Goal: Information Seeking & Learning: Learn about a topic

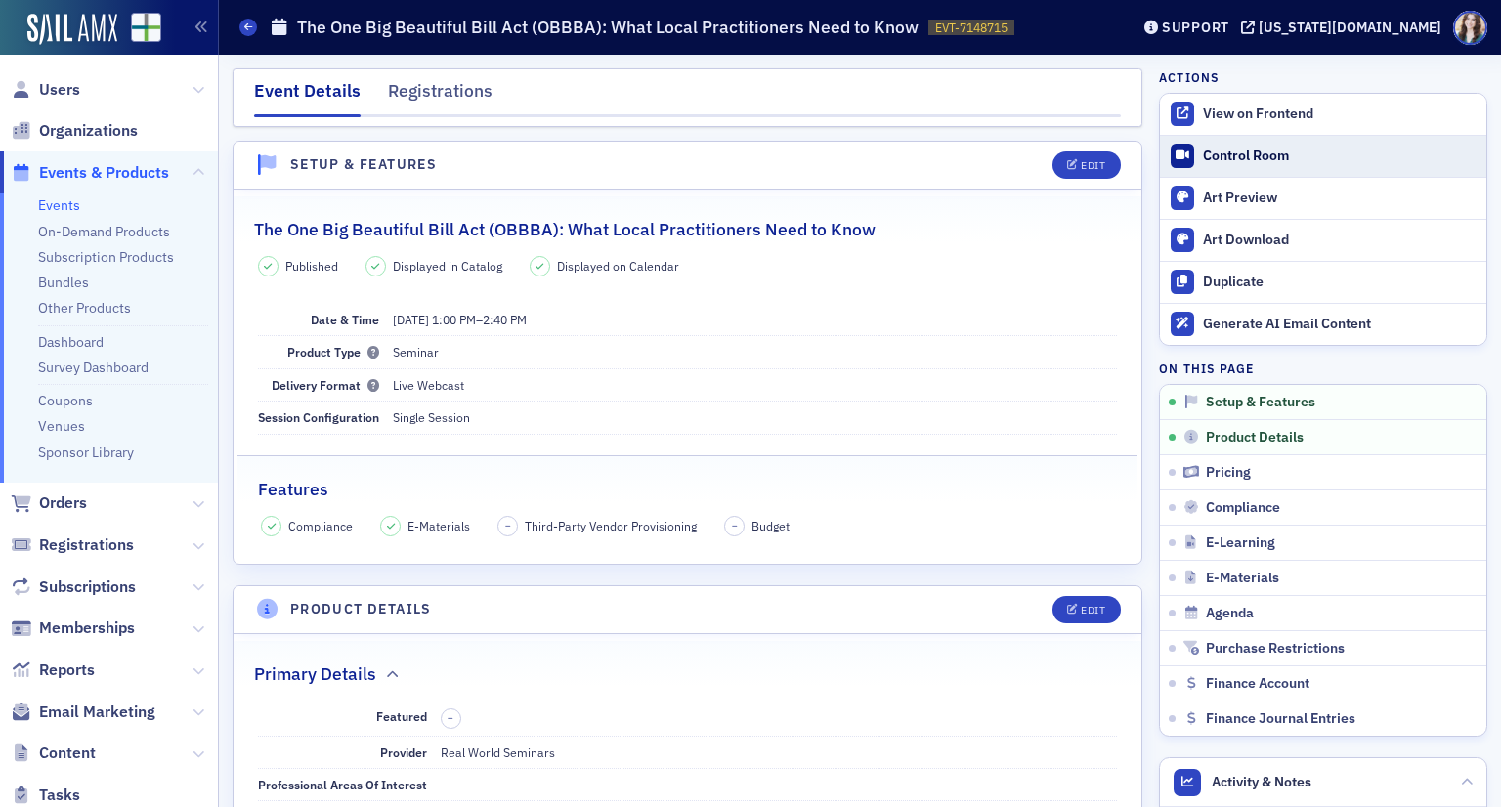
click at [1183, 161] on link "Control Room" at bounding box center [1323, 156] width 326 height 41
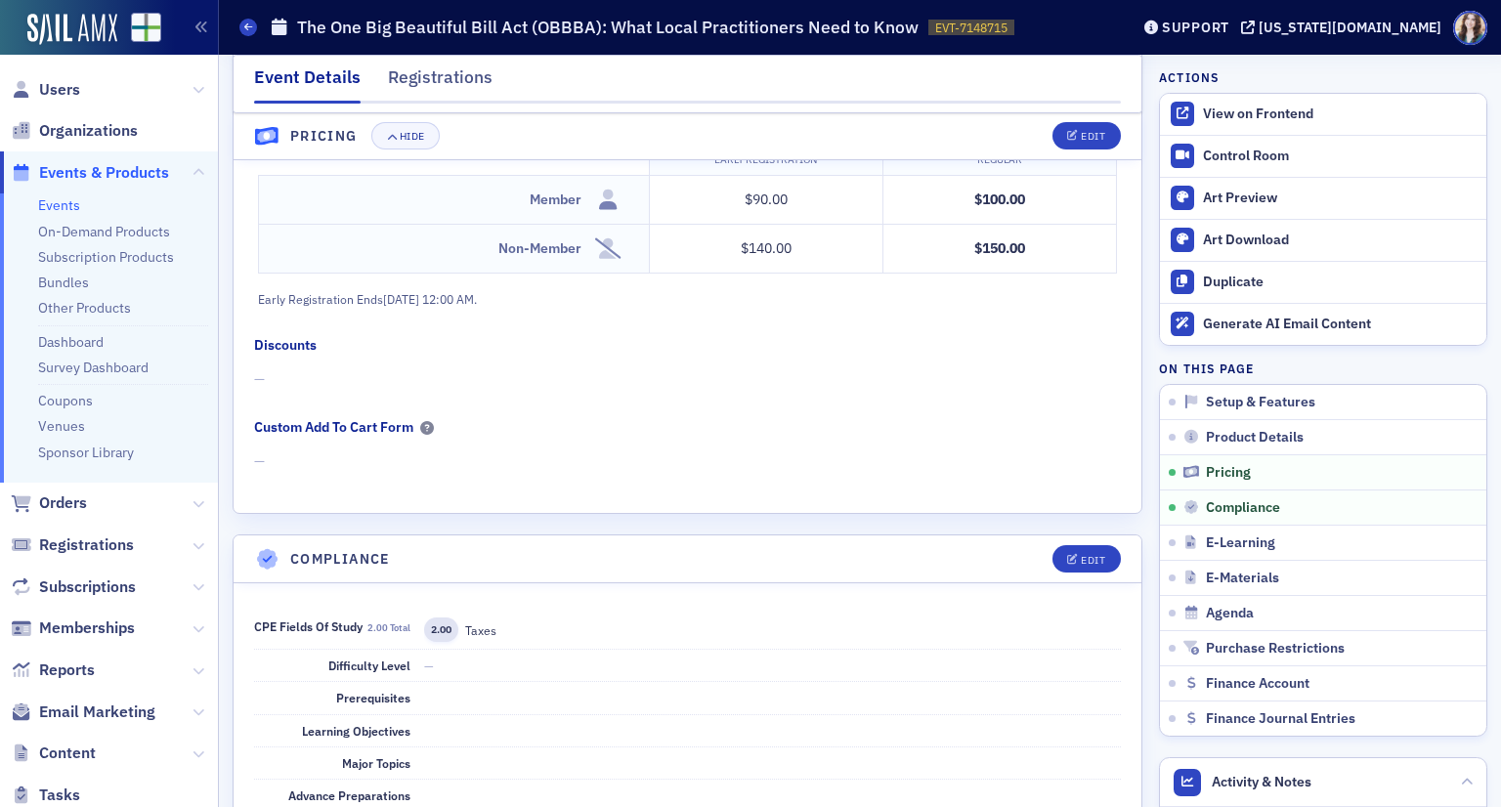
scroll to position [1856, 0]
click at [399, 93] on div "Registrations" at bounding box center [440, 82] width 105 height 36
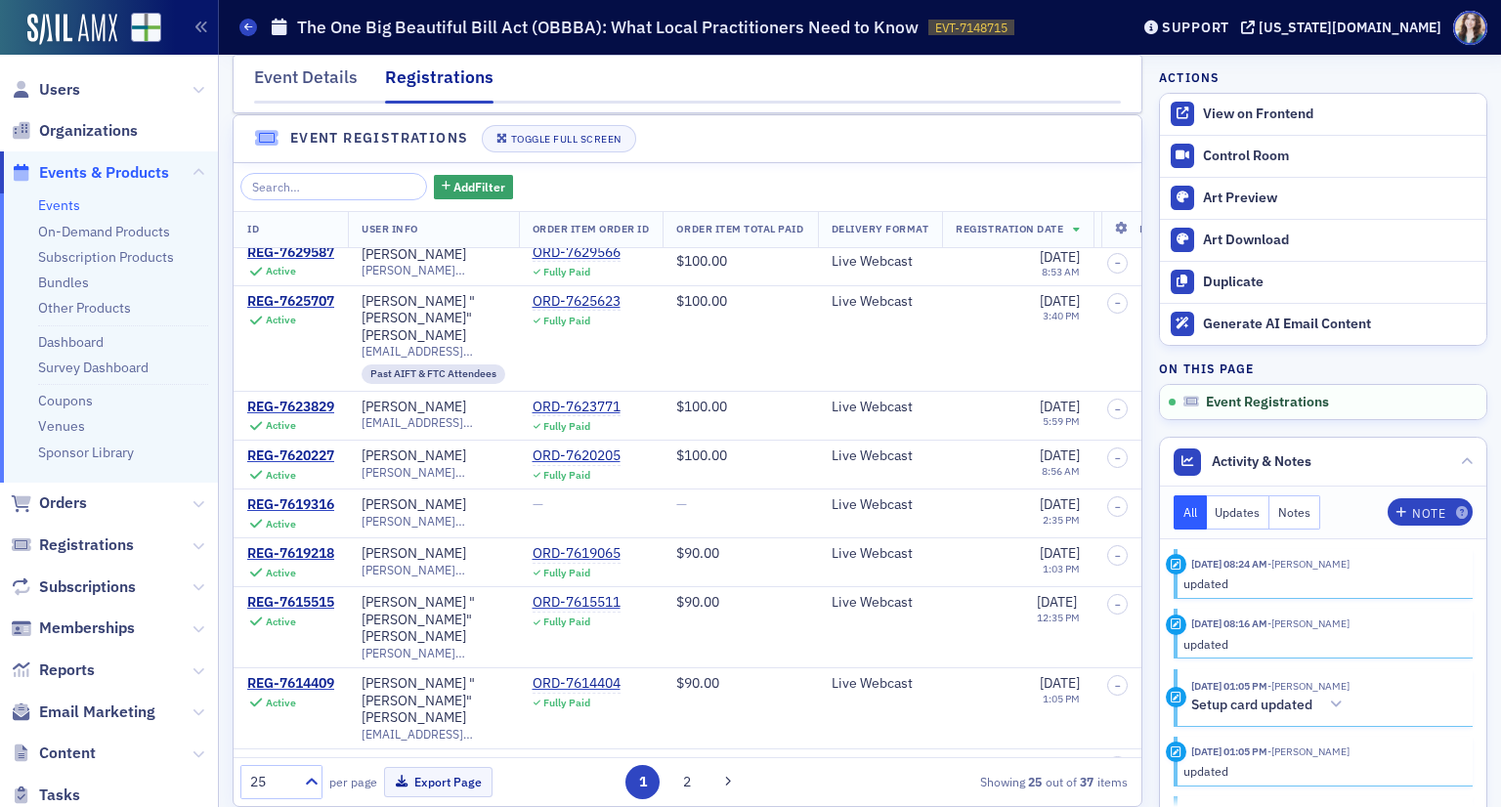
scroll to position [50, 0]
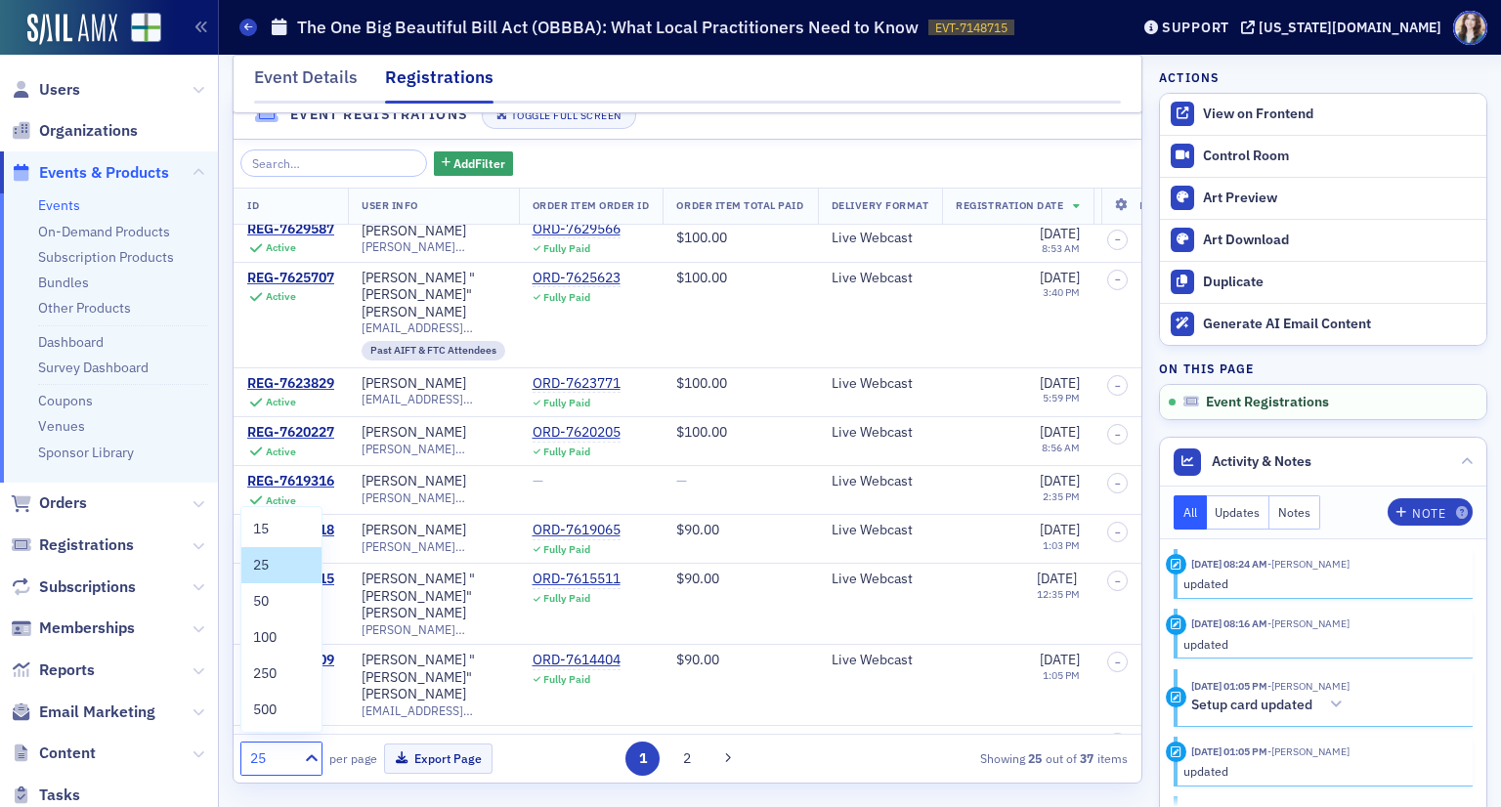
click at [288, 756] on div "25" at bounding box center [271, 758] width 43 height 21
click at [278, 611] on div "50" at bounding box center [281, 601] width 57 height 21
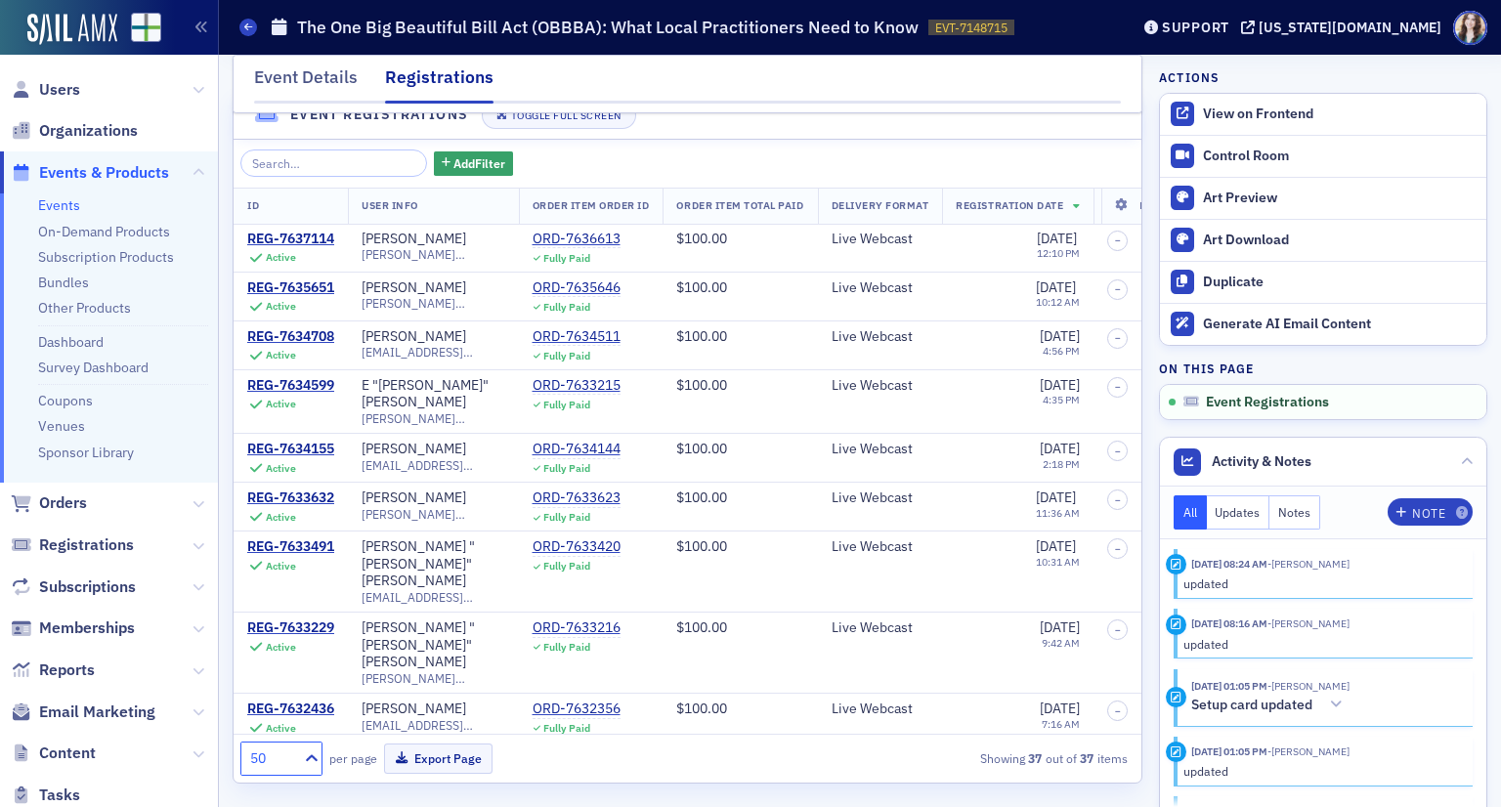
click at [812, 759] on div "option 50, selected. 50 per page Export Page Showing 37 out of 37 items" at bounding box center [683, 759] width 887 height 34
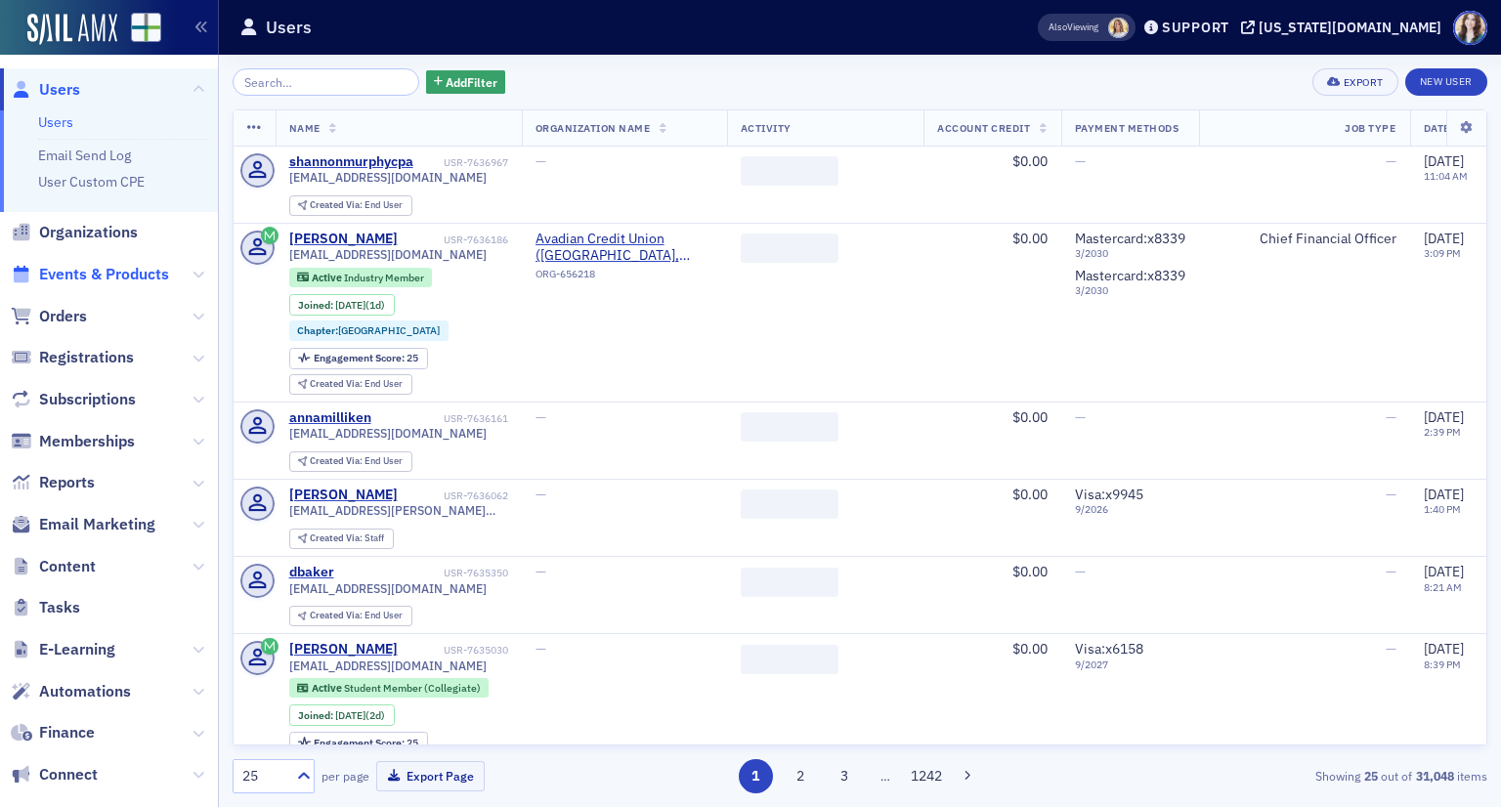
click at [108, 277] on span "Events & Products" at bounding box center [104, 274] width 130 height 21
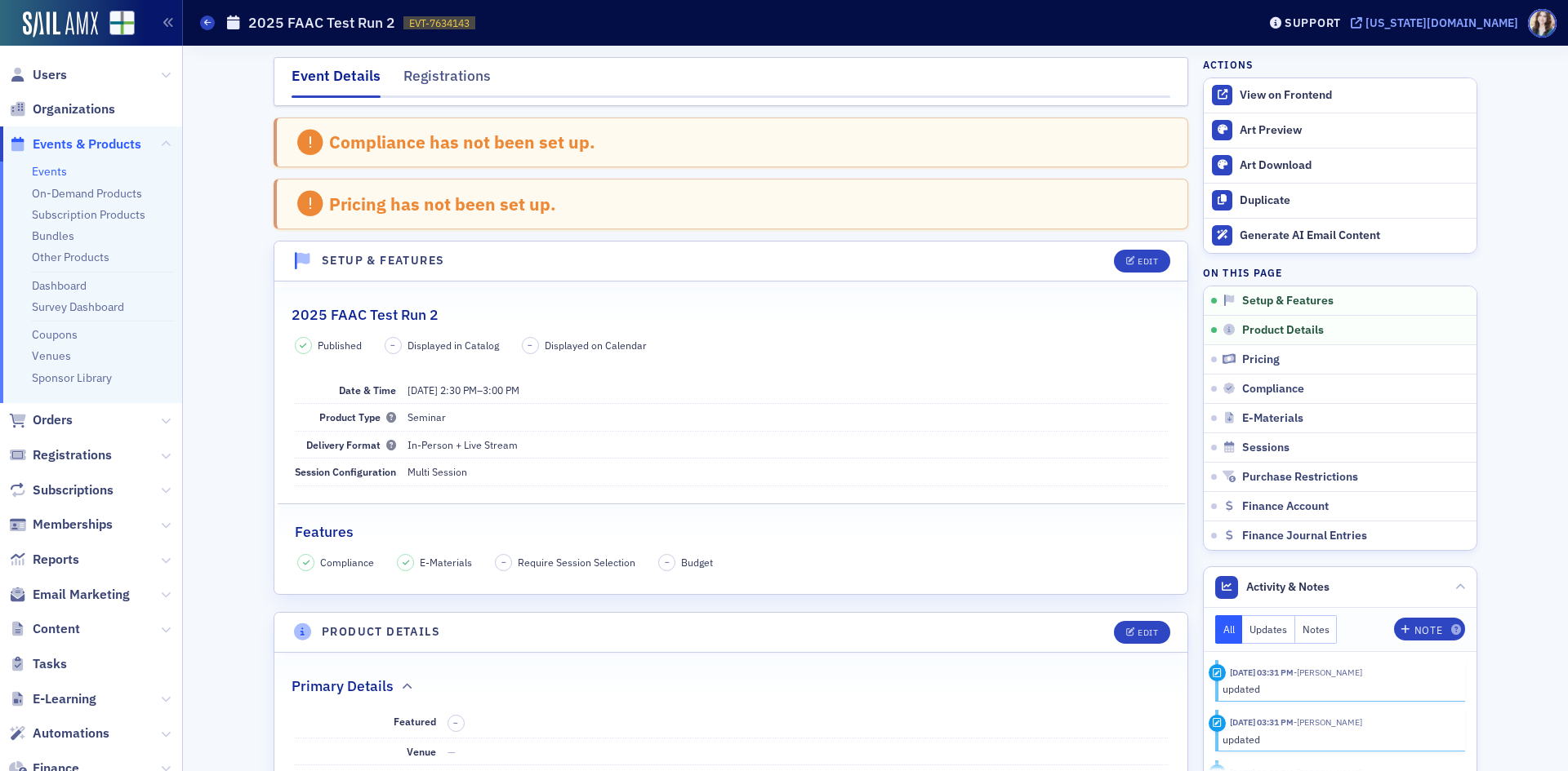
click at [1470, 18] on div "[US_STATE][DOMAIN_NAME]" at bounding box center [1442, 23] width 153 height 15
click at [43, 174] on link "Events" at bounding box center [49, 171] width 35 height 15
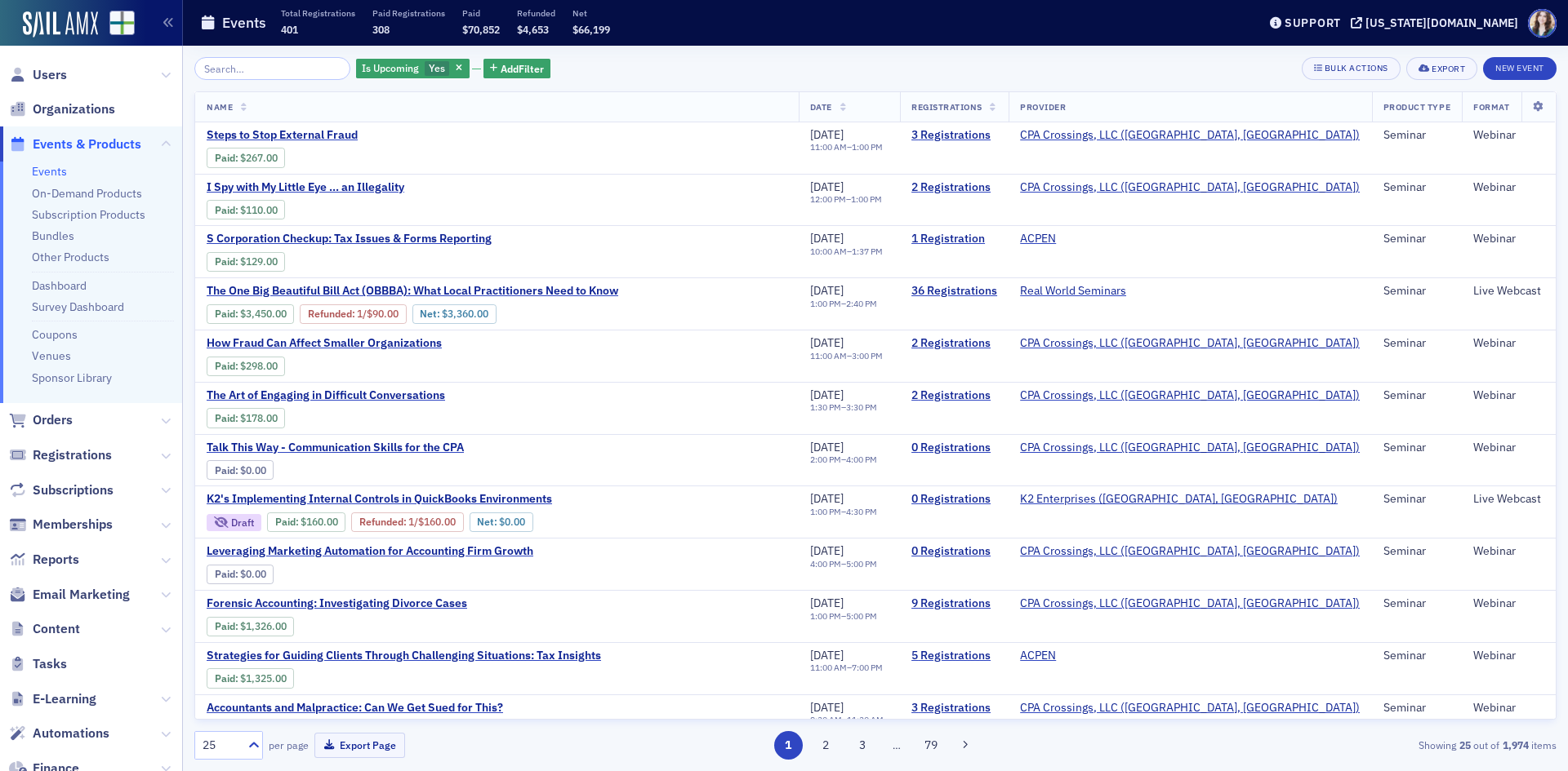
click at [812, 69] on div "Is Upcoming Yes Add Filter Bulk Actions Export New Event" at bounding box center [876, 68] width 1362 height 23
click at [537, 59] on div "Is Upcoming Yes Add Filter Bulk Actions Export New Event" at bounding box center [876, 68] width 1362 height 23
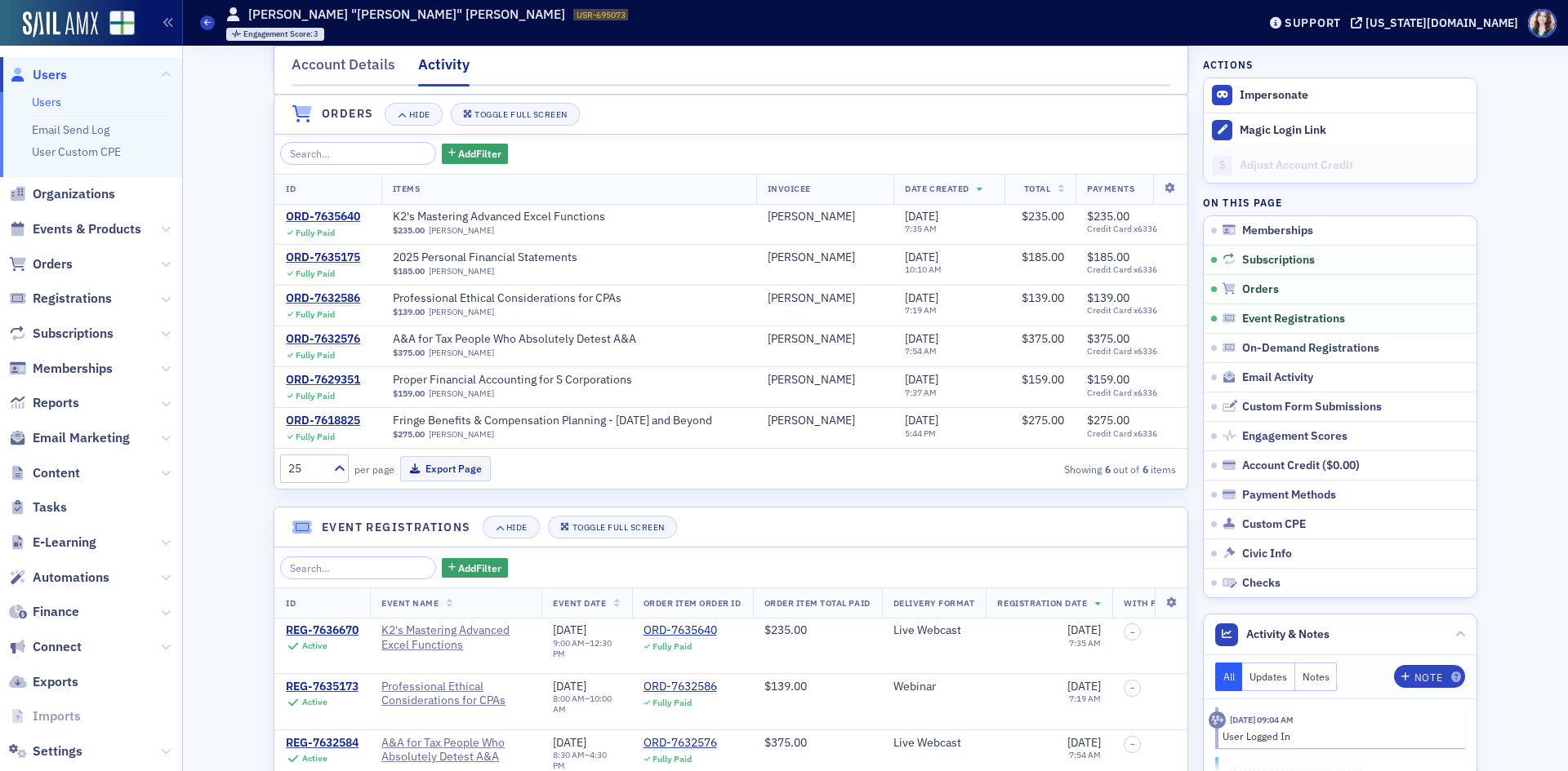
scroll to position [196, 0]
click at [63, 74] on span "Users" at bounding box center [49, 74] width 34 height 18
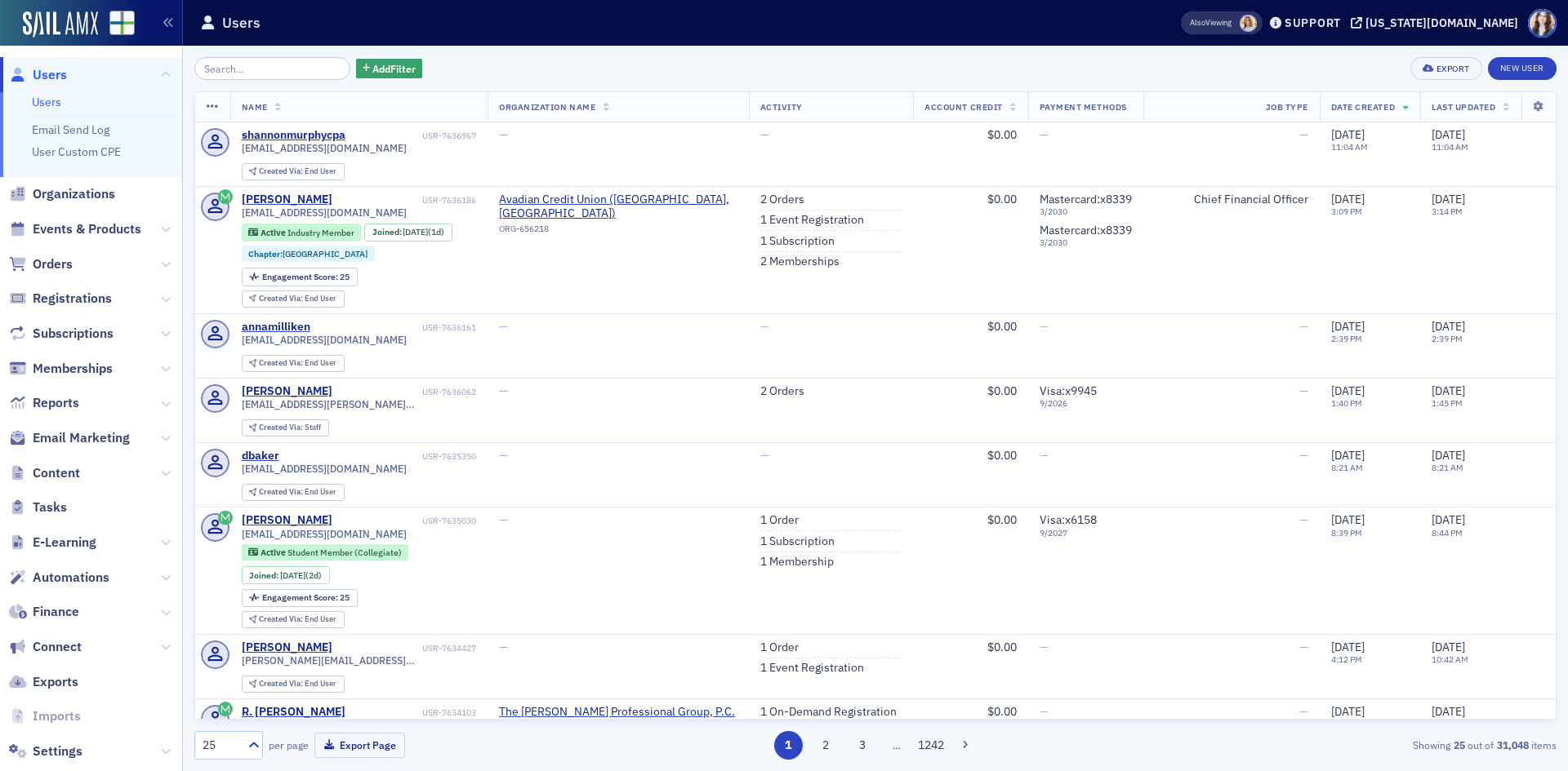
click at [468, 58] on div "Add Filter Export New User" at bounding box center [876, 68] width 1362 height 23
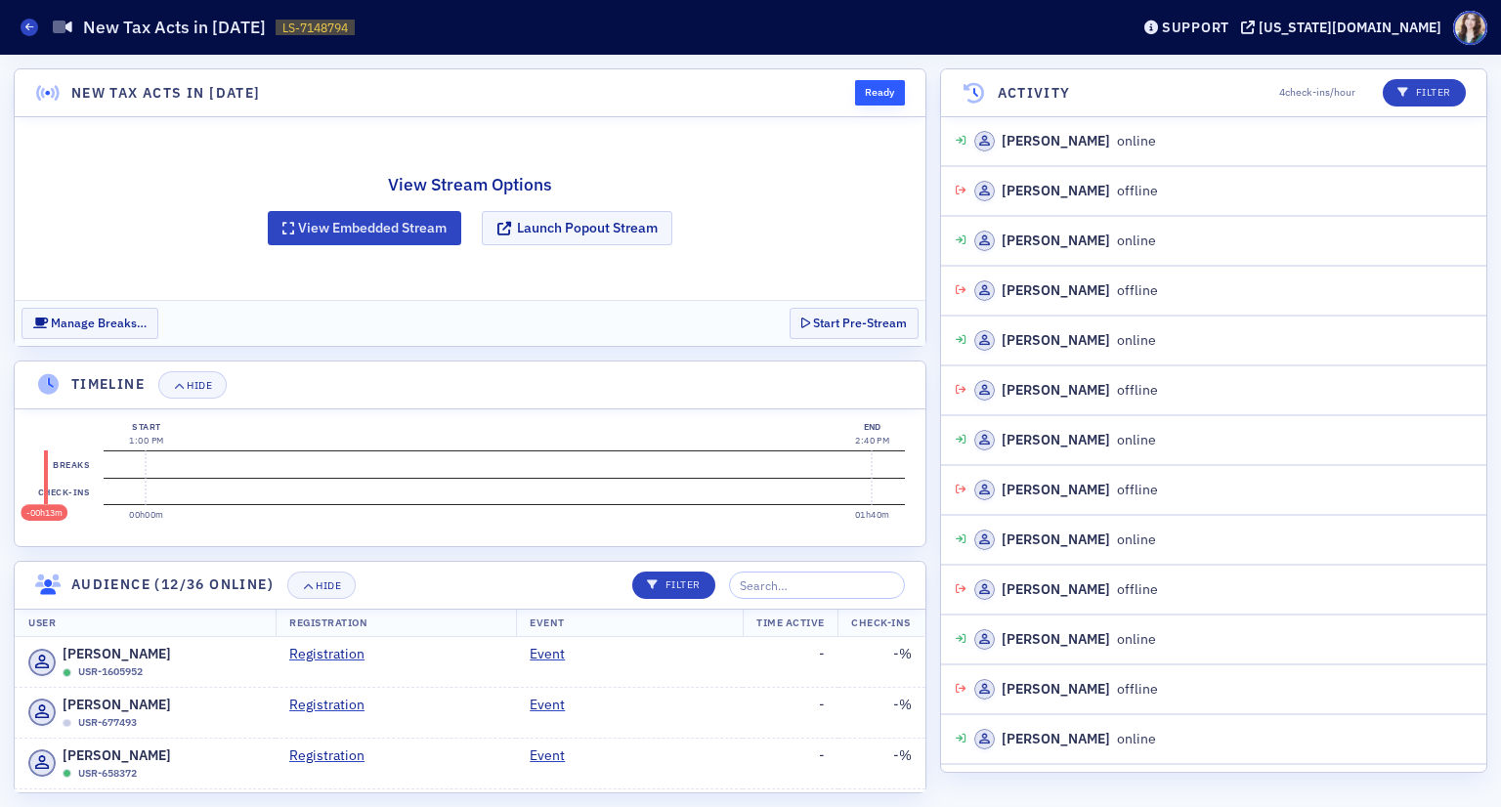
scroll to position [532, 0]
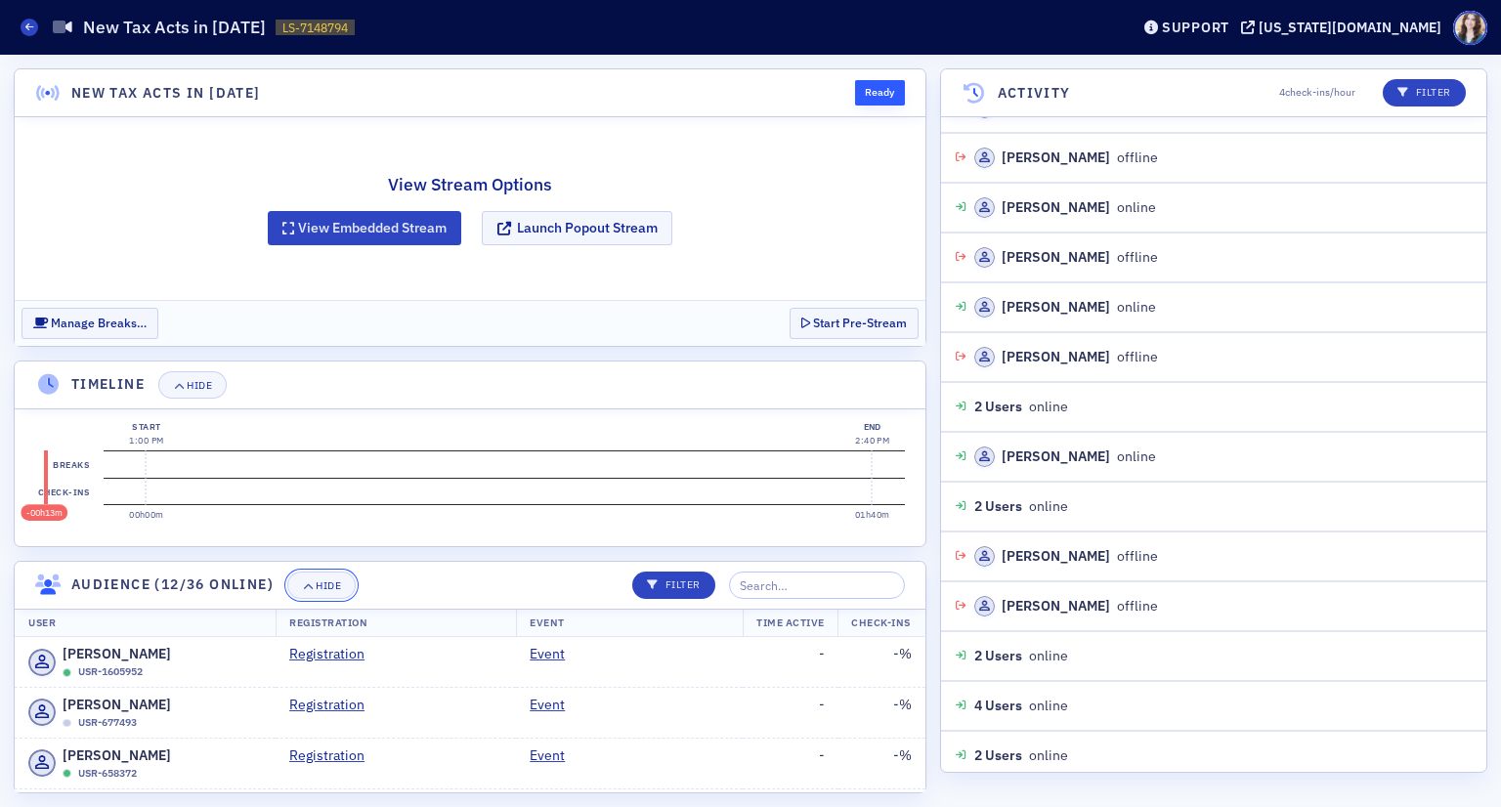
click at [316, 580] on span "Hide" at bounding box center [321, 585] width 39 height 11
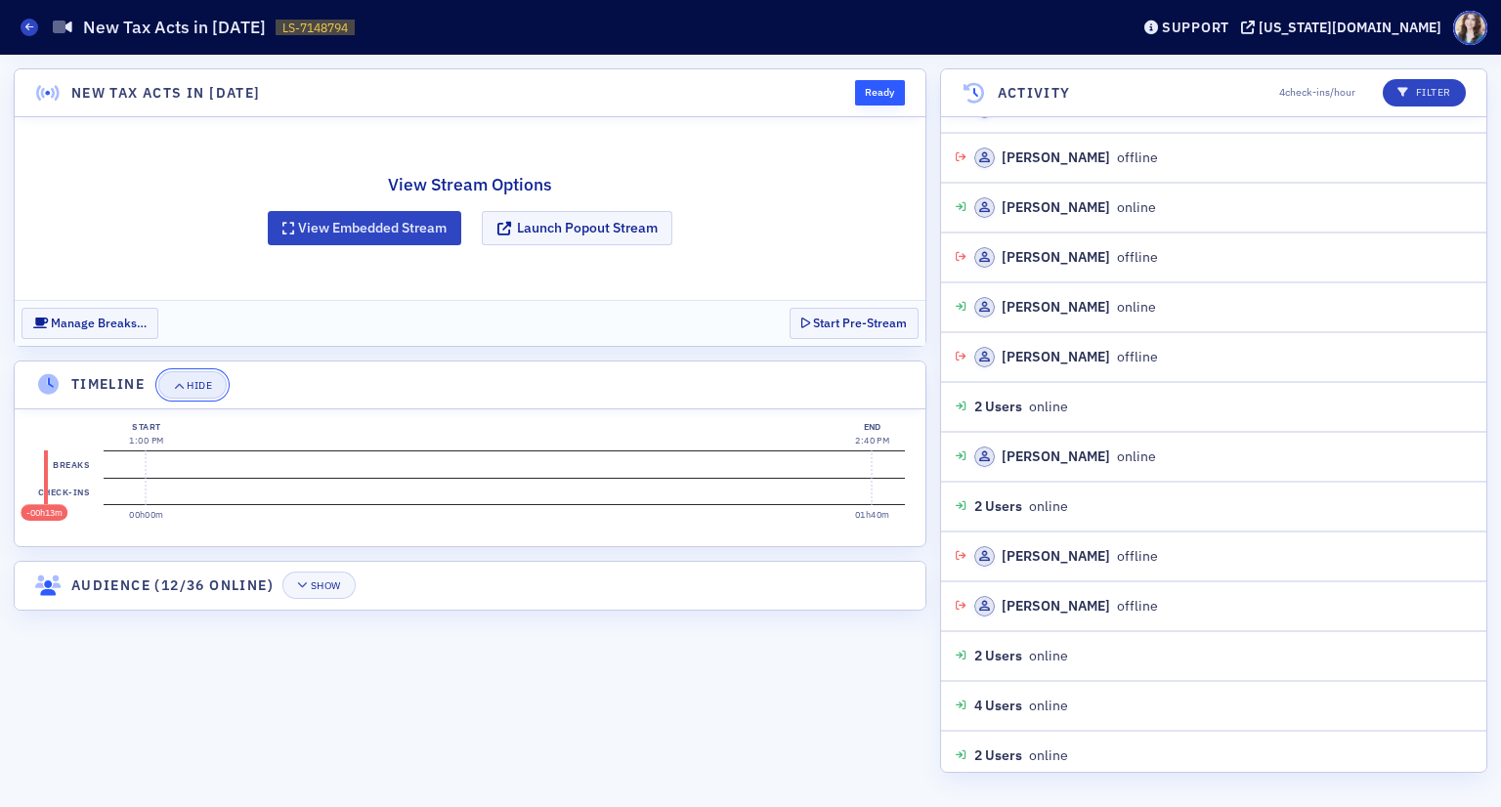
click at [191, 391] on button "Hide" at bounding box center [192, 384] width 68 height 27
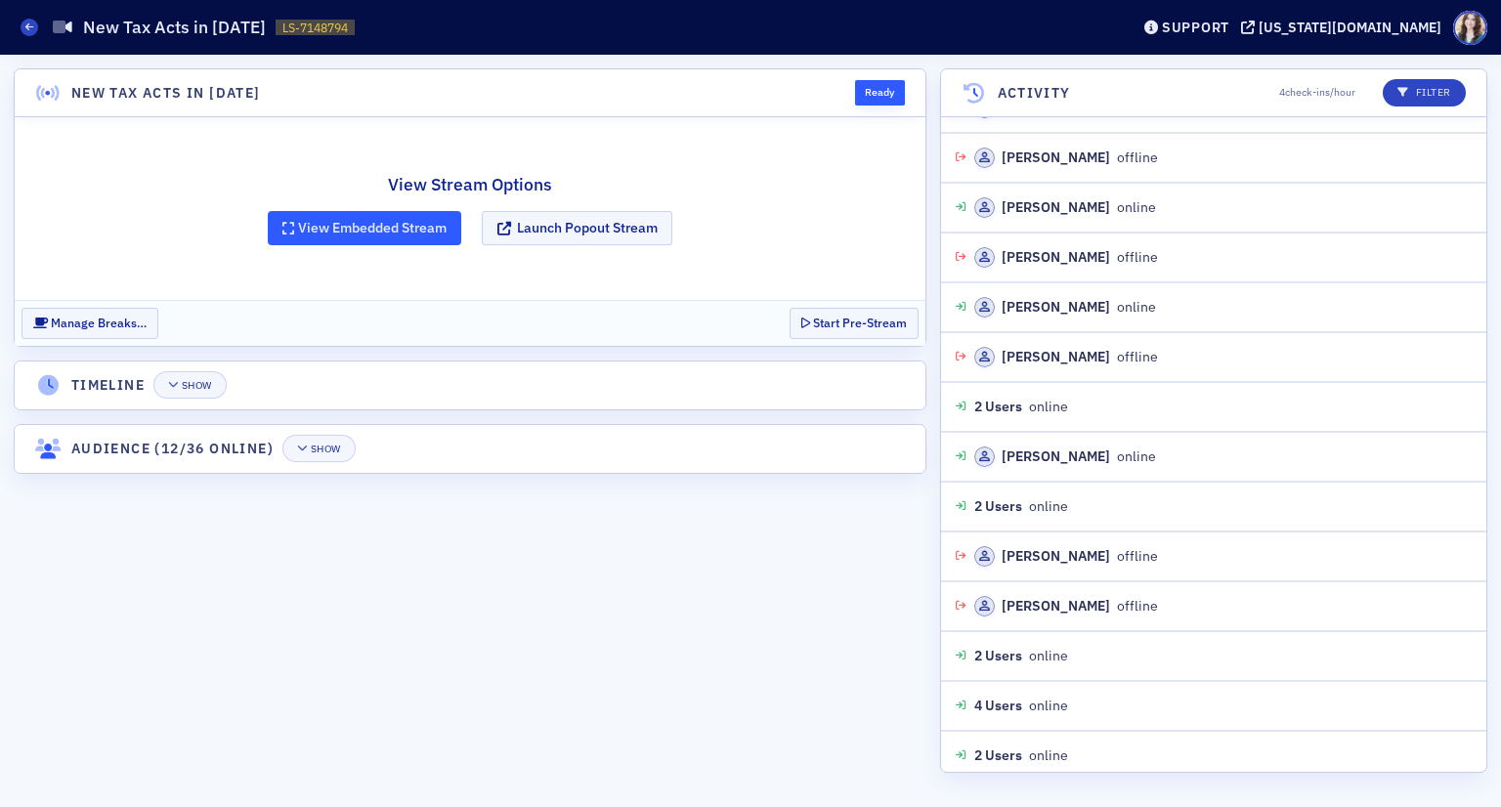
click at [331, 226] on button "View Embedded Stream" at bounding box center [364, 228] width 193 height 34
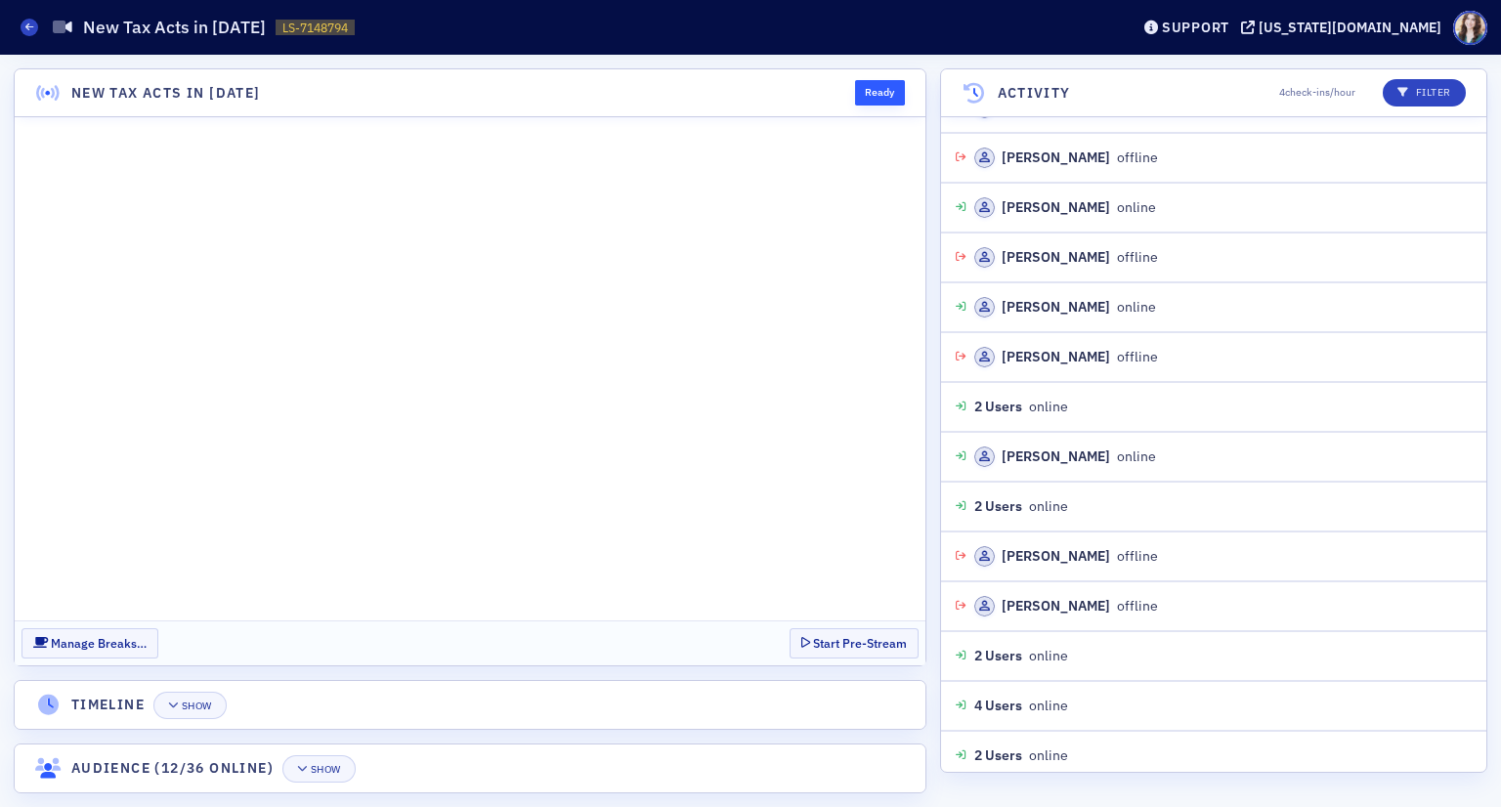
scroll to position [580, 0]
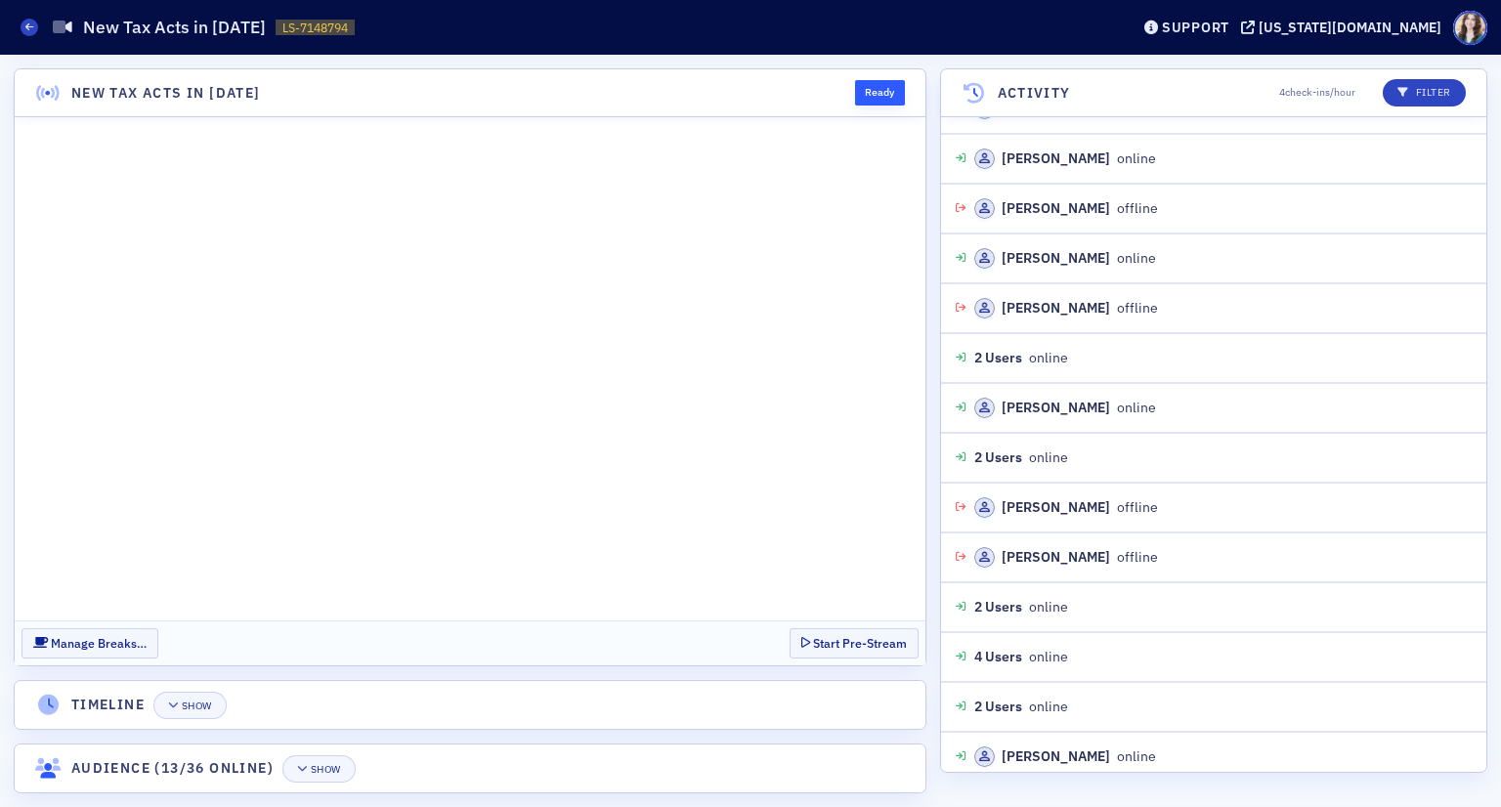
click at [757, 620] on html at bounding box center [470, 368] width 911 height 503
click at [953, 88] on header "Activity 4 check-ins/hour Filter" at bounding box center [1213, 93] width 545 height 48
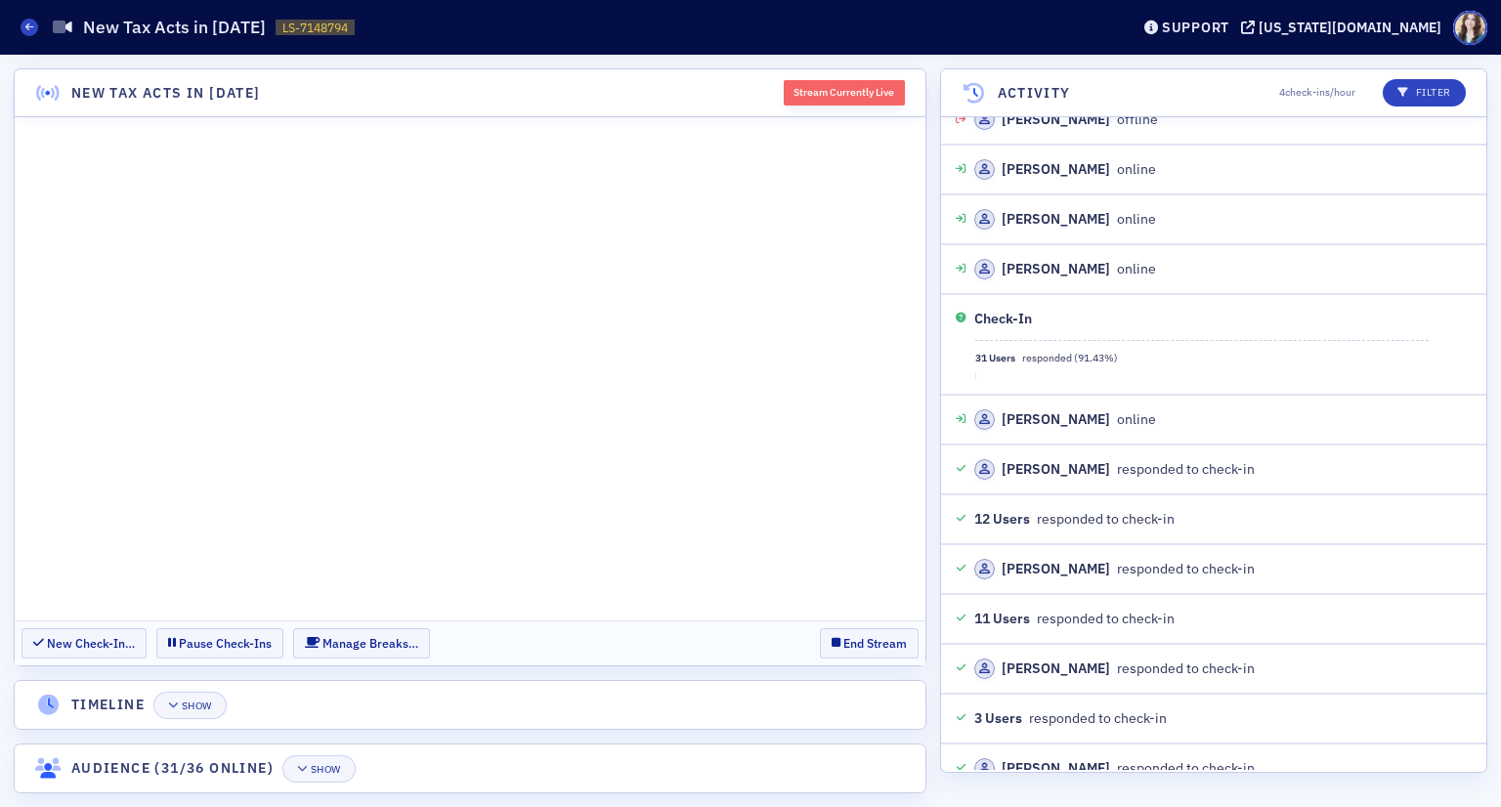
scroll to position [5803, 0]
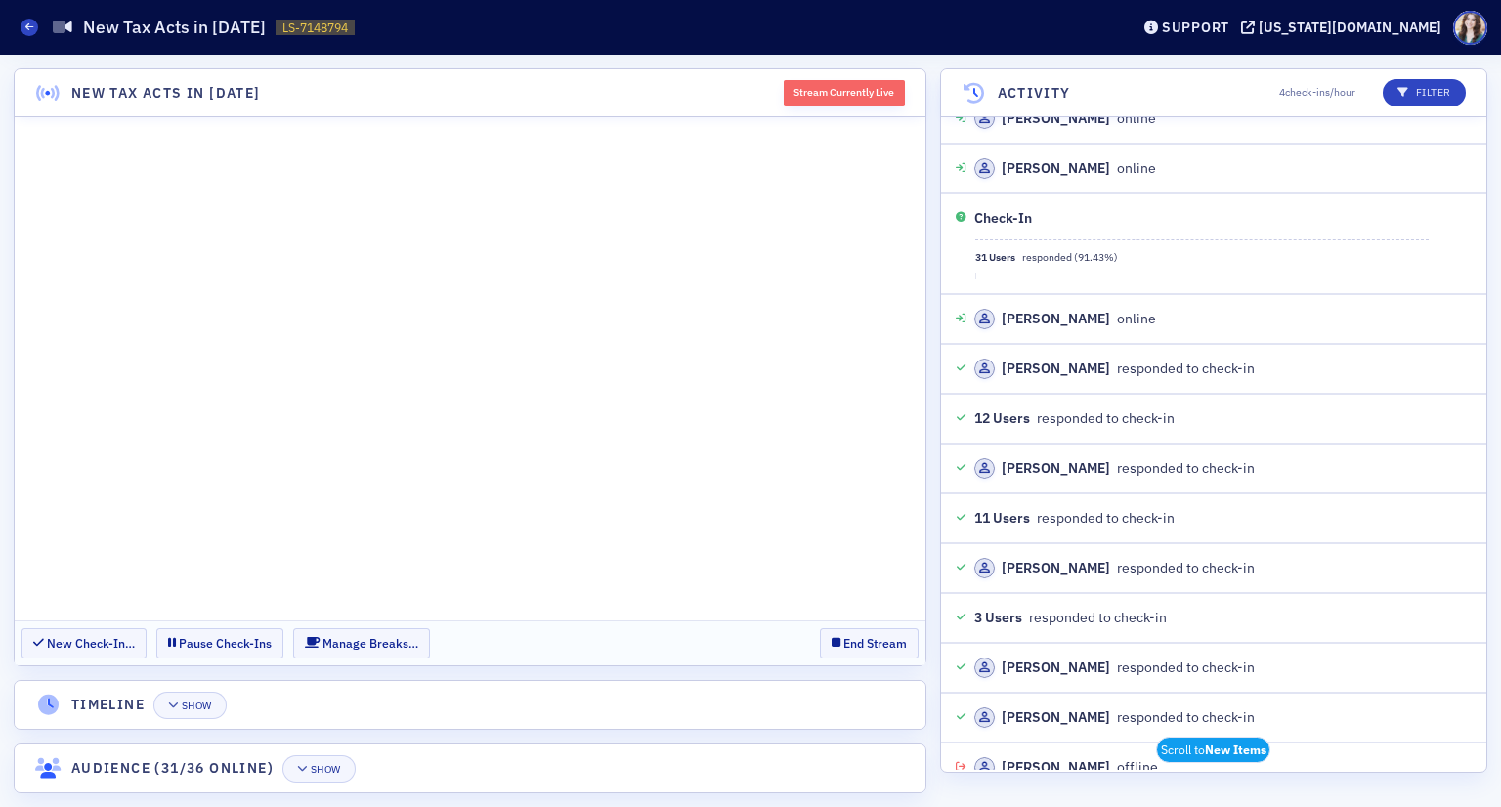
click at [688, 90] on header "New Tax Acts in 2025 Stream Currently Live" at bounding box center [470, 93] width 911 height 48
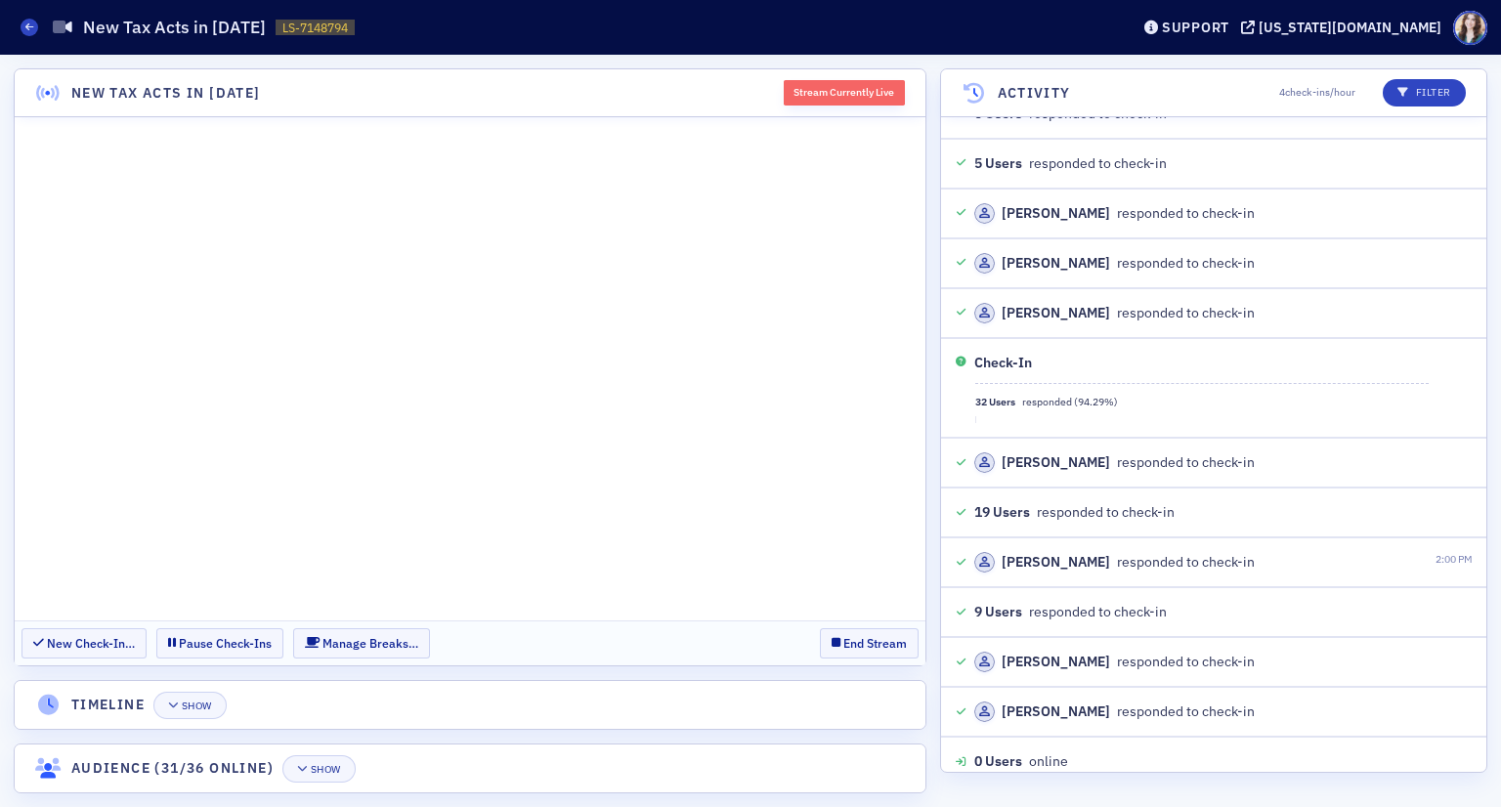
scroll to position [8104, 0]
click at [345, 776] on button "Show" at bounding box center [318, 768] width 73 height 27
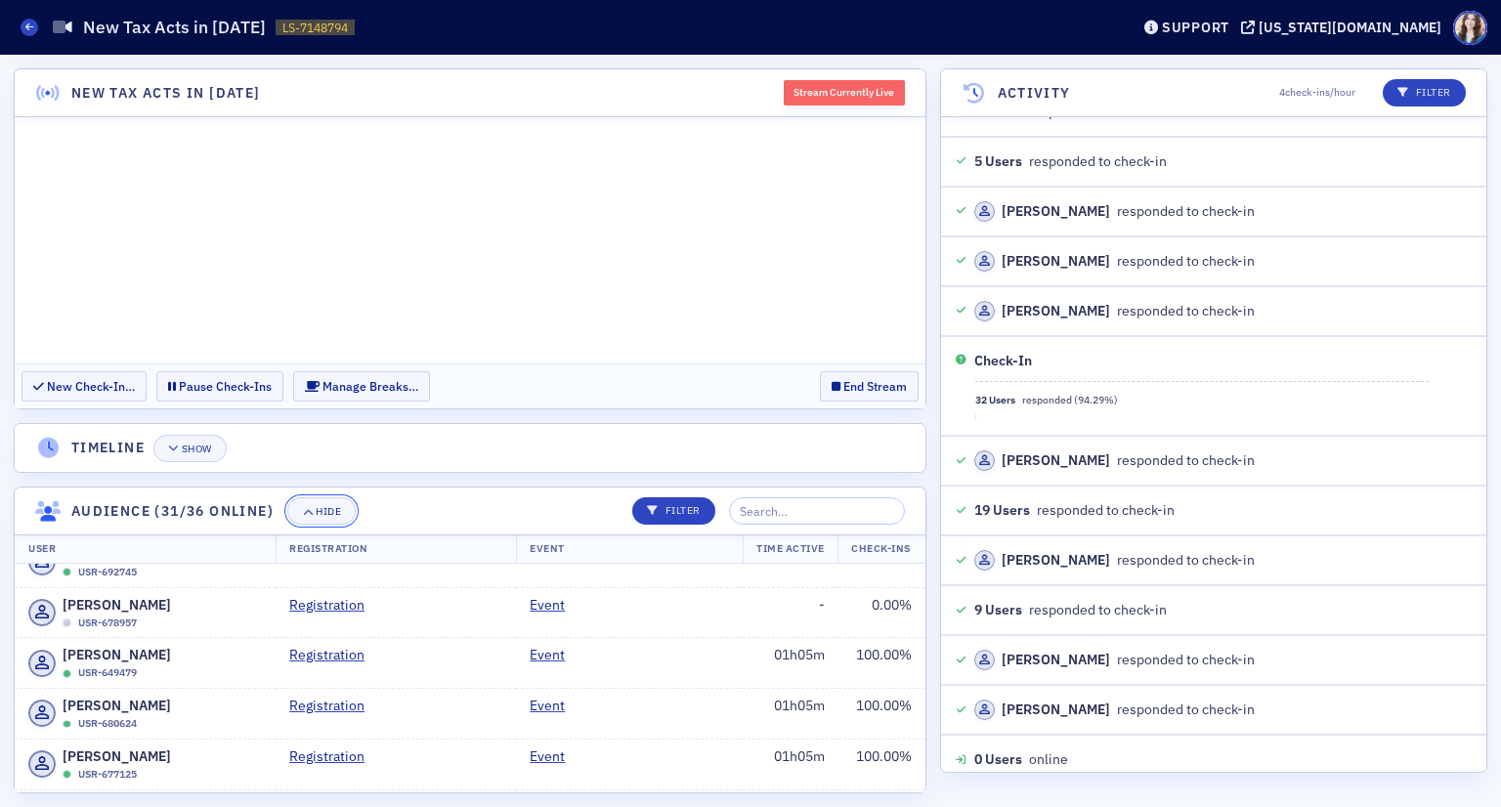
scroll to position [0, 0]
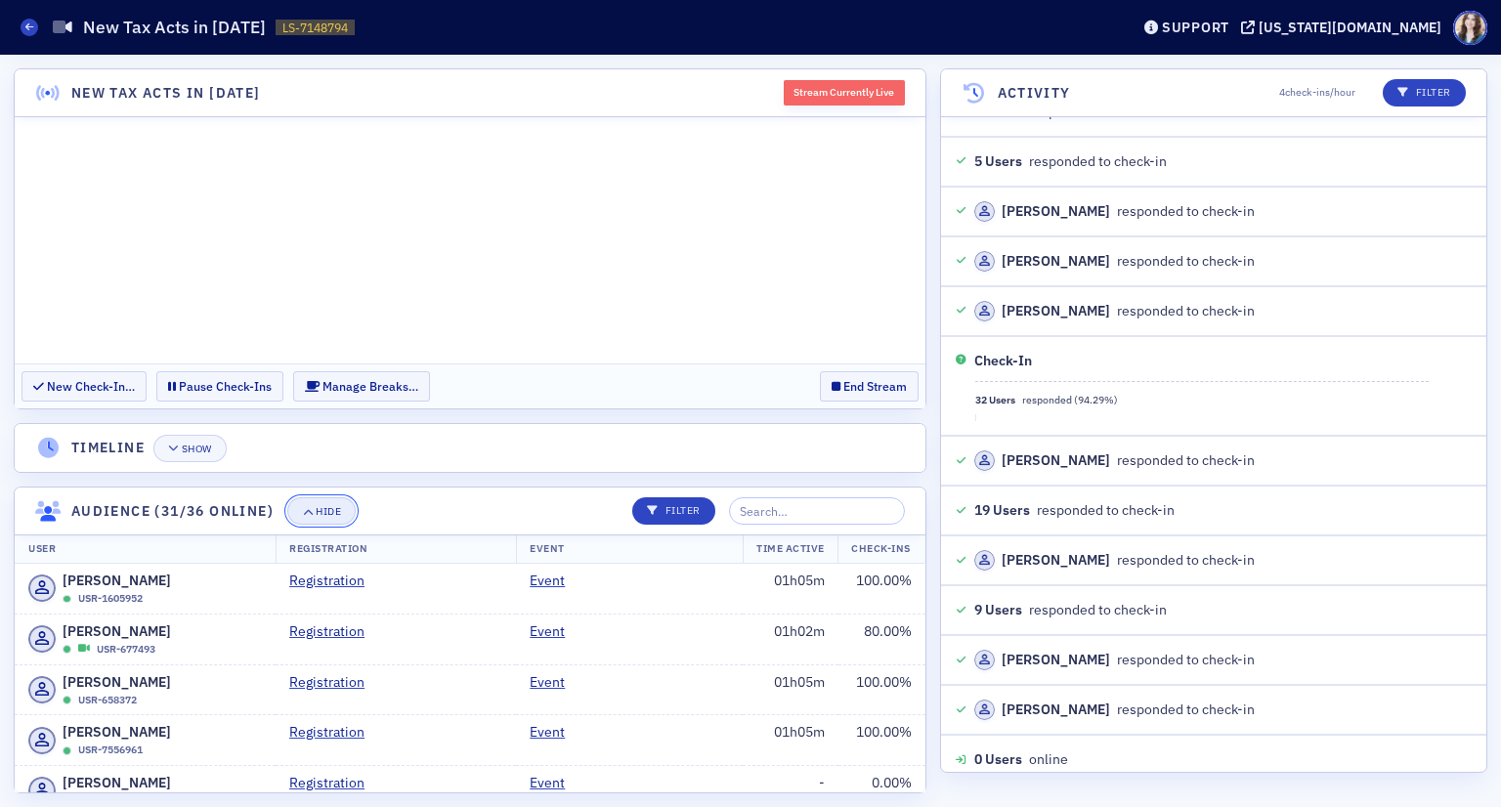
click at [308, 517] on button "Hide" at bounding box center [321, 510] width 68 height 27
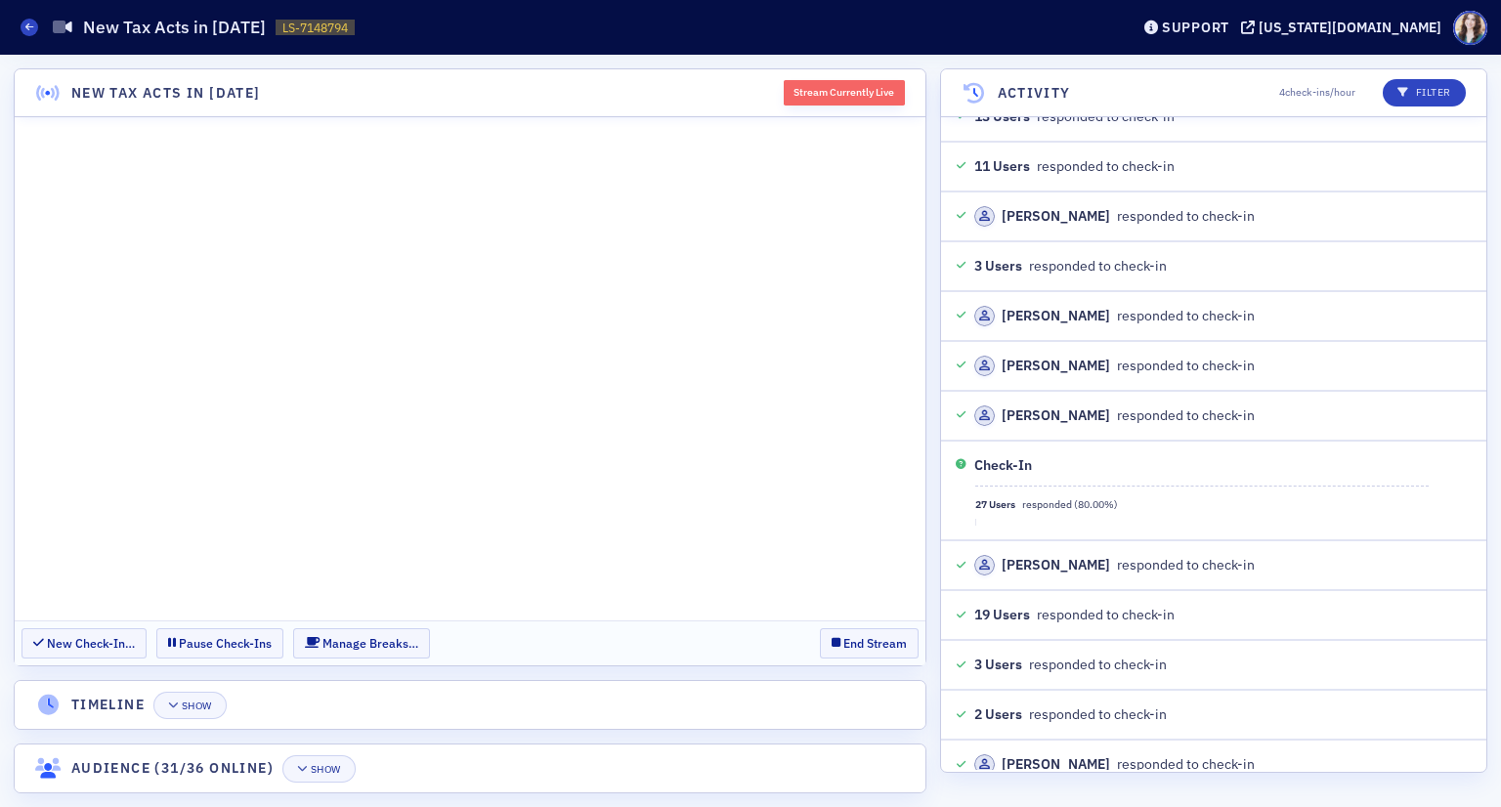
scroll to position [8996, 0]
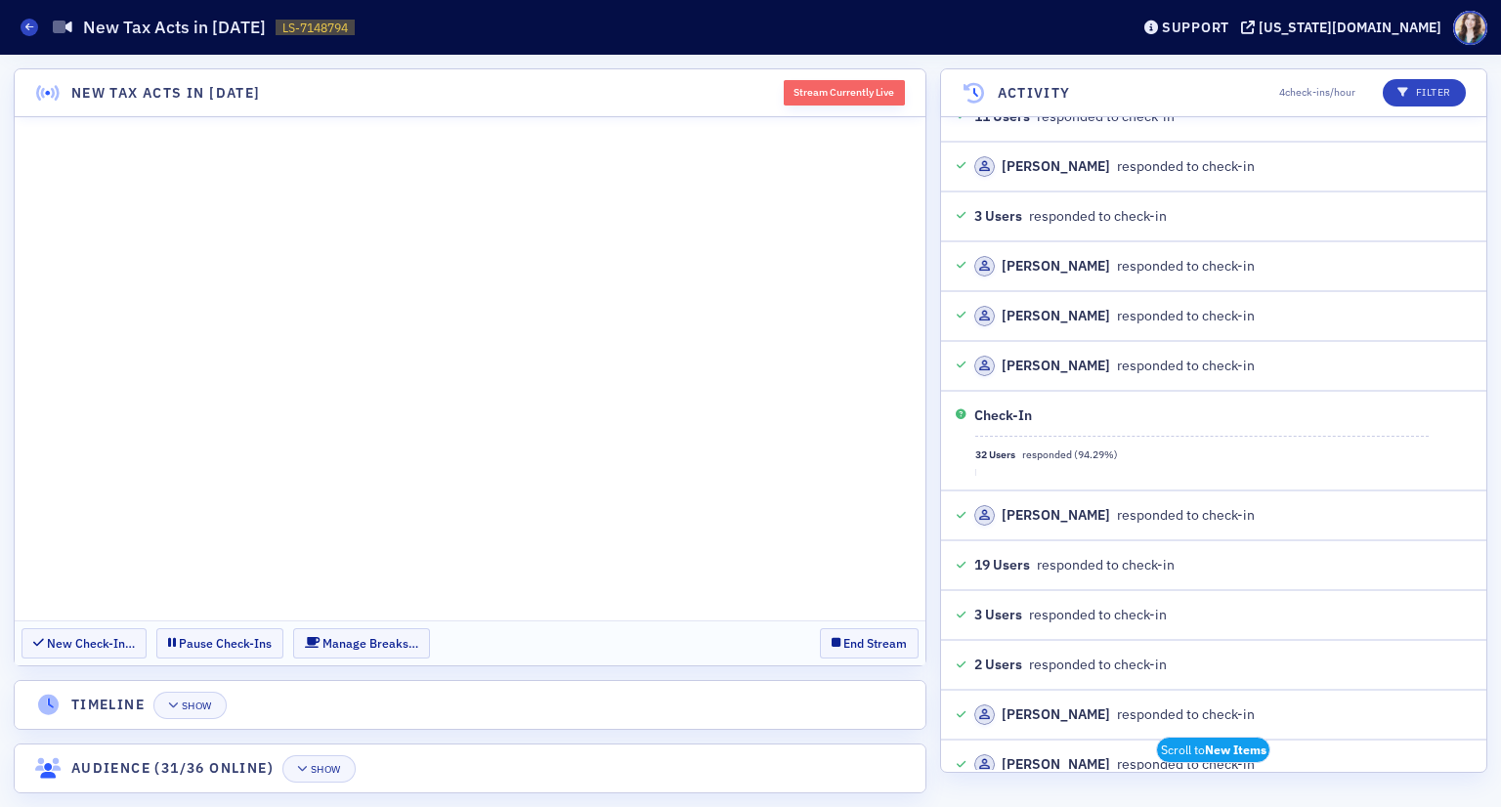
click at [761, 86] on header "New Tax Acts in 2025 Stream Currently Live" at bounding box center [470, 93] width 911 height 48
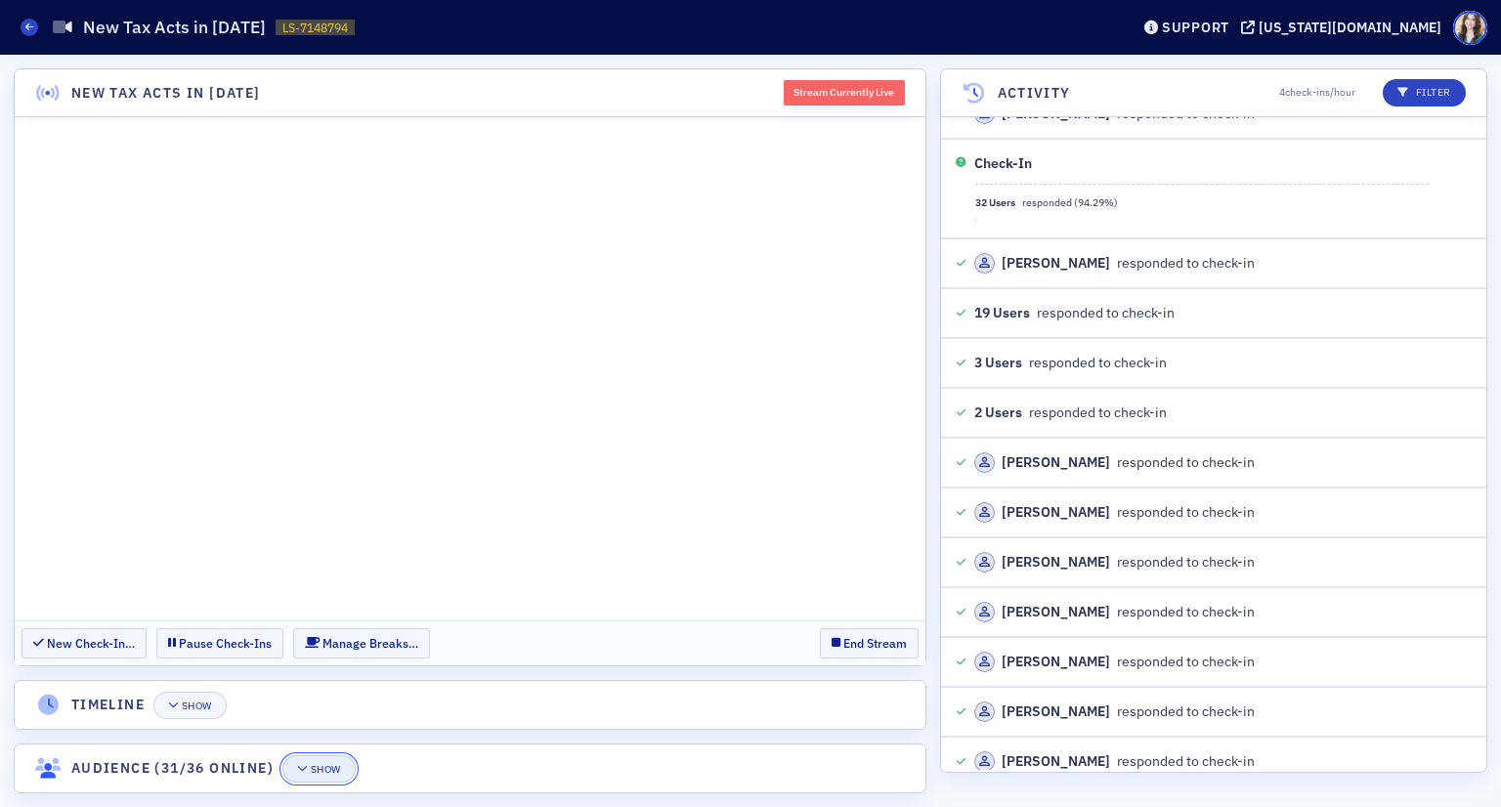
click at [309, 772] on icon "button" at bounding box center [303, 769] width 12 height 11
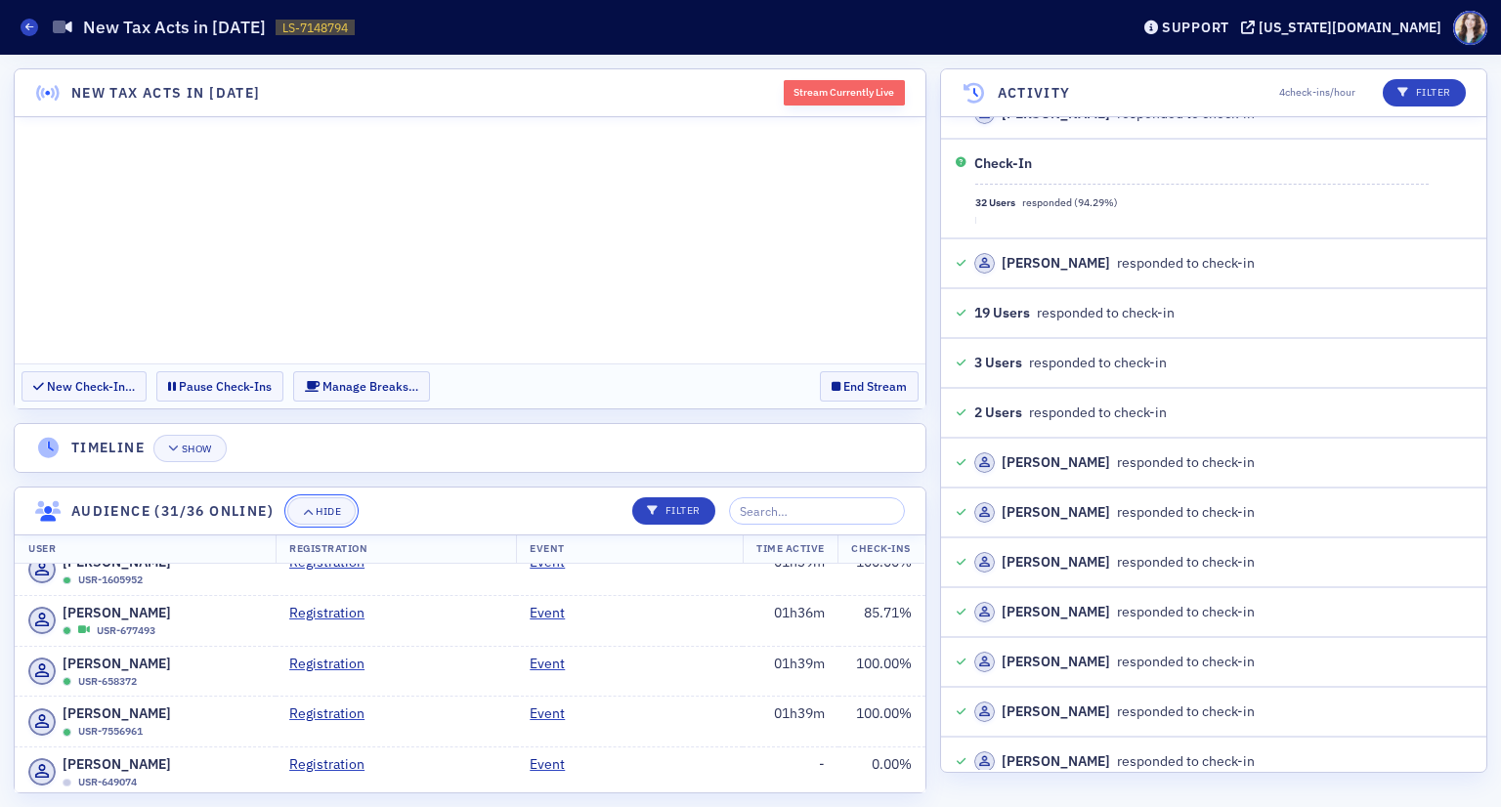
scroll to position [0, 0]
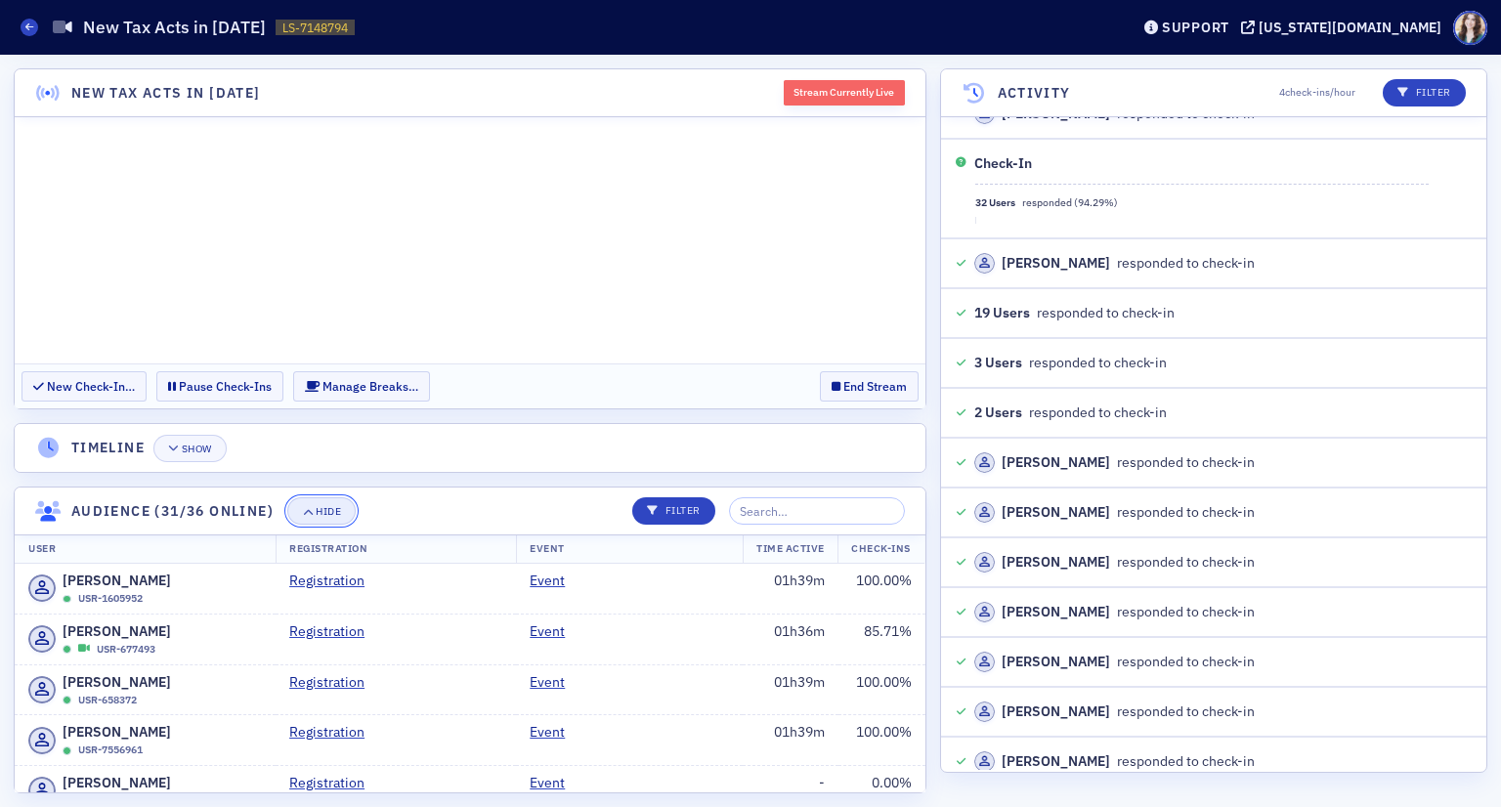
click at [341, 517] on button "Hide" at bounding box center [321, 510] width 68 height 27
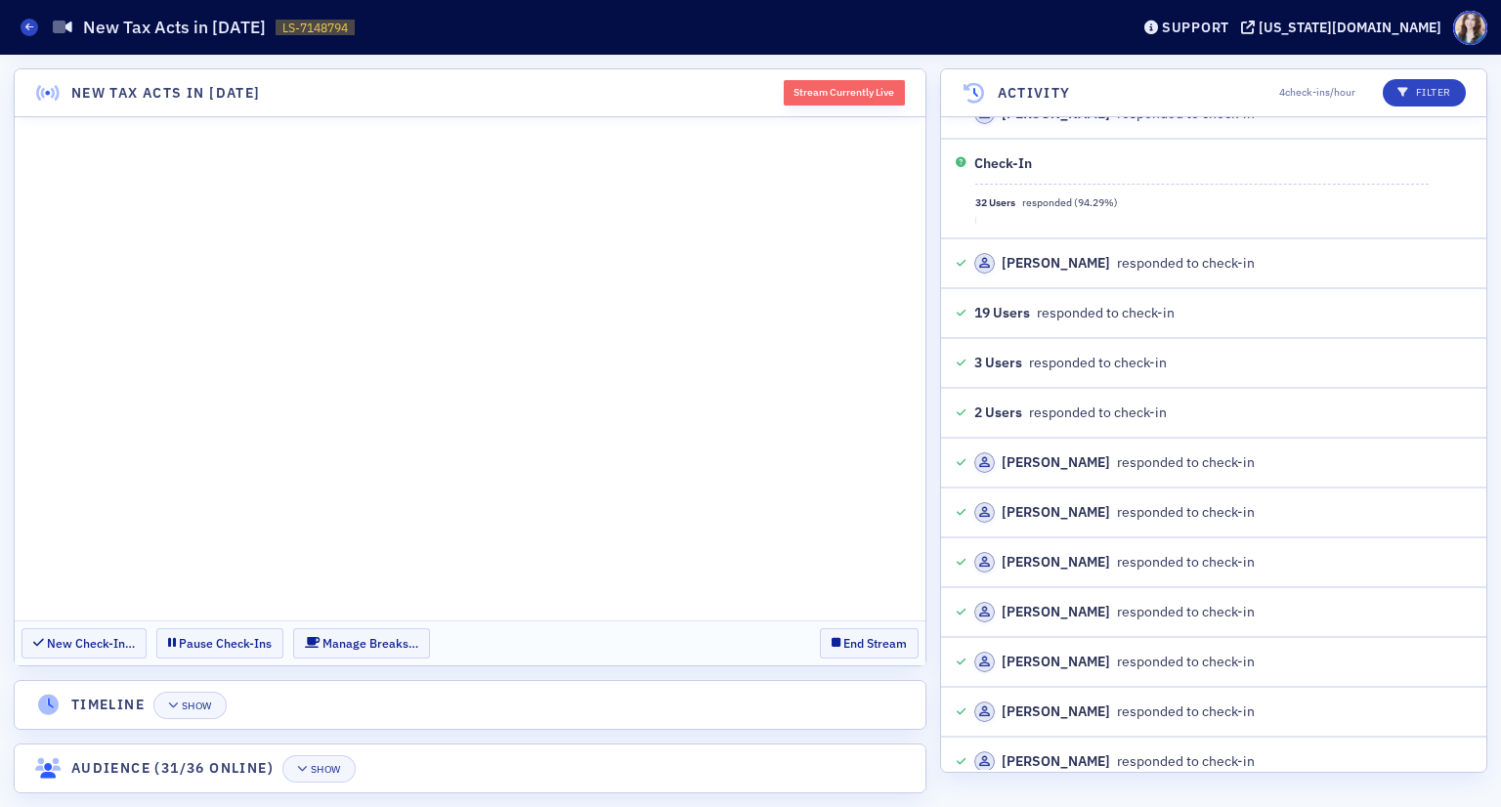
click at [427, 698] on header "Timeline Show" at bounding box center [470, 705] width 911 height 48
click at [856, 638] on button "End Stream" at bounding box center [869, 643] width 99 height 30
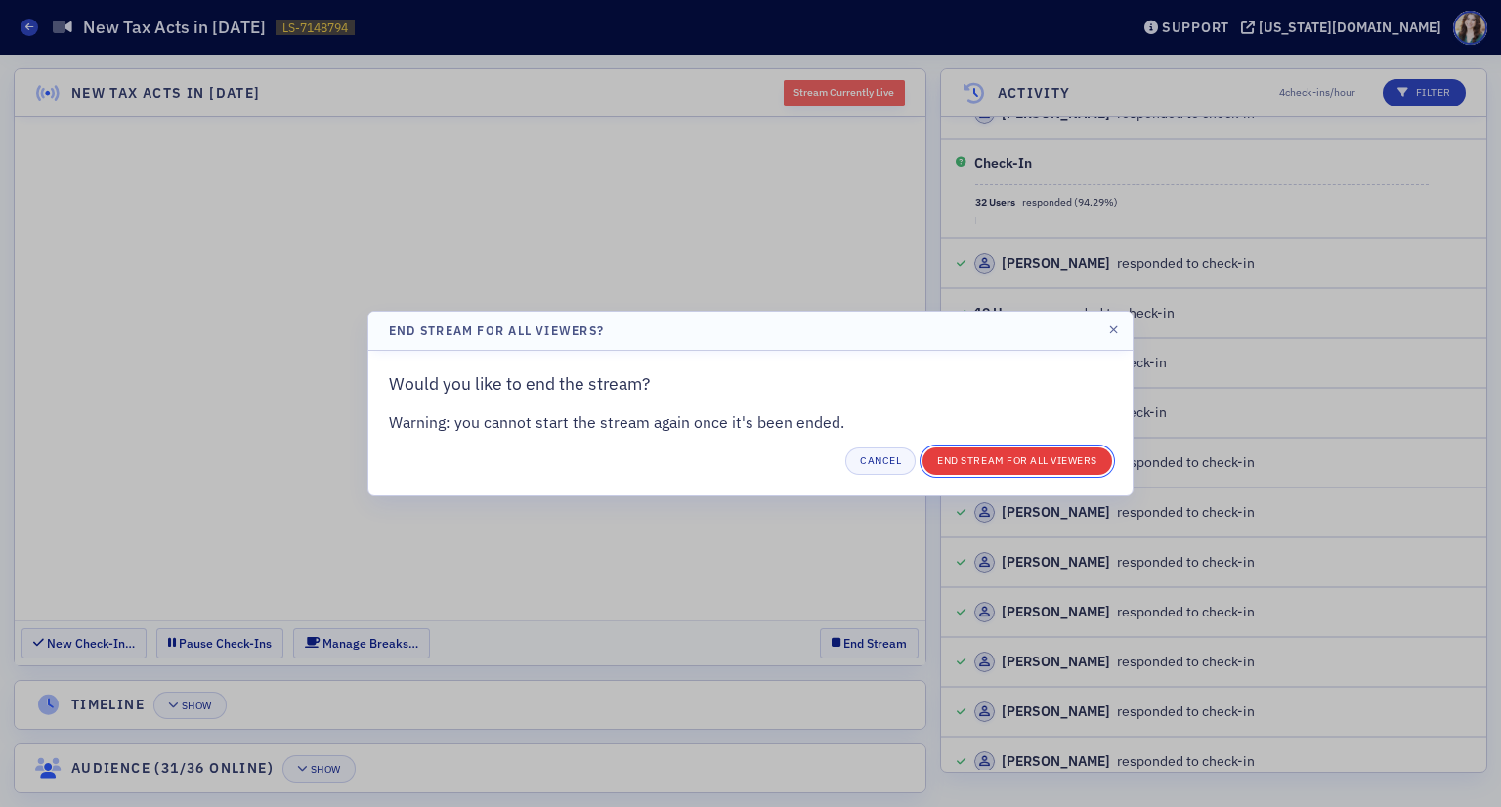
click at [981, 463] on button "End Stream for all Viewers" at bounding box center [1017, 461] width 190 height 27
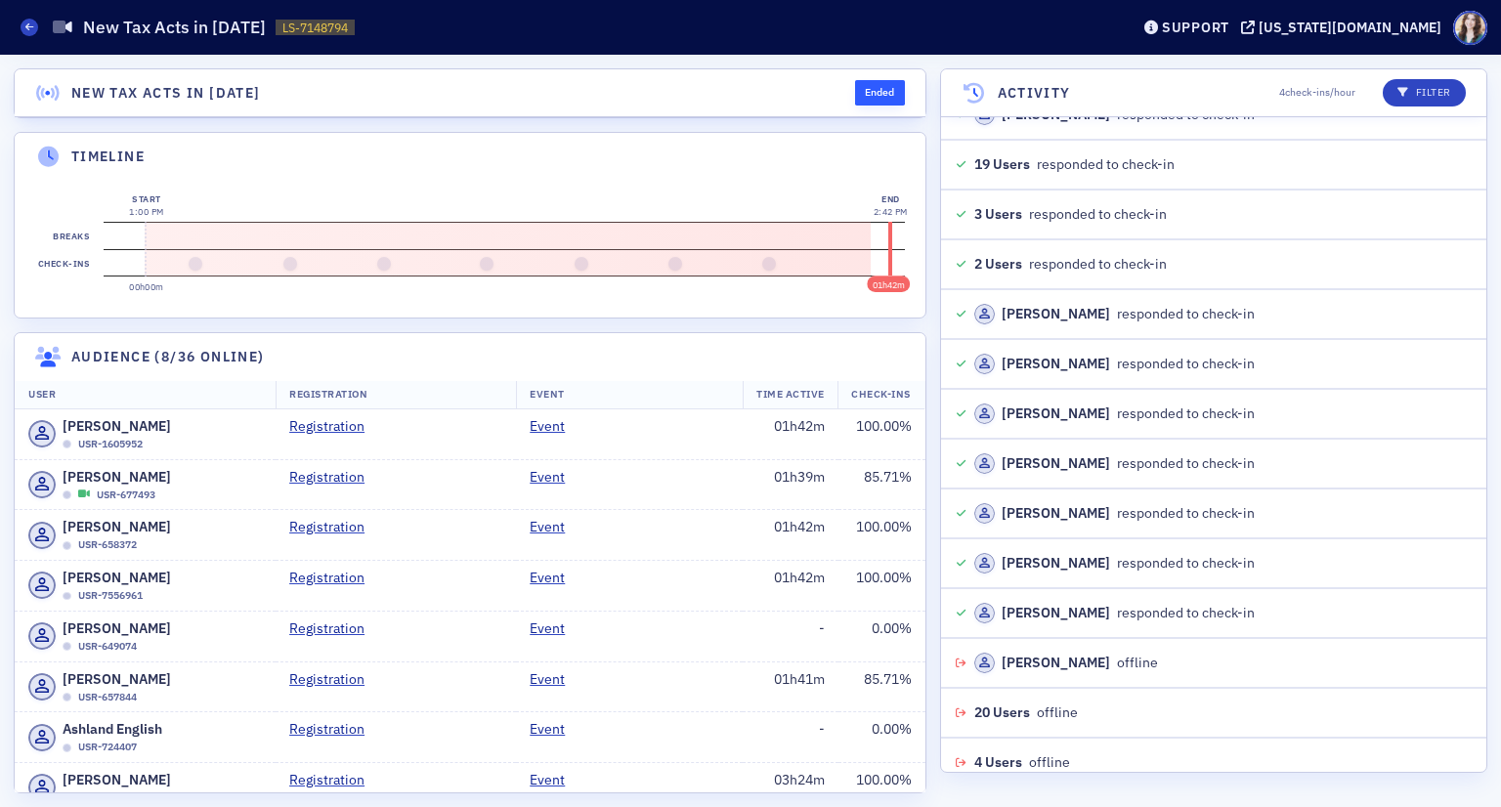
click at [834, 78] on header "New Tax Acts in 2025 Ended" at bounding box center [470, 93] width 911 height 48
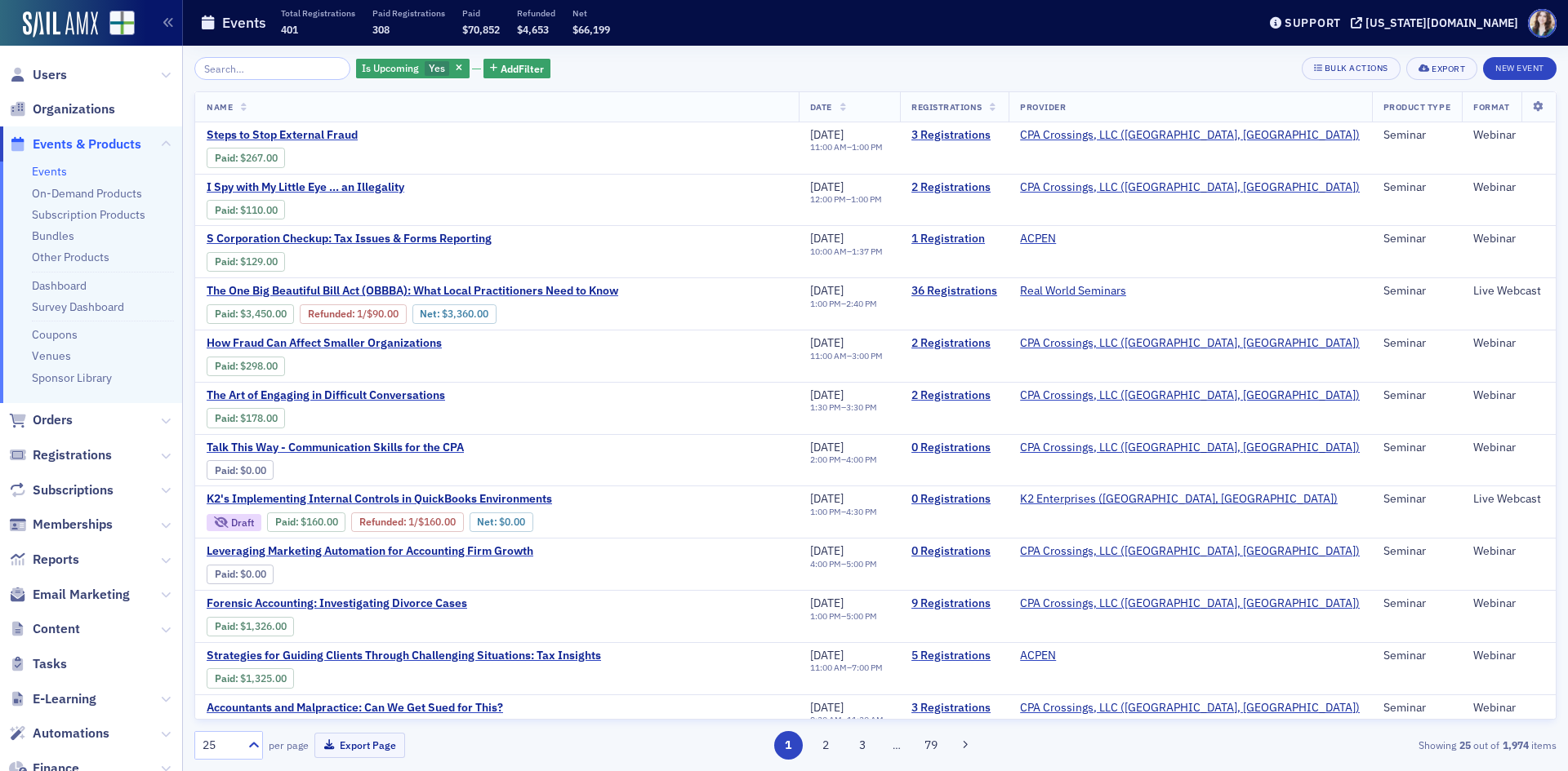
click at [546, 53] on div "Is Upcoming Yes Add Filter Bulk Actions Export New Event Name Date Registration…" at bounding box center [876, 408] width 1362 height 726
click at [540, 59] on div "Is Upcoming Yes Add Filter Bulk Actions Export New Event" at bounding box center [876, 68] width 1362 height 23
click at [582, 73] on div "Is Upcoming Yes Add Filter Bulk Actions Export New Event" at bounding box center [876, 68] width 1362 height 23
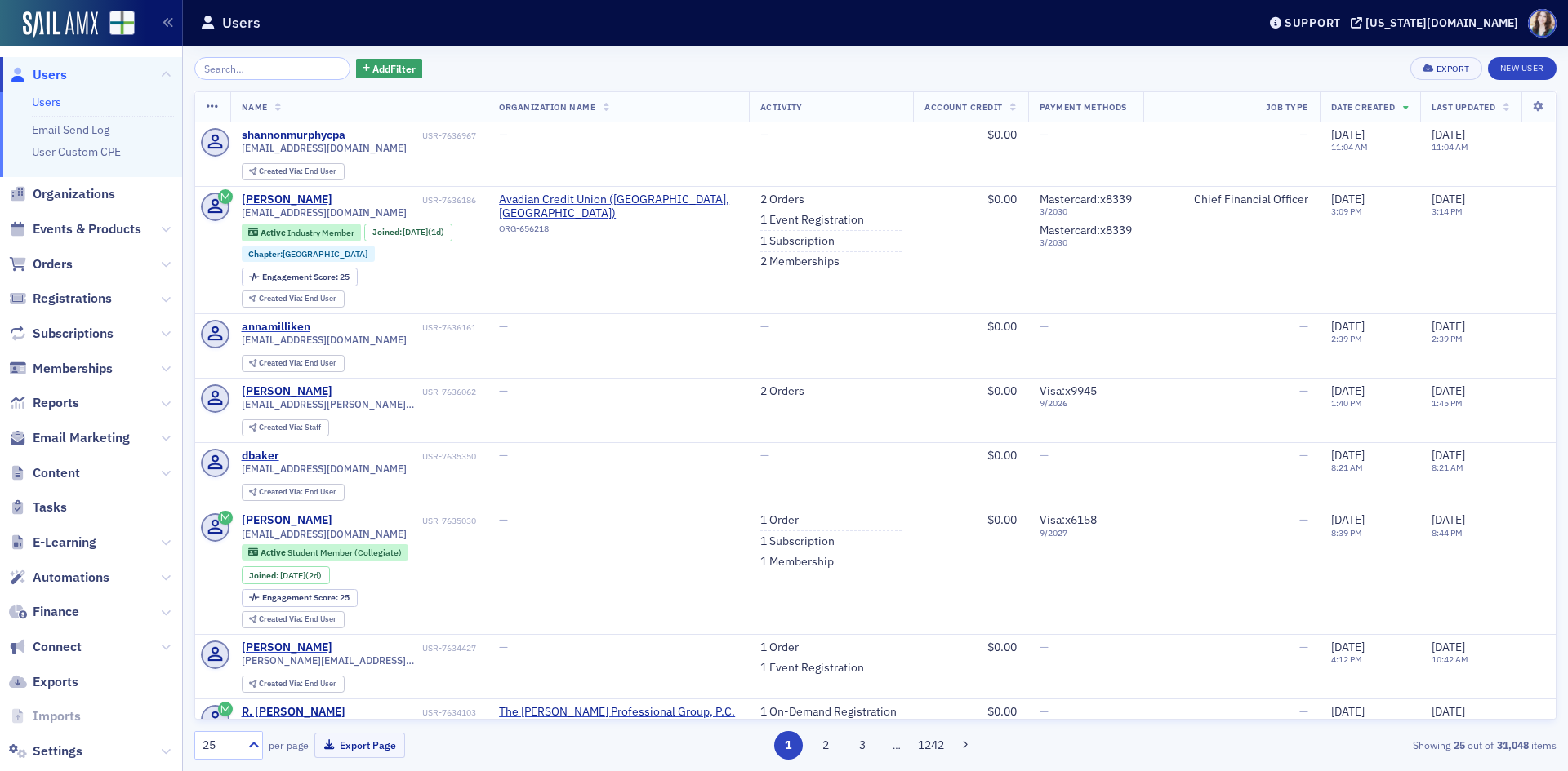
click at [408, 58] on div "Add Filter Export New User" at bounding box center [876, 68] width 1362 height 23
click at [409, 58] on div "Add Filter Export New User" at bounding box center [876, 68] width 1362 height 23
click at [745, 65] on div "Add Filter Export New User" at bounding box center [876, 68] width 1362 height 23
click at [742, 63] on div "Add Filter Export New User" at bounding box center [876, 68] width 1362 height 23
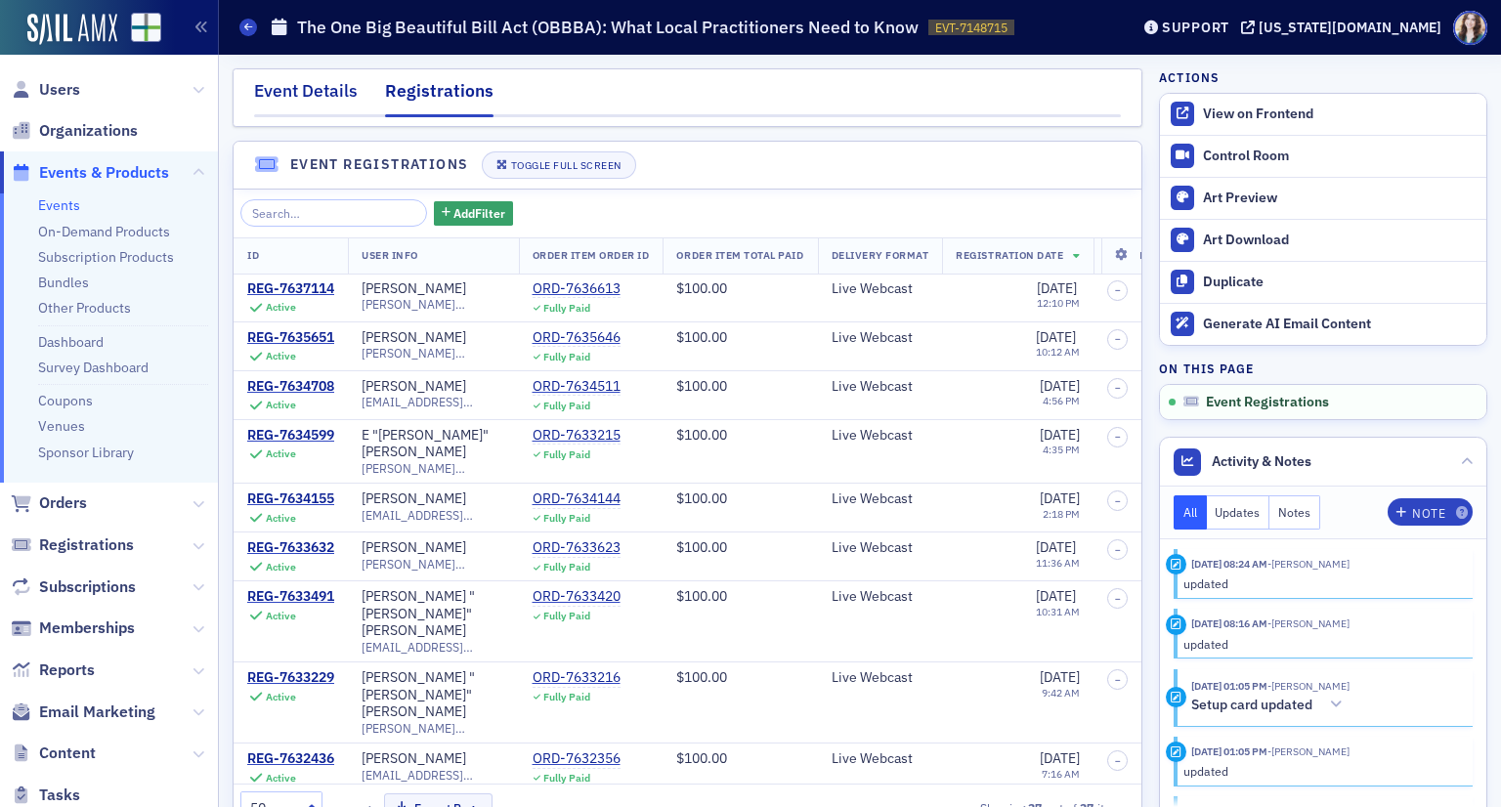
click at [286, 79] on div "Event Details" at bounding box center [306, 96] width 104 height 36
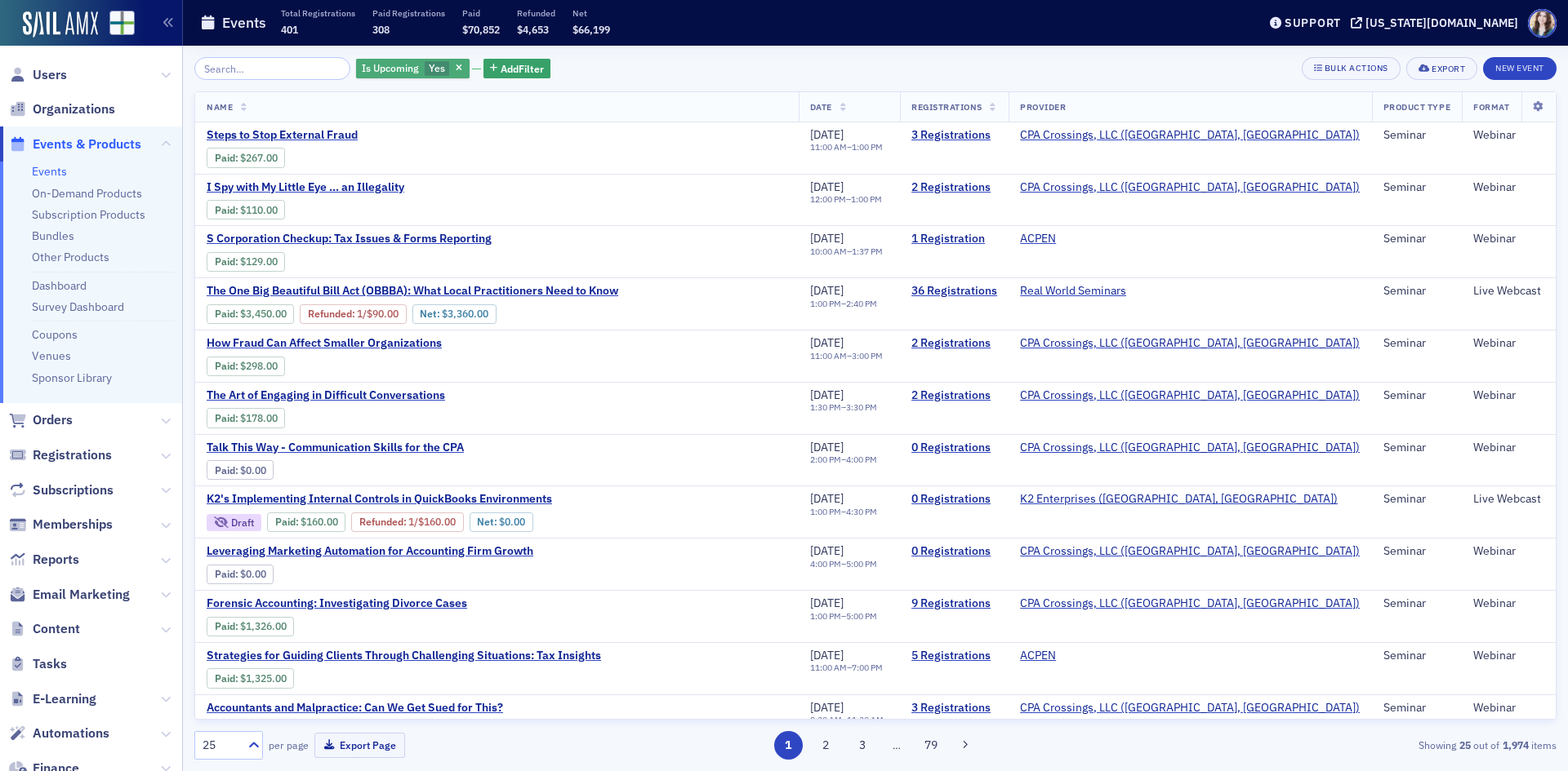
click at [429, 63] on span "Yes" at bounding box center [437, 68] width 17 height 13
click at [516, 71] on input "No" at bounding box center [515, 68] width 15 height 15
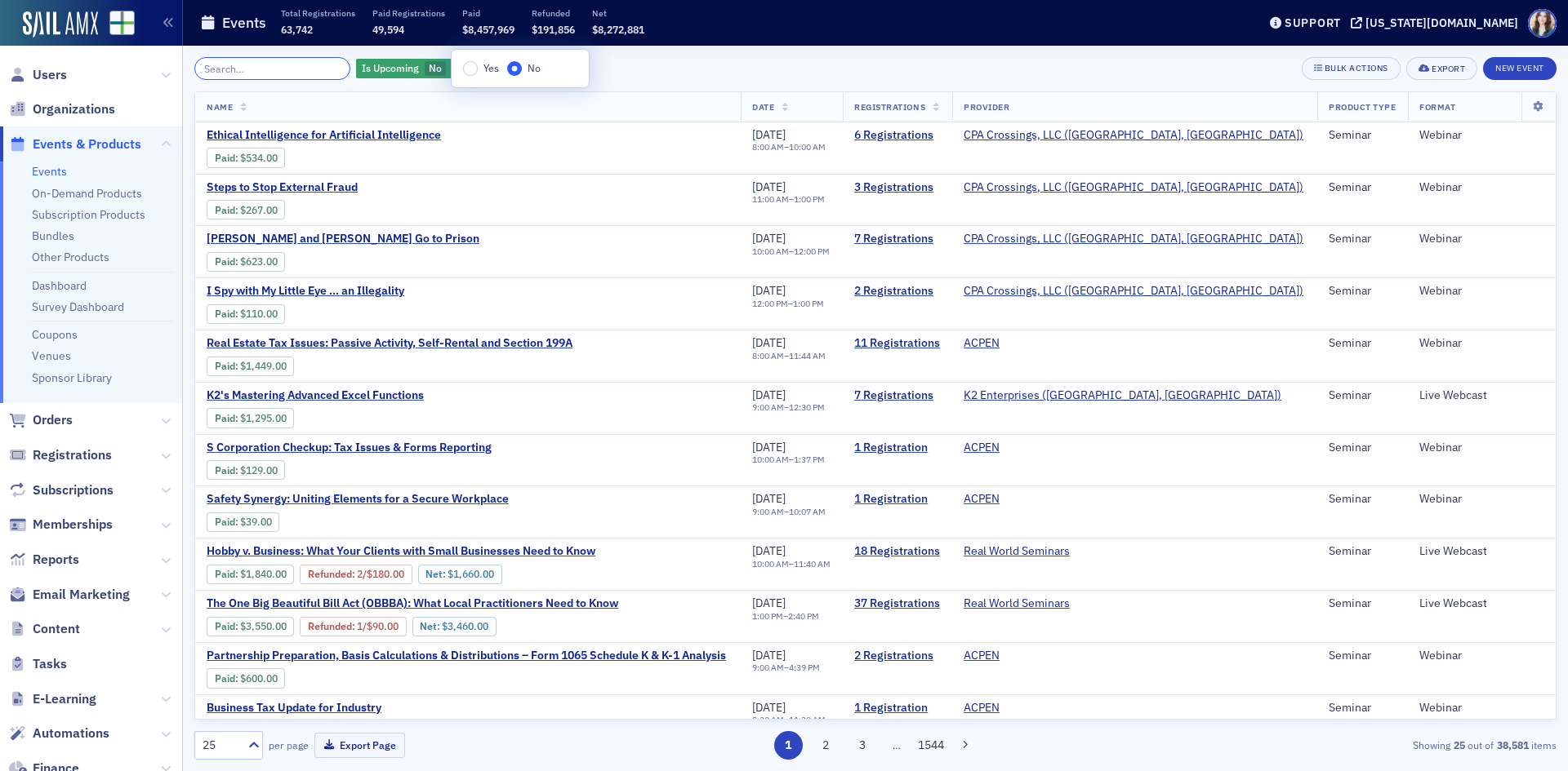
click at [283, 61] on input "search" at bounding box center [272, 68] width 156 height 23
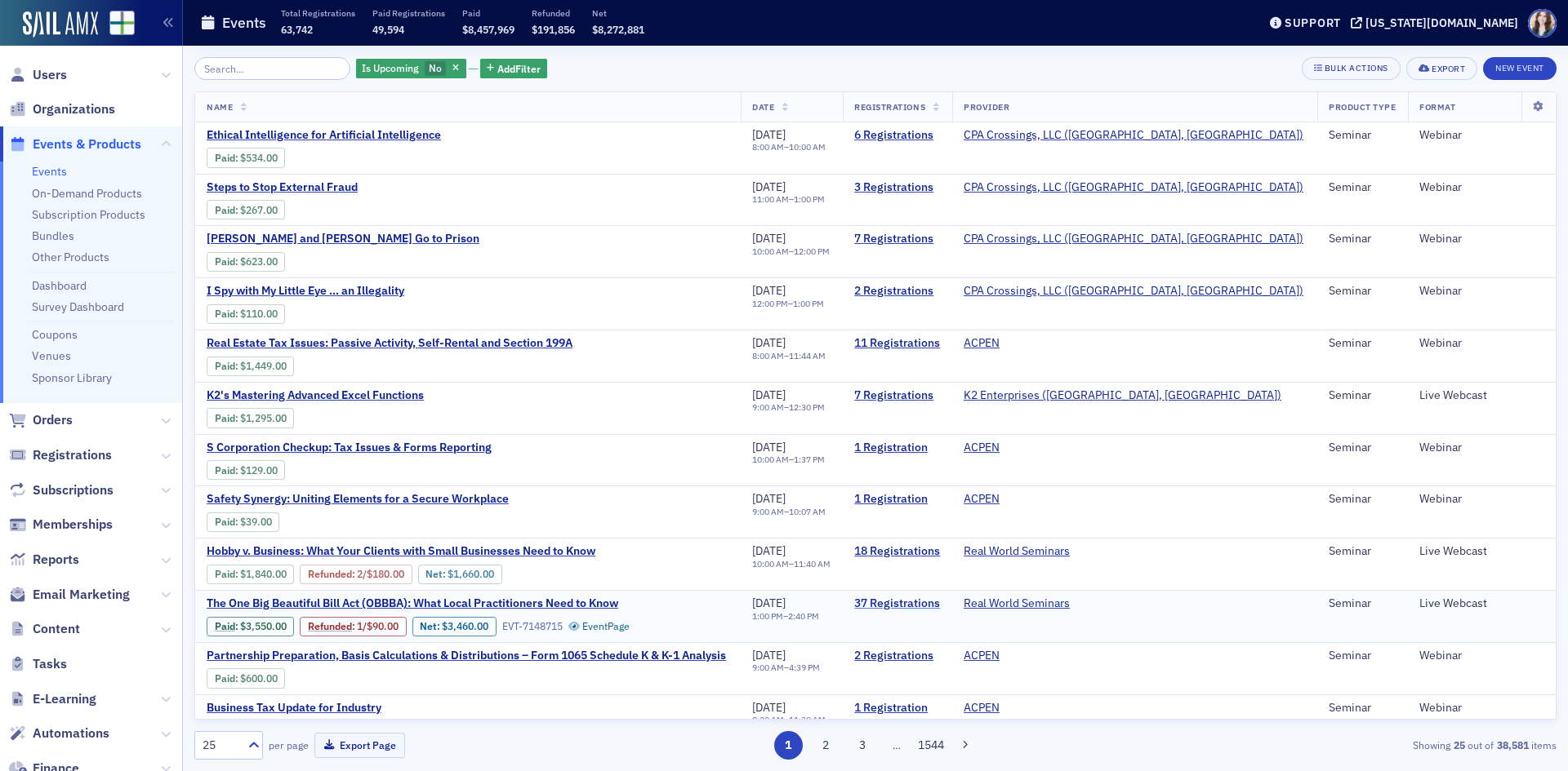
click at [941, 603] on link "37 Registrations" at bounding box center [898, 604] width 87 height 15
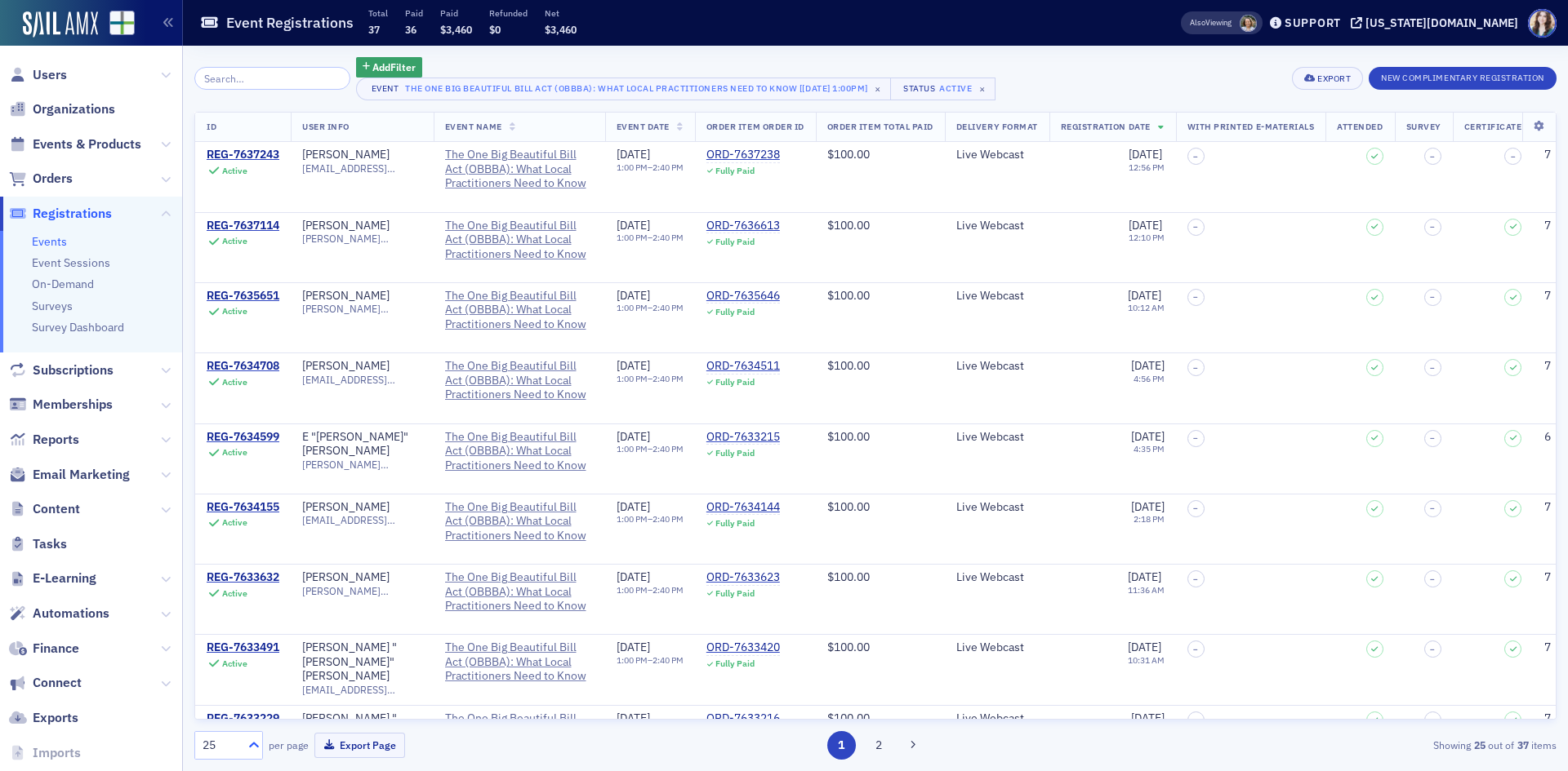
click at [252, 743] on icon at bounding box center [254, 745] width 17 height 17
click at [232, 618] on div "50" at bounding box center [228, 615] width 48 height 18
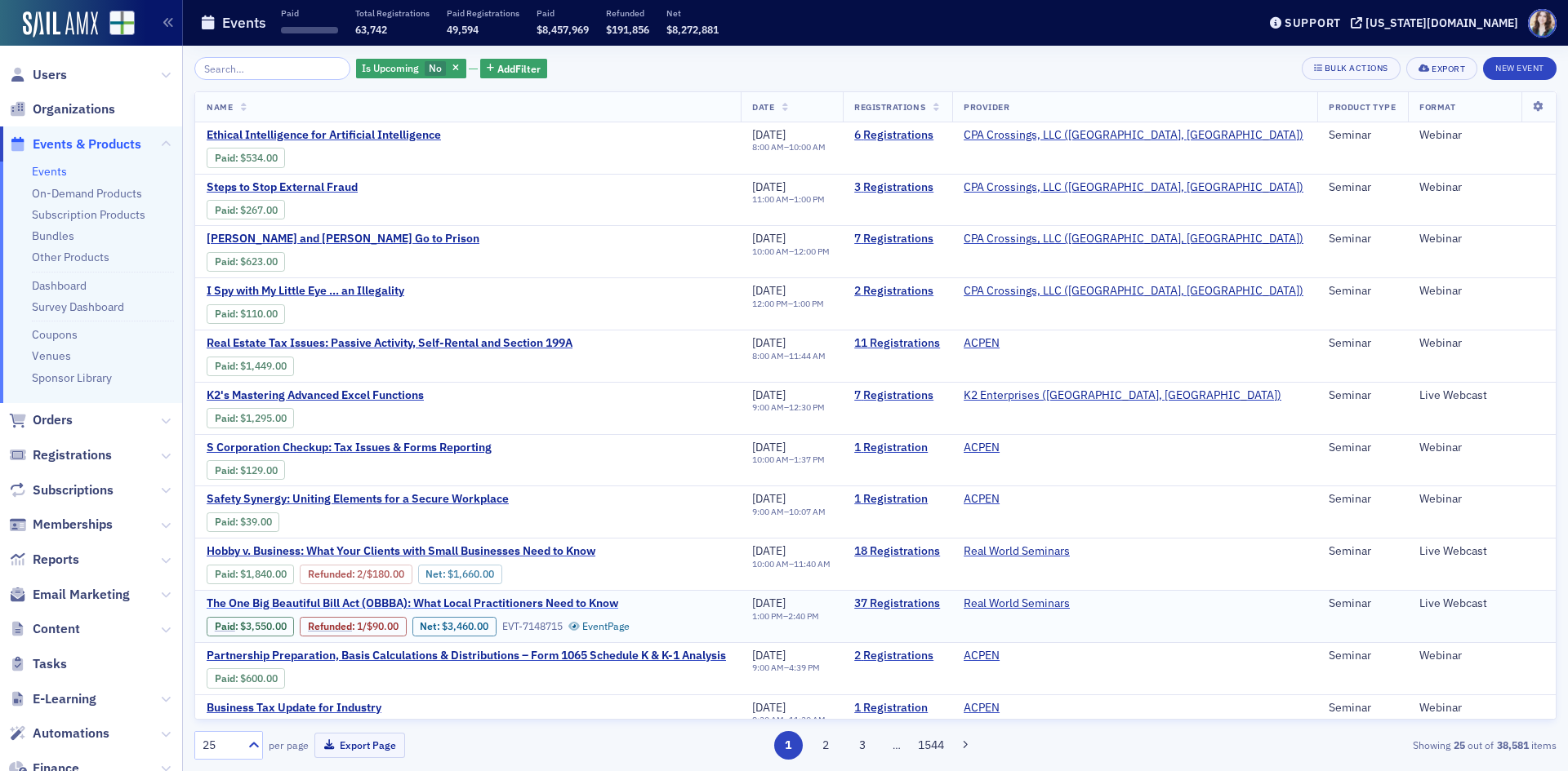
click at [545, 598] on span "The One Big Beautiful Bill Act (OBBBA): What Local Practitioners Need to Know" at bounding box center [412, 604] width 411 height 15
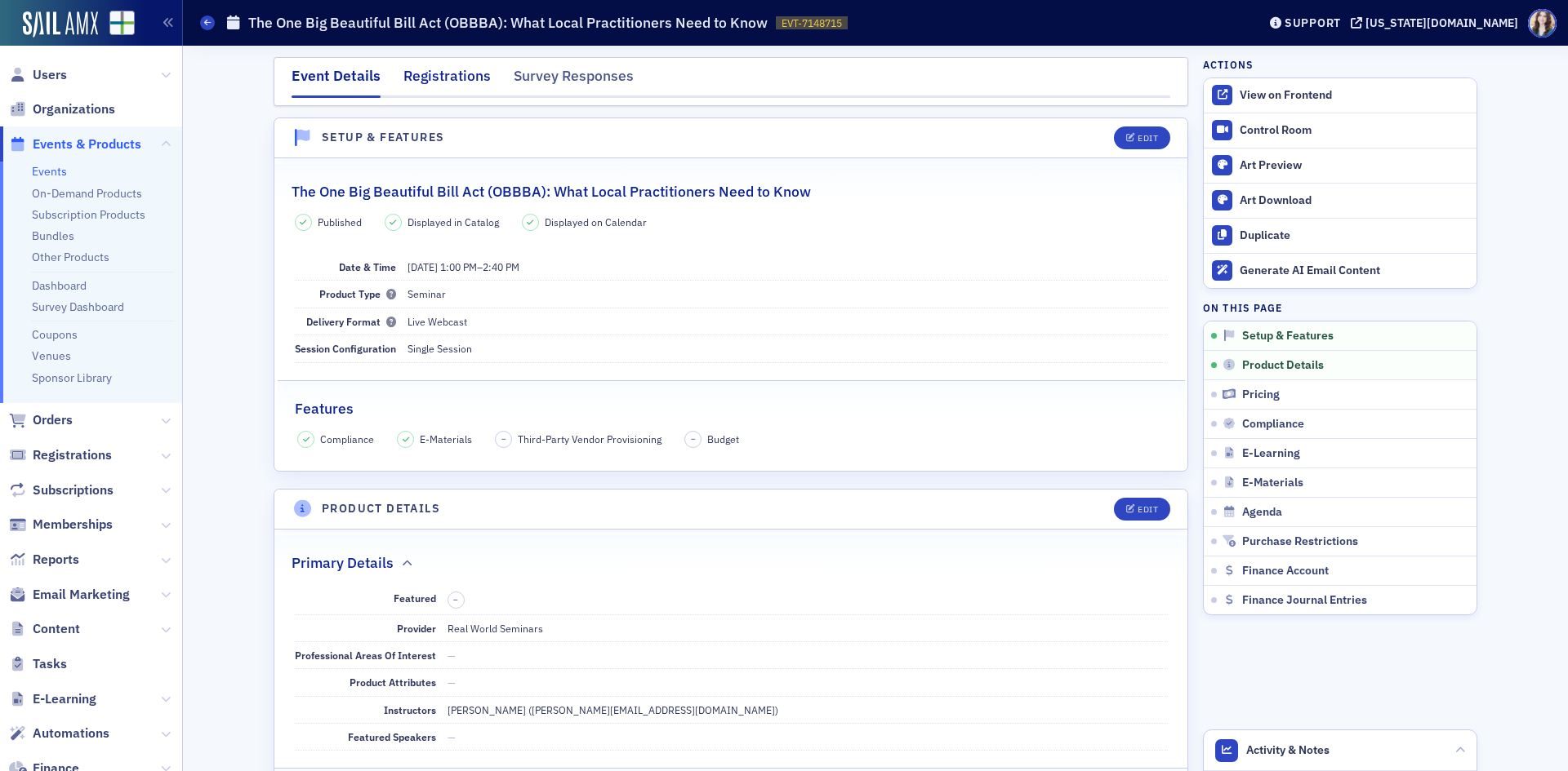
click at [452, 75] on div "Registrations" at bounding box center [447, 80] width 88 height 30
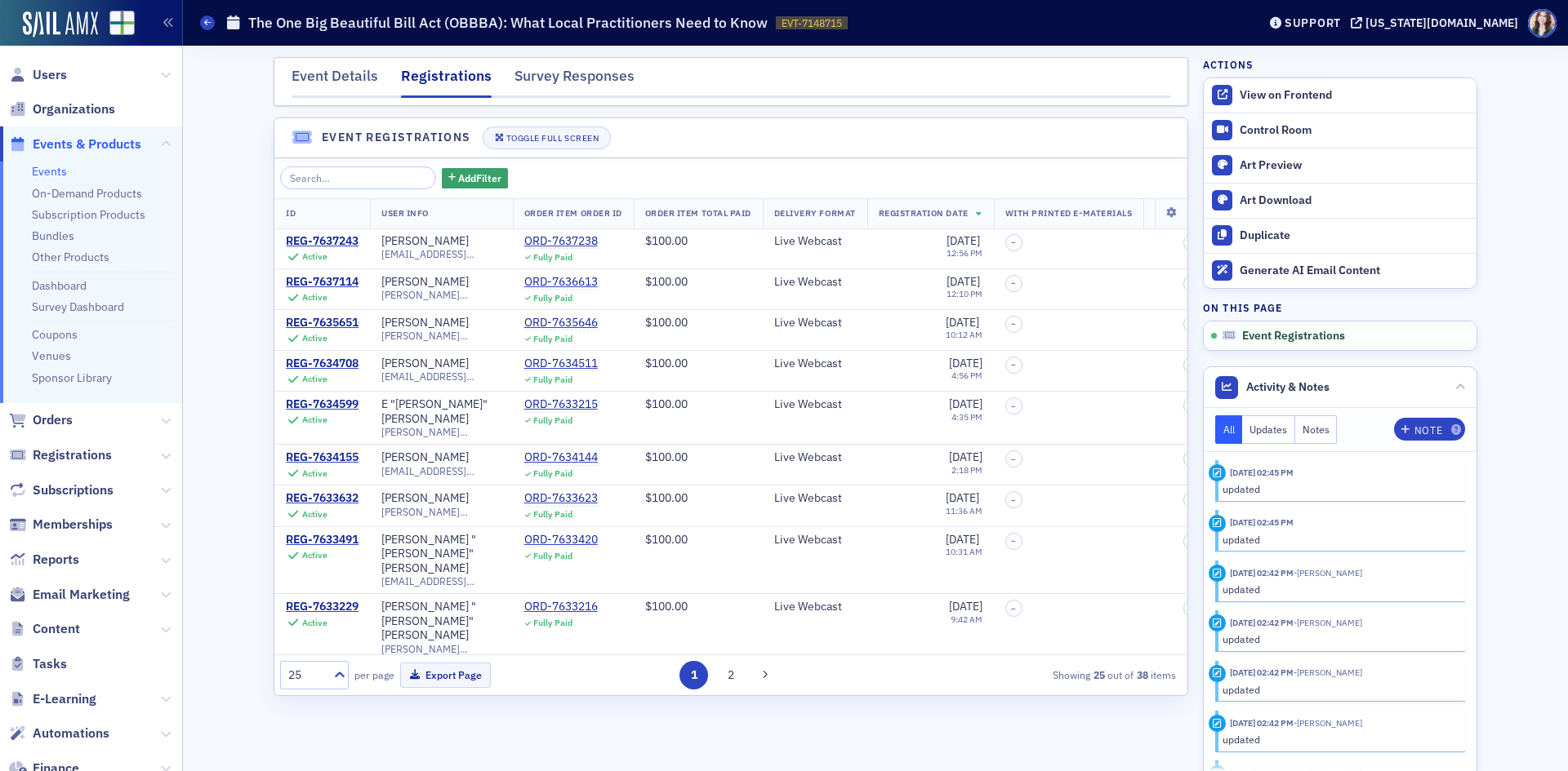
click at [325, 686] on div "25" at bounding box center [314, 675] width 69 height 28
click at [313, 544] on div "50" at bounding box center [314, 545] width 48 height 18
click at [250, 494] on div "Event Details Registrations Survey Responses Event Registrations Toggle Full Sc…" at bounding box center [876, 408] width 1362 height 726
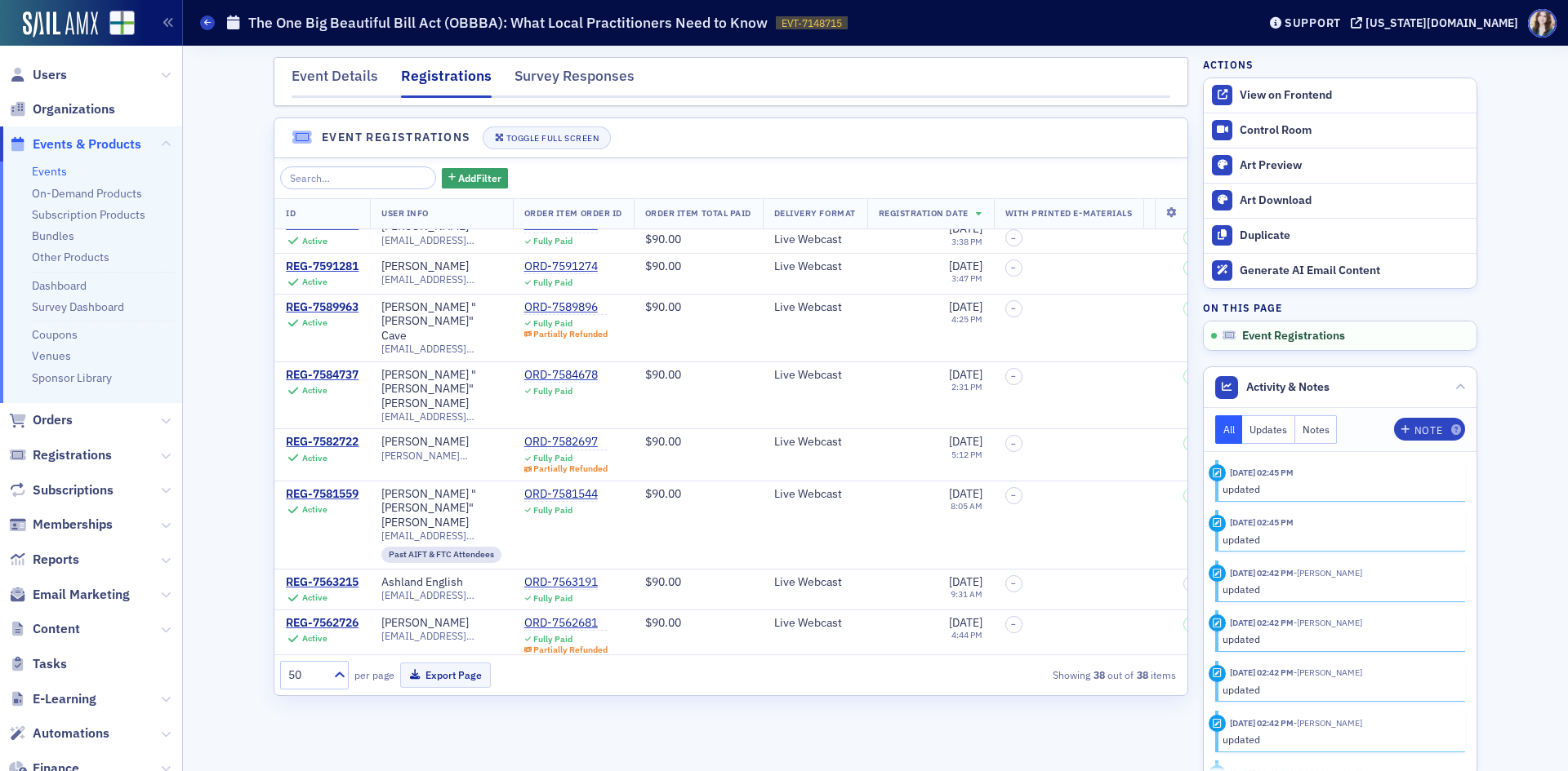
scroll to position [1278, 0]
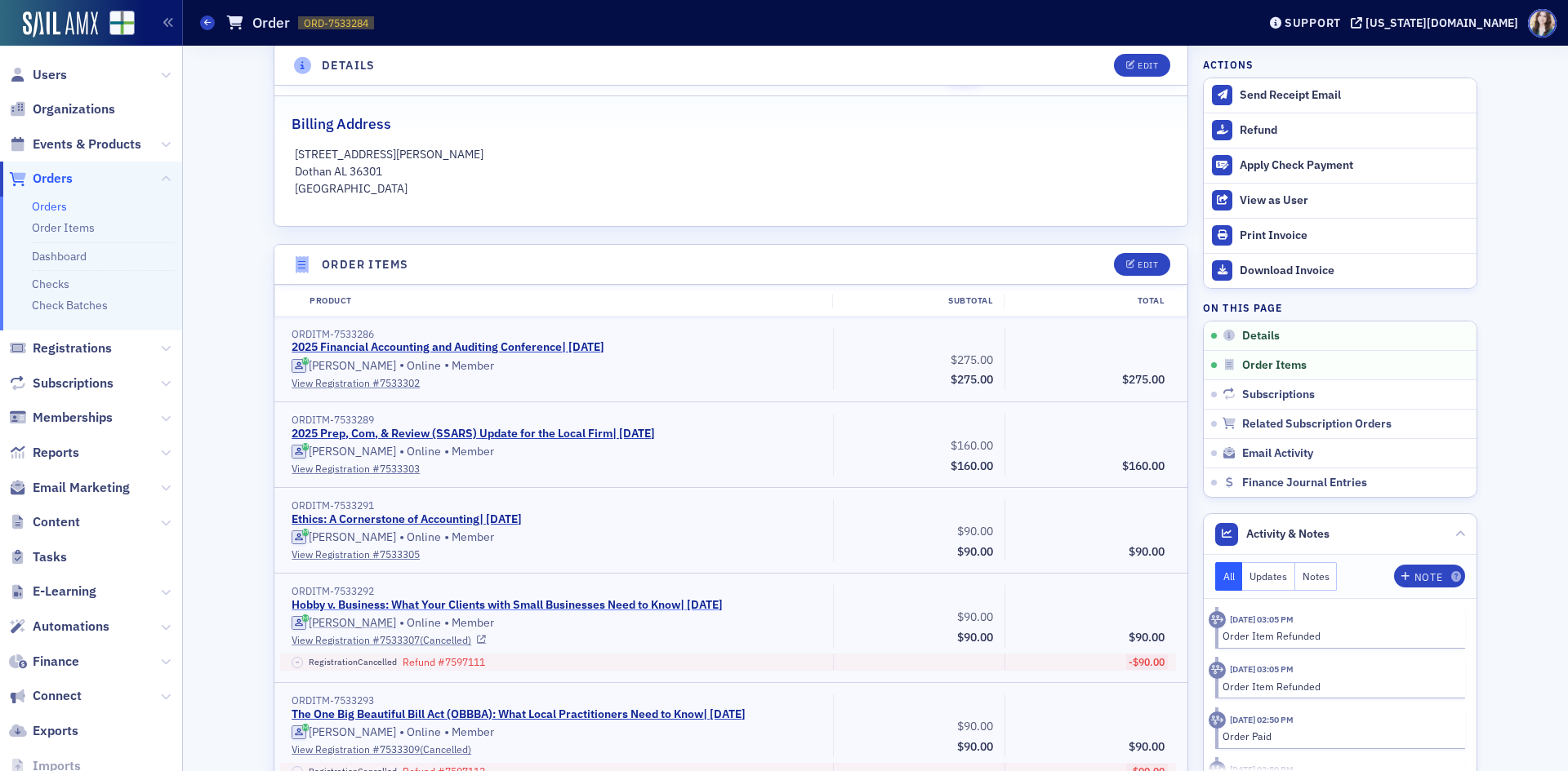
scroll to position [408, 0]
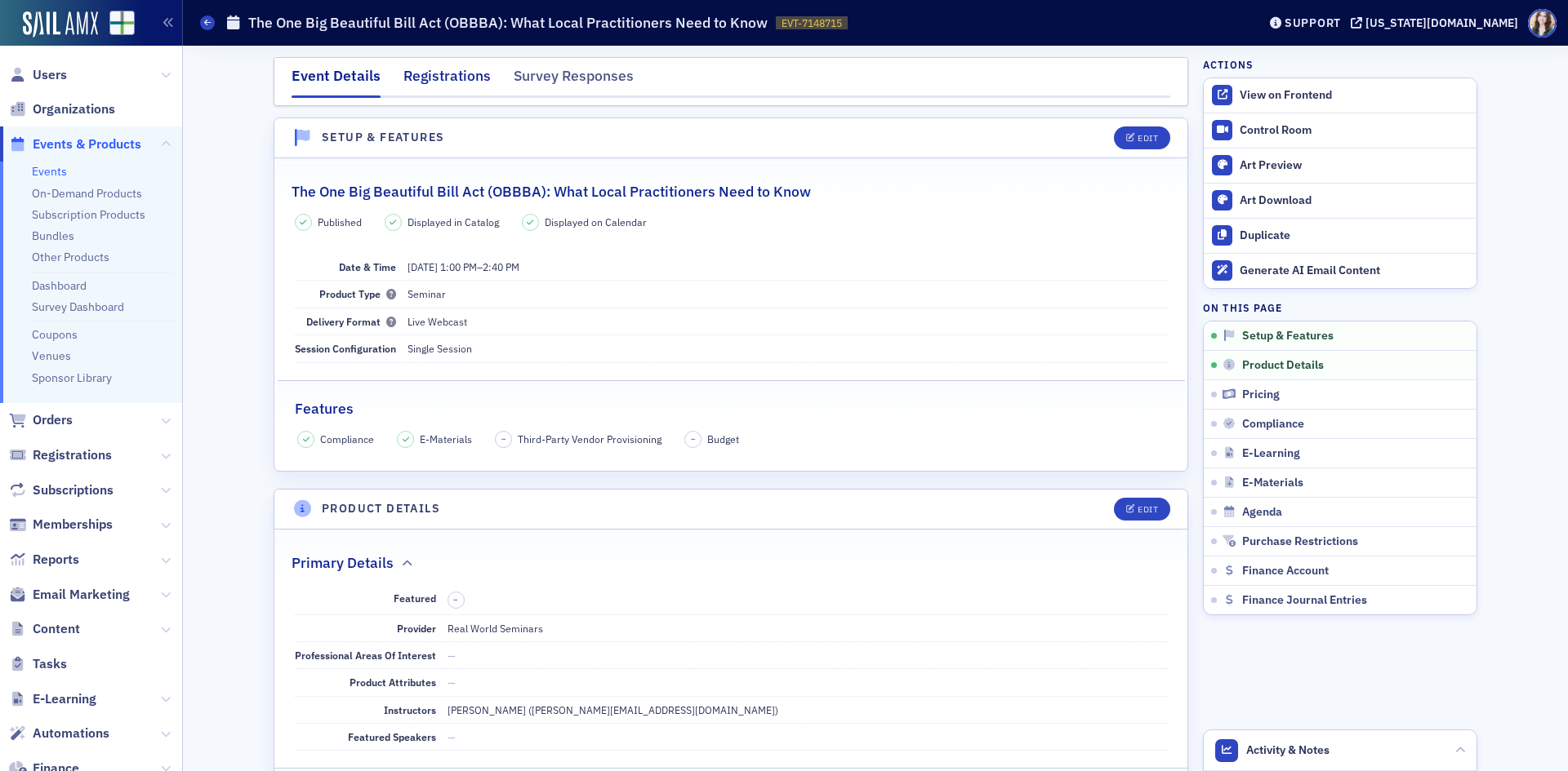
click at [435, 78] on div "Registrations" at bounding box center [447, 80] width 88 height 30
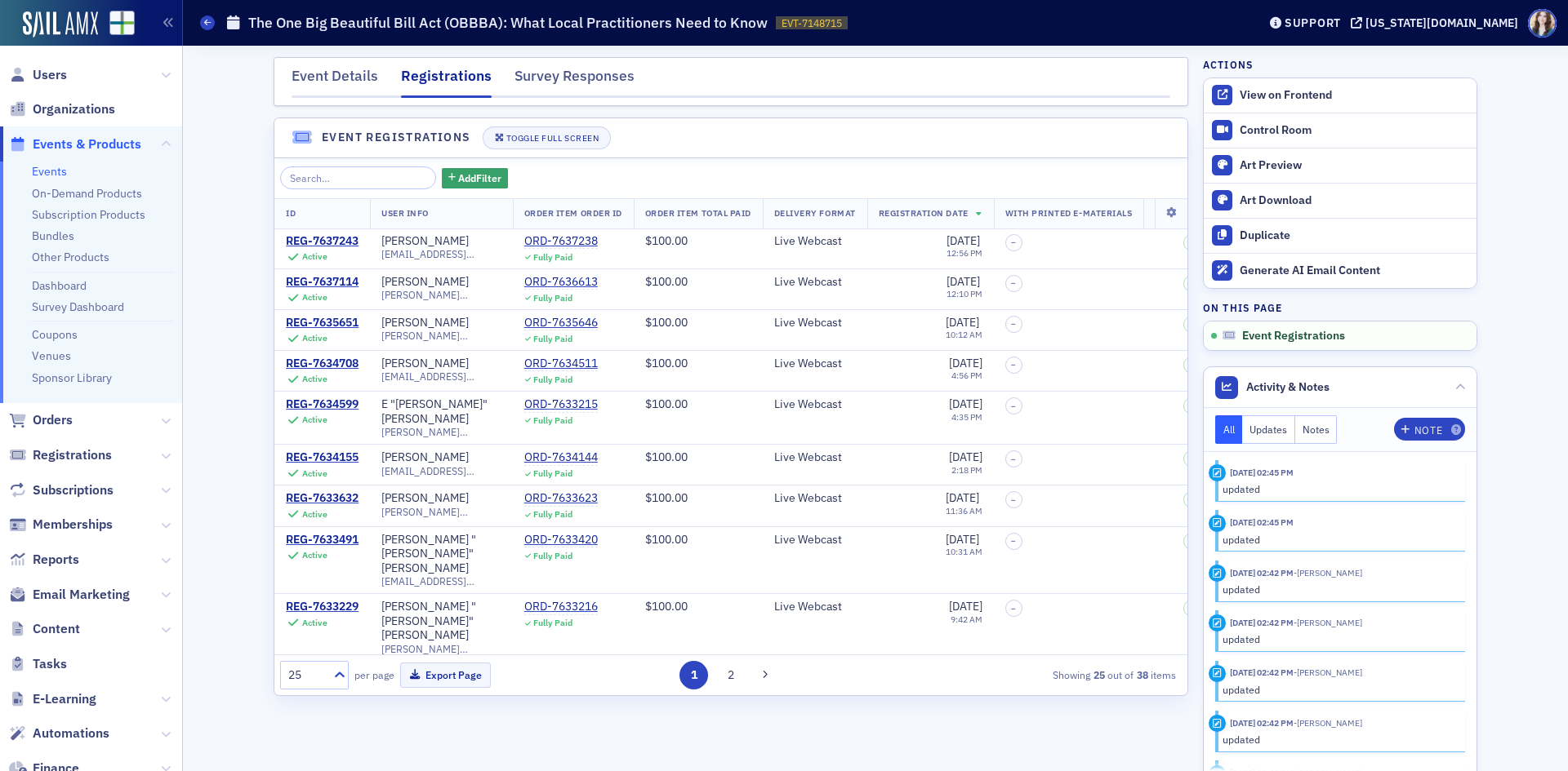
click at [333, 685] on div at bounding box center [338, 675] width 20 height 27
click at [324, 548] on div "50" at bounding box center [314, 545] width 48 height 18
click at [242, 556] on div "Event Details Registrations Survey Responses Event Registrations Toggle Full Sc…" at bounding box center [876, 408] width 1362 height 726
click at [318, 63] on div "Event Details Registrations Survey Responses" at bounding box center [731, 81] width 914 height 49
click at [624, 133] on header "Event Registrations Toggle Full Screen" at bounding box center [731, 139] width 913 height 40
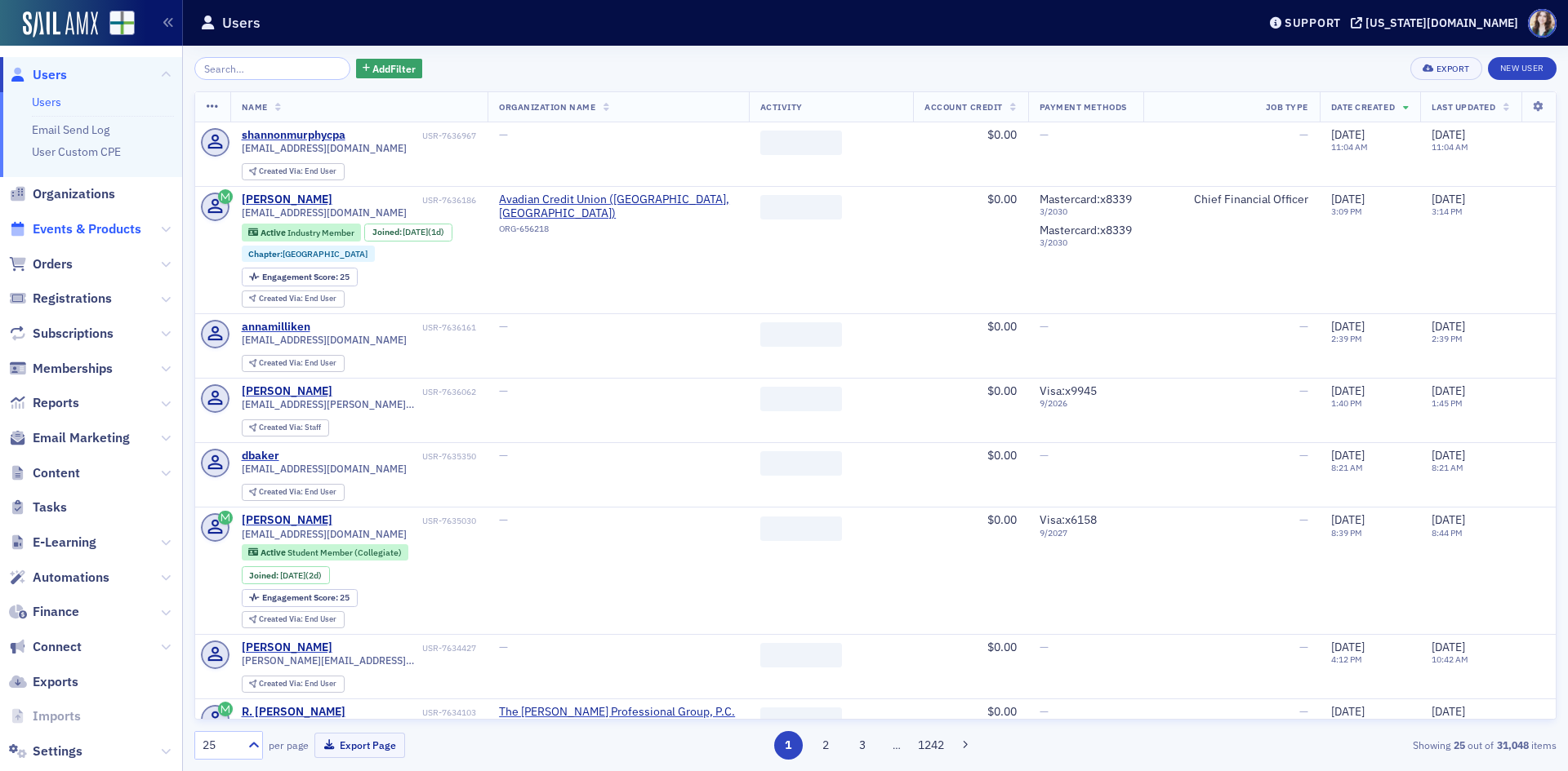
click at [79, 231] on span "Events & Products" at bounding box center [87, 229] width 109 height 18
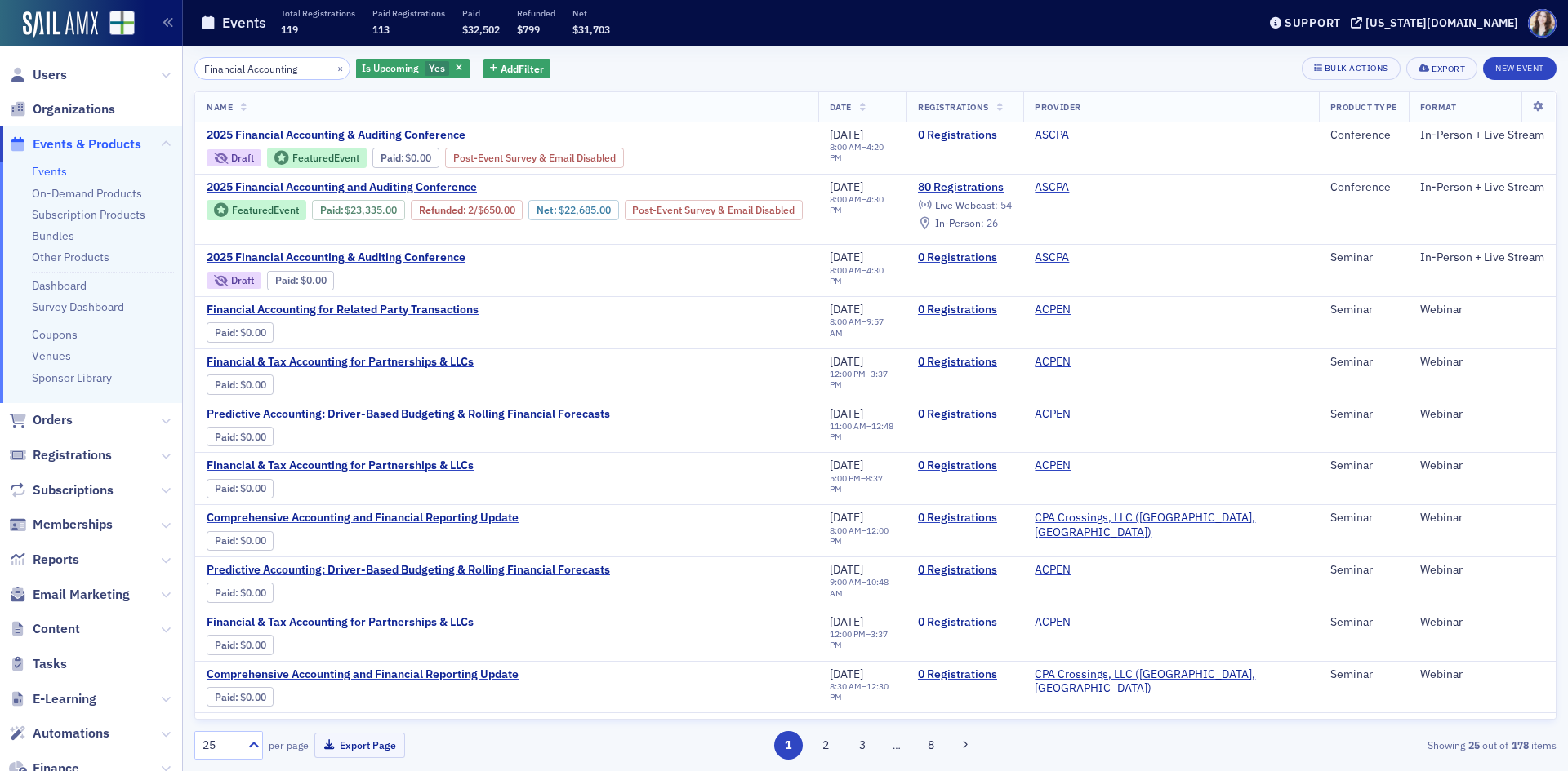
type input "Financial Accounting"
click at [669, 68] on div "Financial Accounting × Is Upcoming Yes Add Filter Bulk Actions Export New Event" at bounding box center [876, 68] width 1362 height 23
click at [442, 134] on span "2025 Financial Accounting & Auditing Conference" at bounding box center [344, 135] width 274 height 15
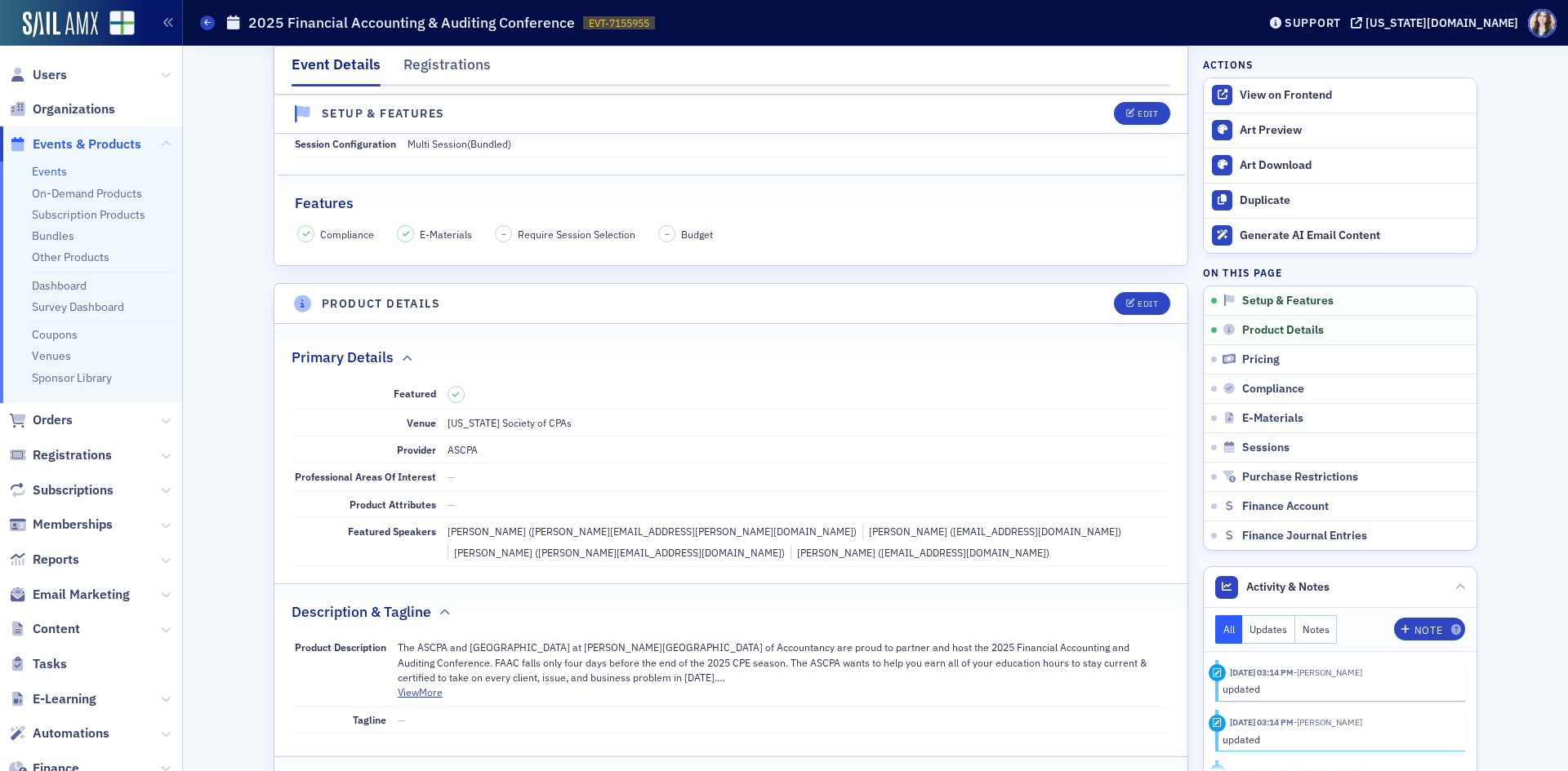
scroll to position [489, 0]
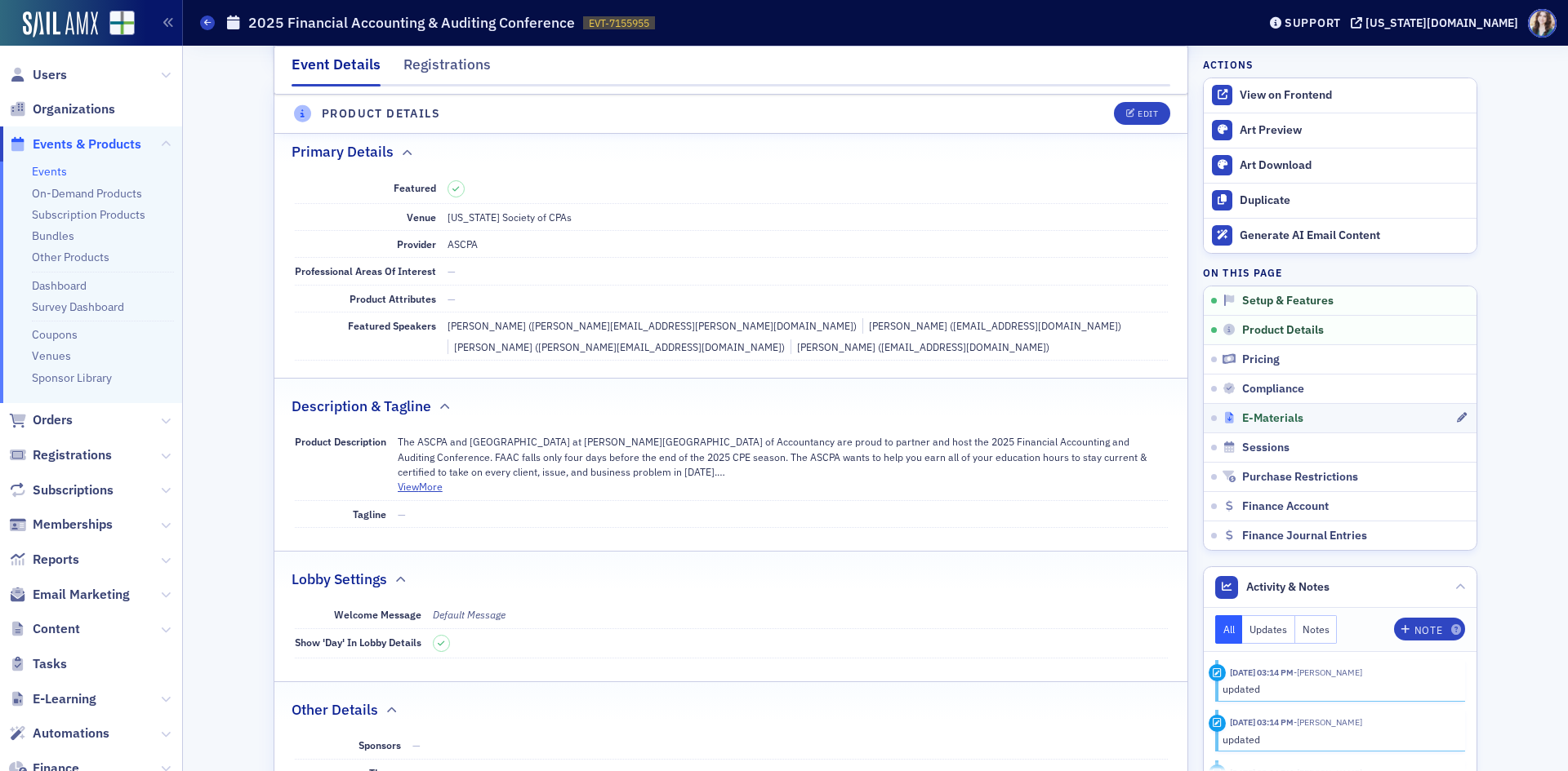
click at [1245, 413] on span "E-Materials" at bounding box center [1272, 418] width 61 height 15
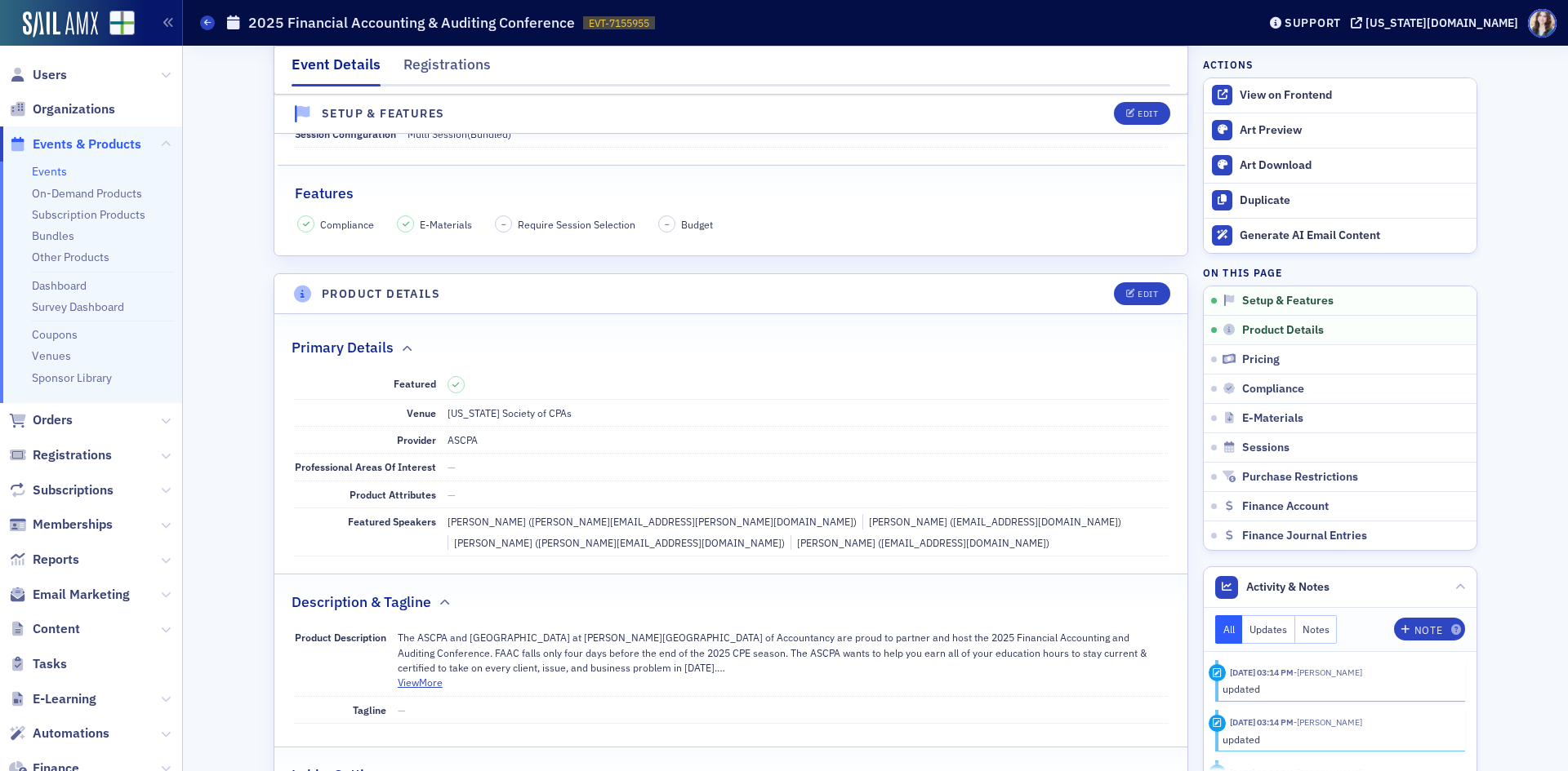
scroll to position [0, 0]
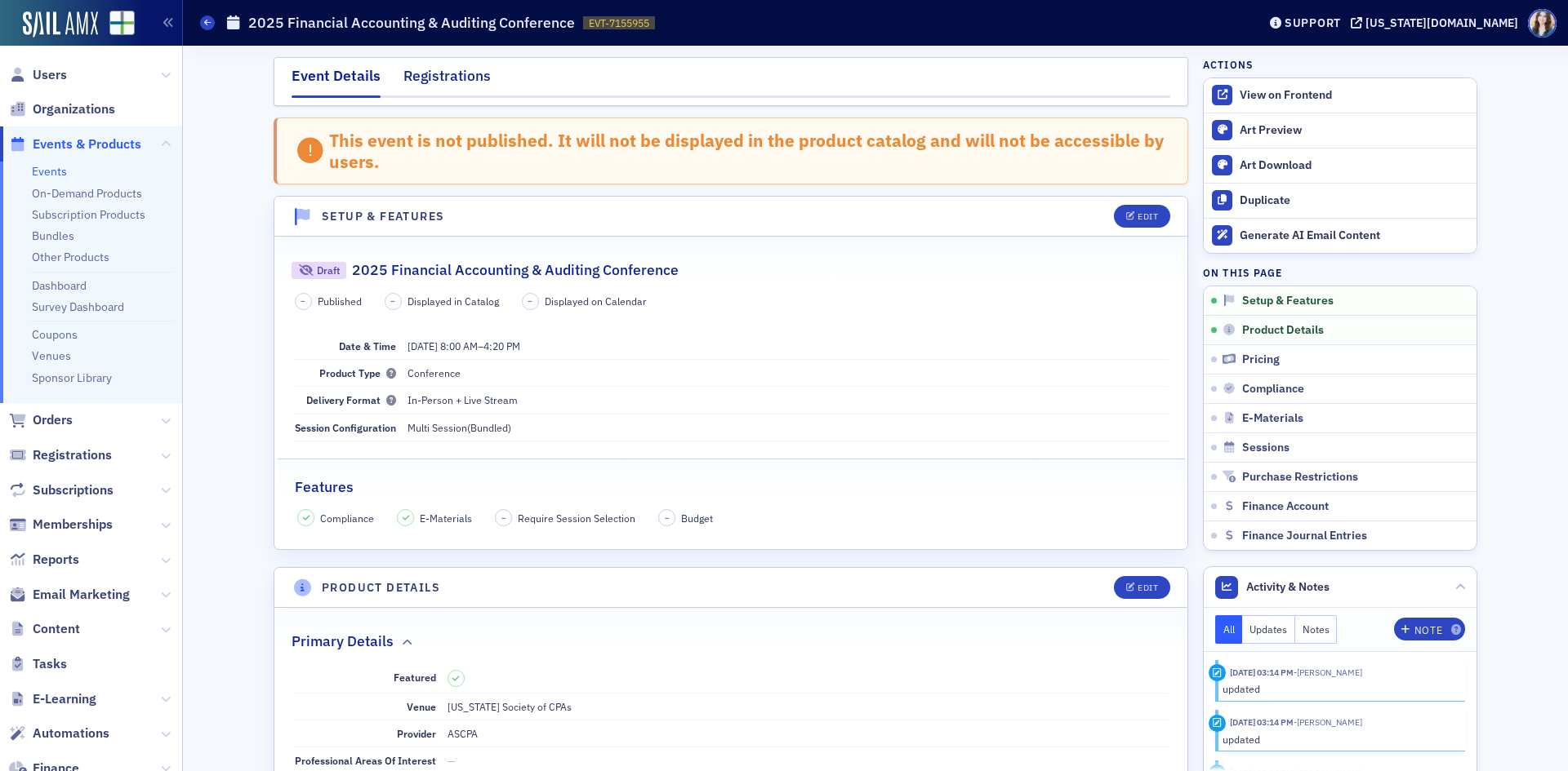
click at [416, 67] on div "Registrations" at bounding box center [447, 80] width 88 height 30
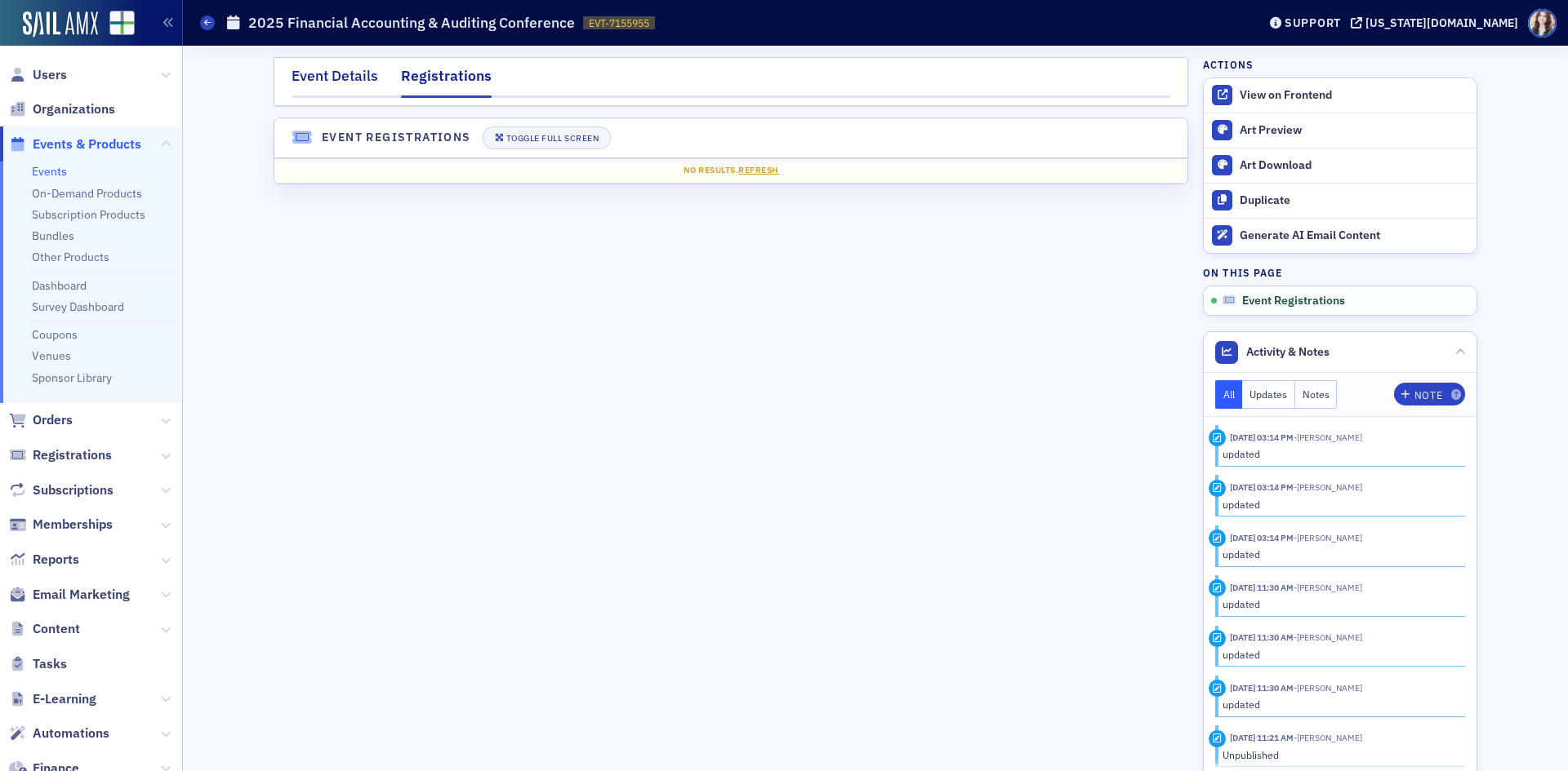
click at [313, 85] on div "Event Details" at bounding box center [335, 80] width 87 height 30
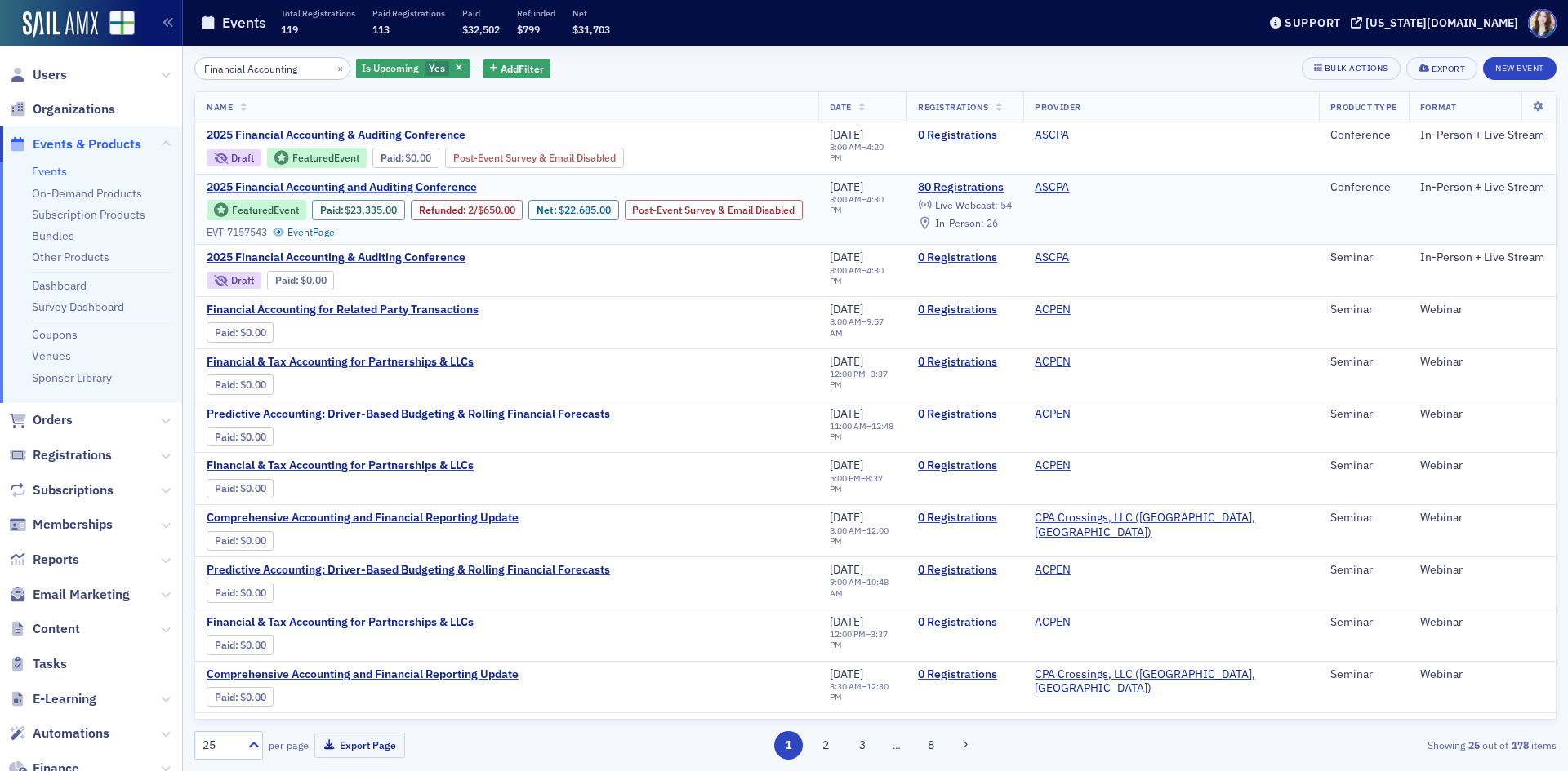
click at [435, 185] on span "2025 Financial Accounting and Auditing Conference" at bounding box center [344, 188] width 274 height 15
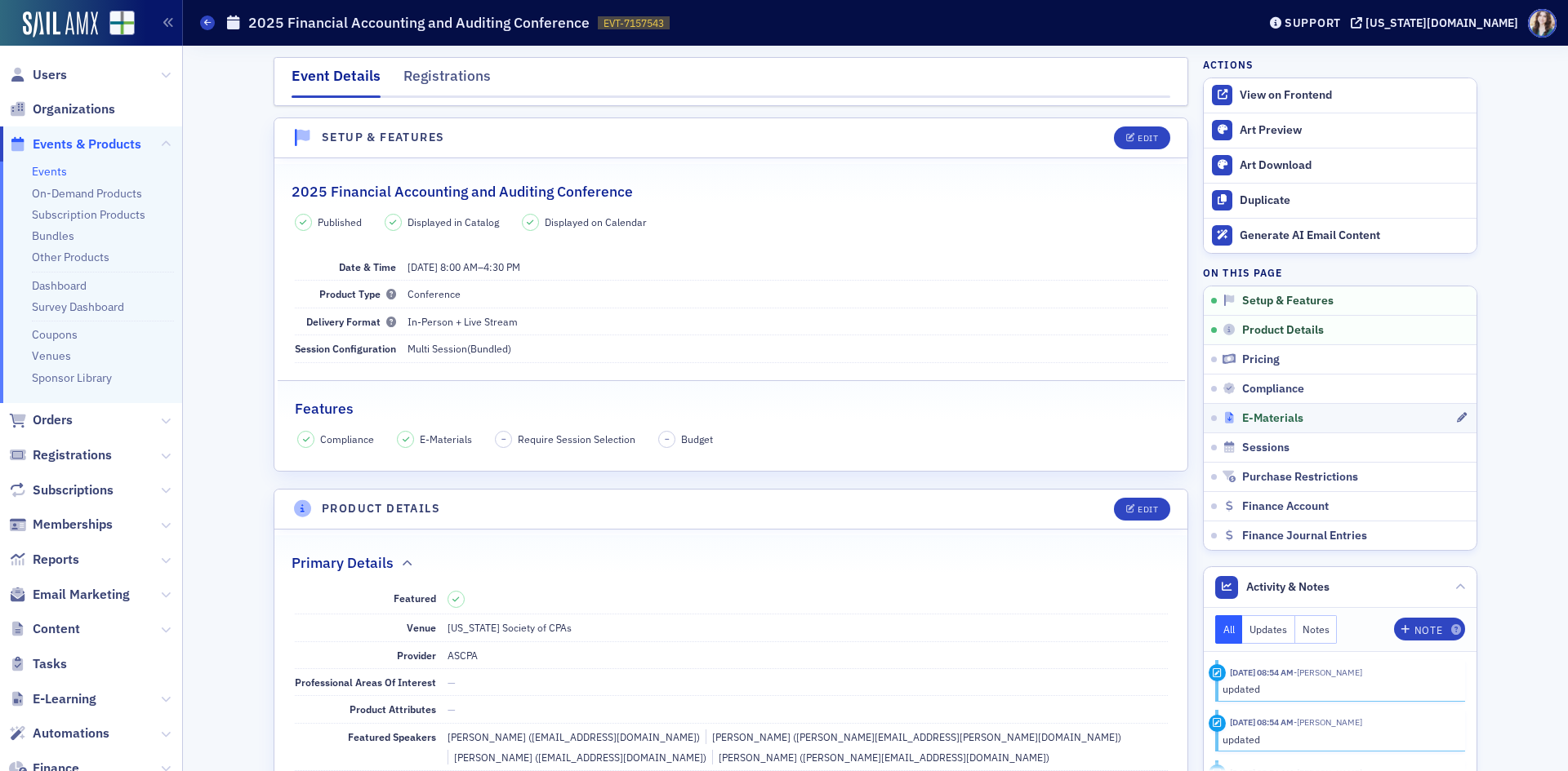
click at [1266, 416] on span "E-Materials" at bounding box center [1272, 418] width 61 height 15
click at [474, 67] on div "Registrations" at bounding box center [447, 80] width 88 height 30
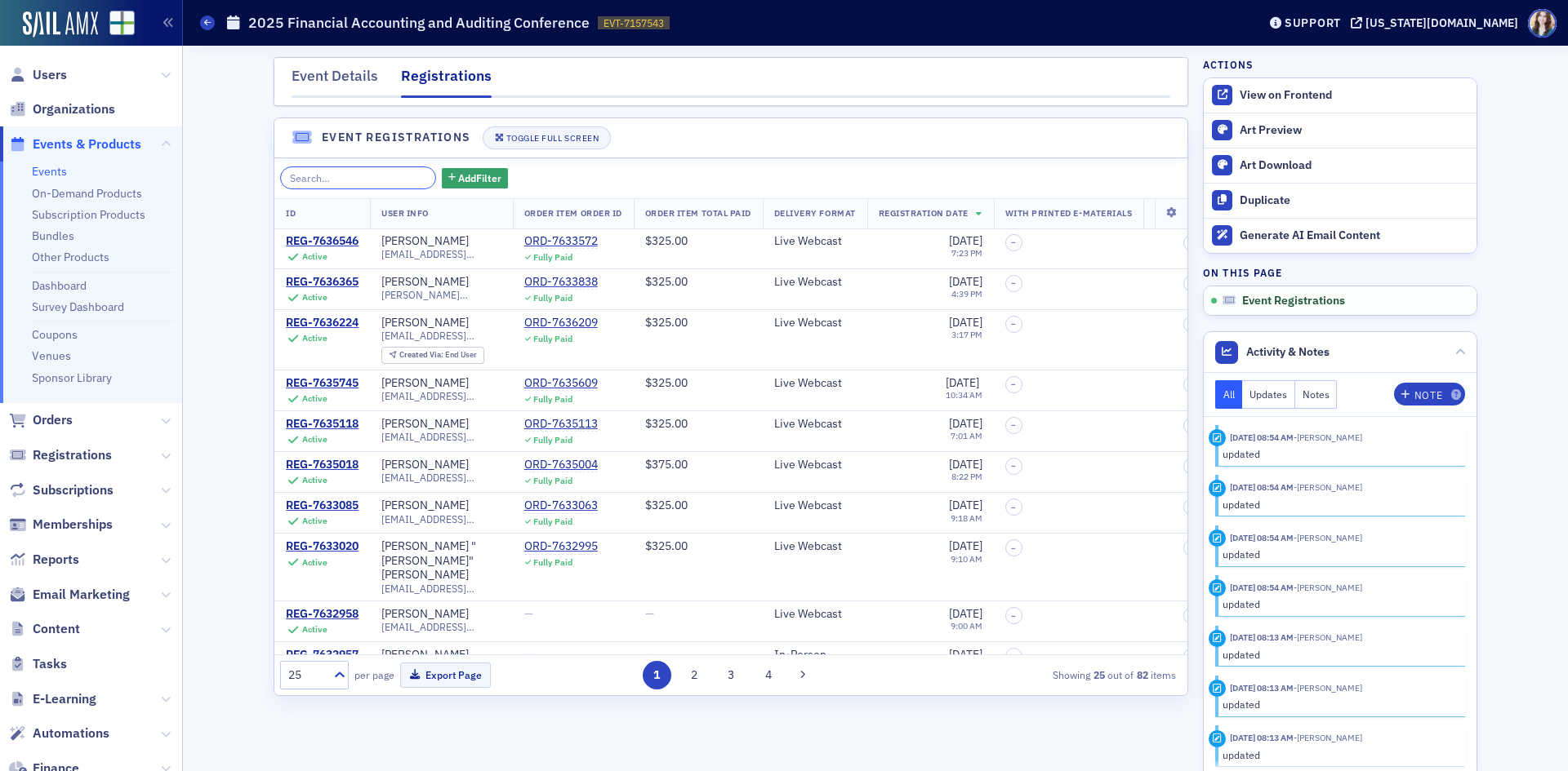
click at [366, 176] on input "search" at bounding box center [358, 177] width 156 height 23
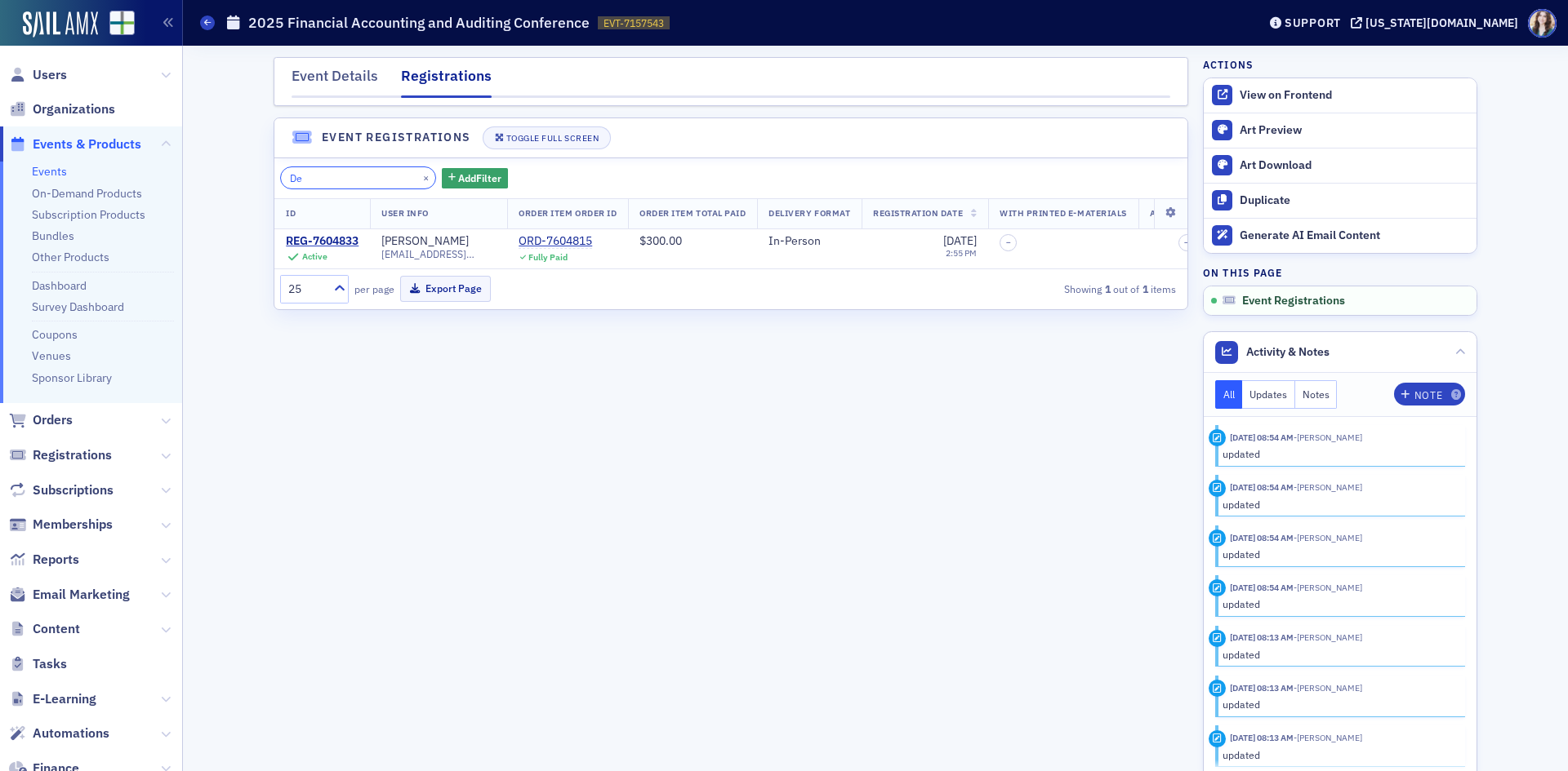
type input "D"
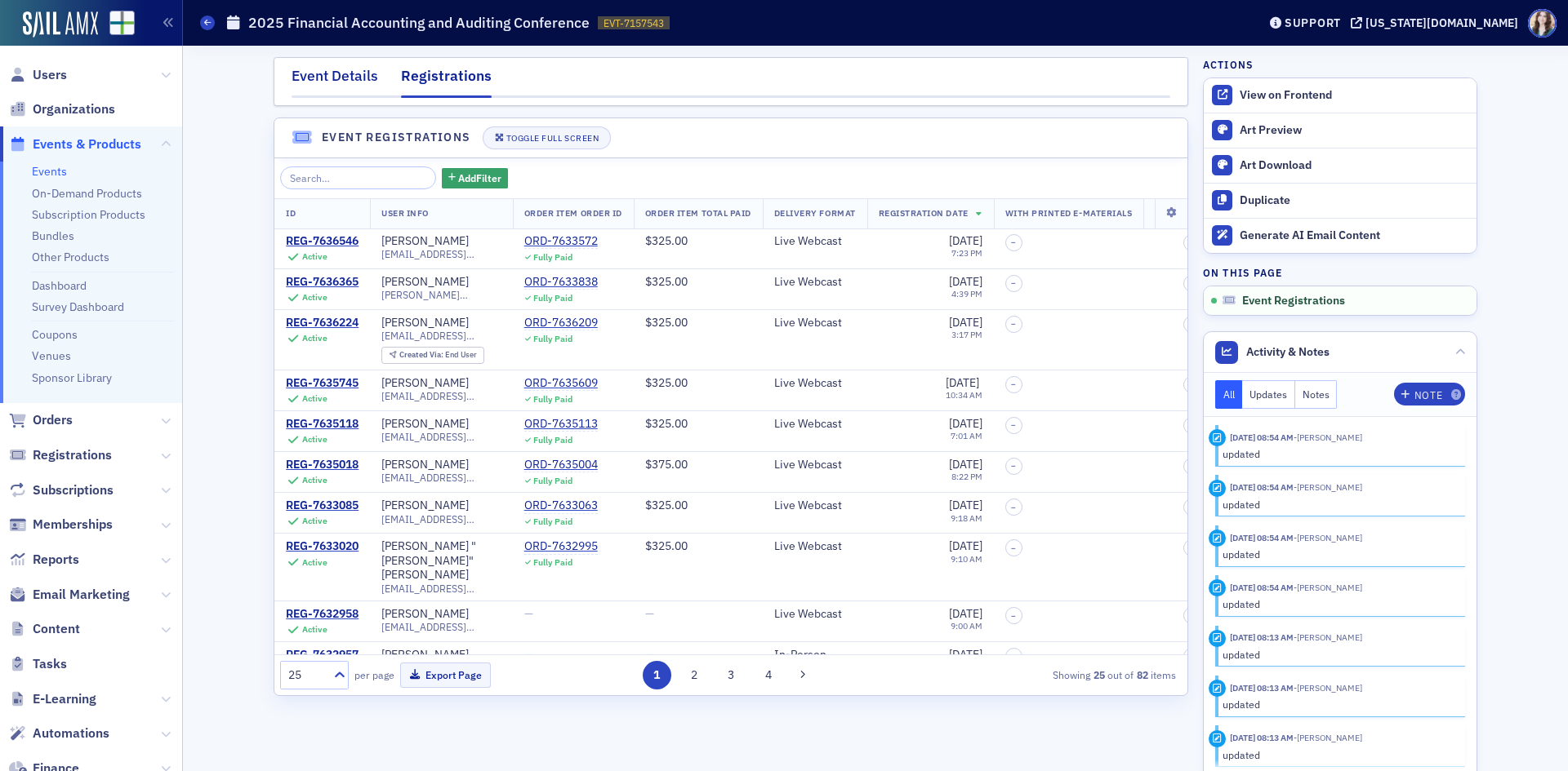
click at [338, 89] on div "Event Details" at bounding box center [335, 80] width 87 height 30
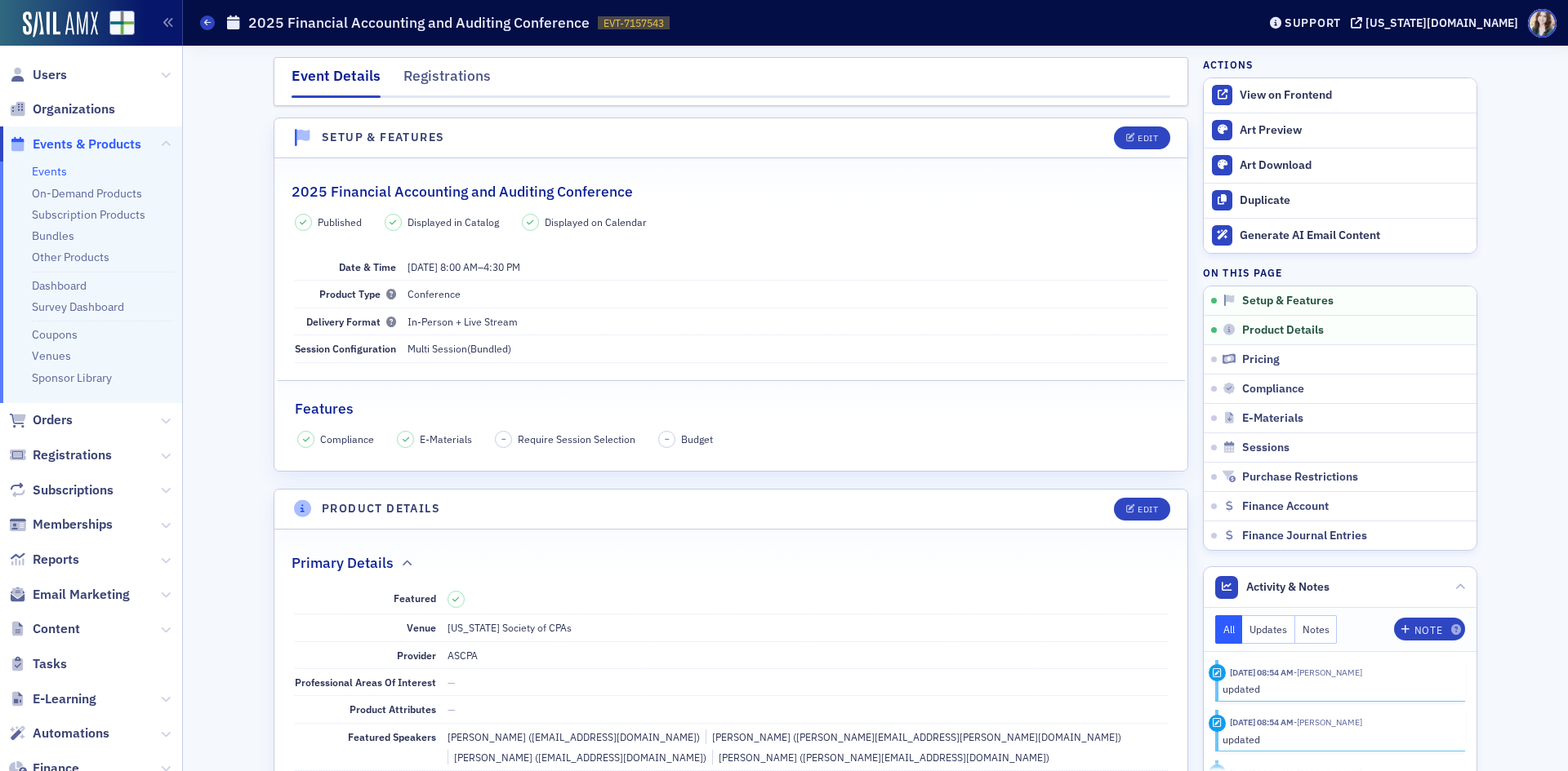
click at [273, 83] on div "Event Details Registrations" at bounding box center [731, 81] width 914 height 49
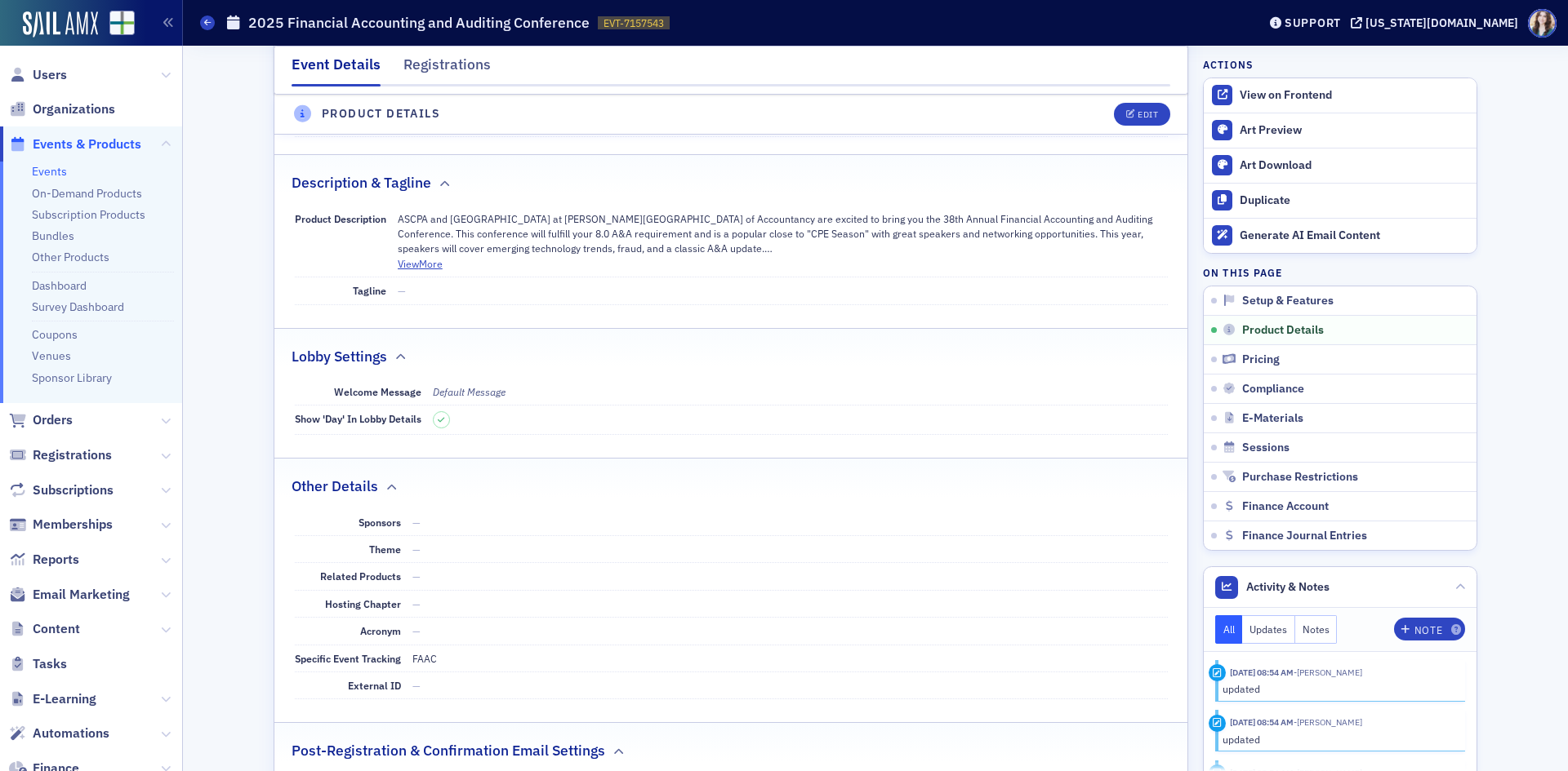
click at [714, 155] on div "Description & Tagline" at bounding box center [731, 175] width 878 height 38
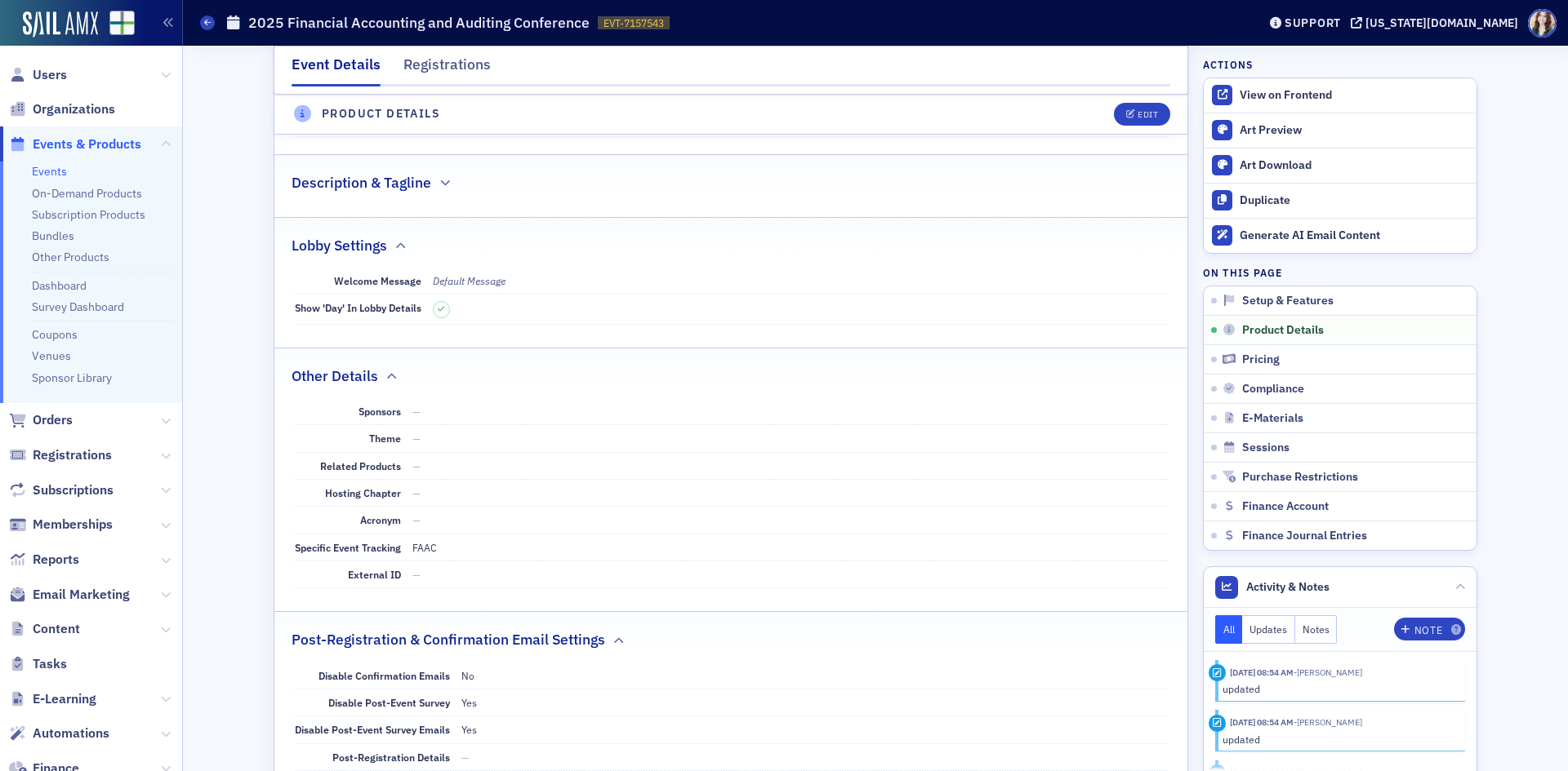
click at [714, 155] on div "Description & Tagline" at bounding box center [731, 175] width 878 height 38
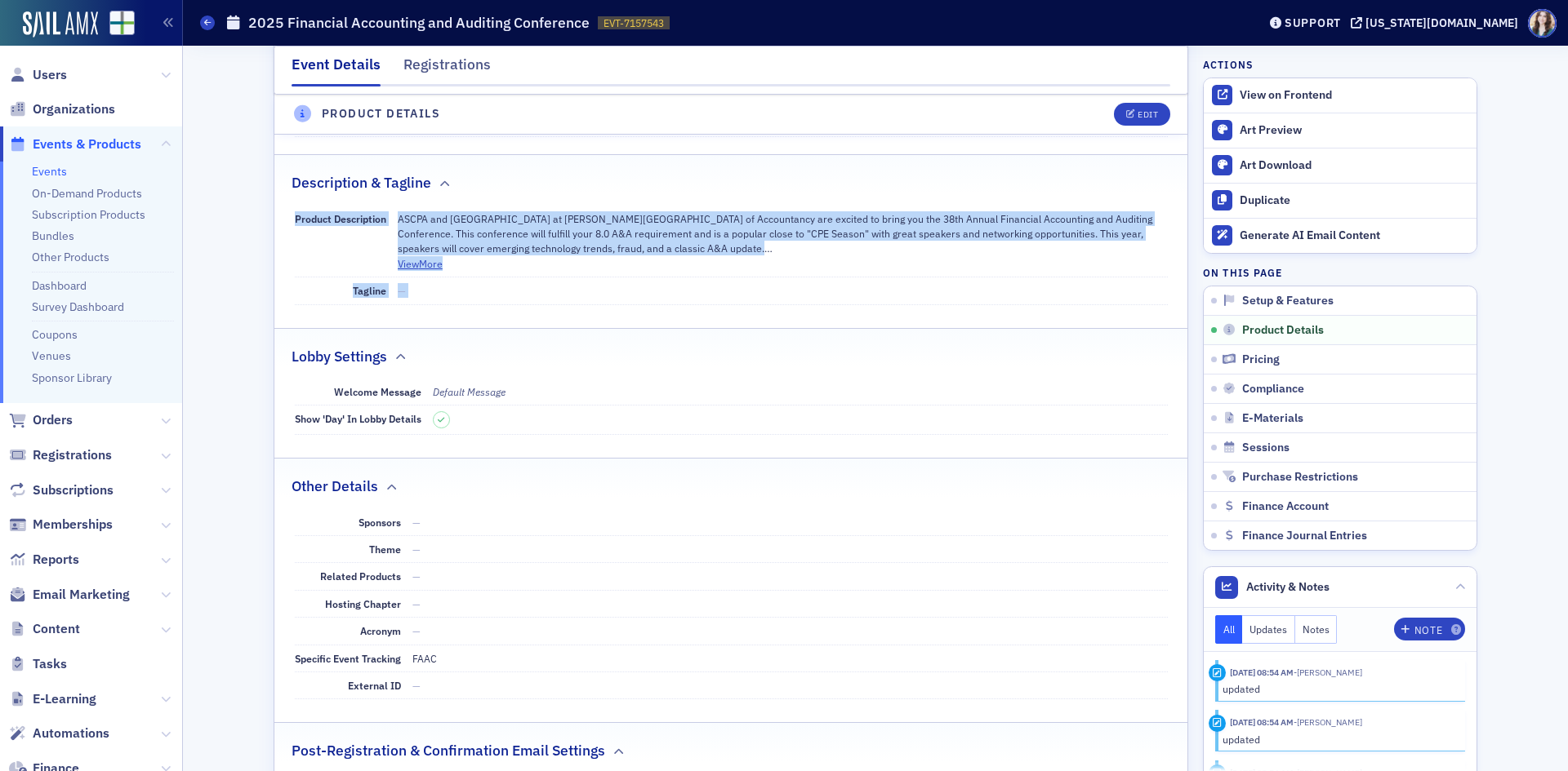
click at [714, 155] on div "Description & Tagline" at bounding box center [731, 175] width 878 height 38
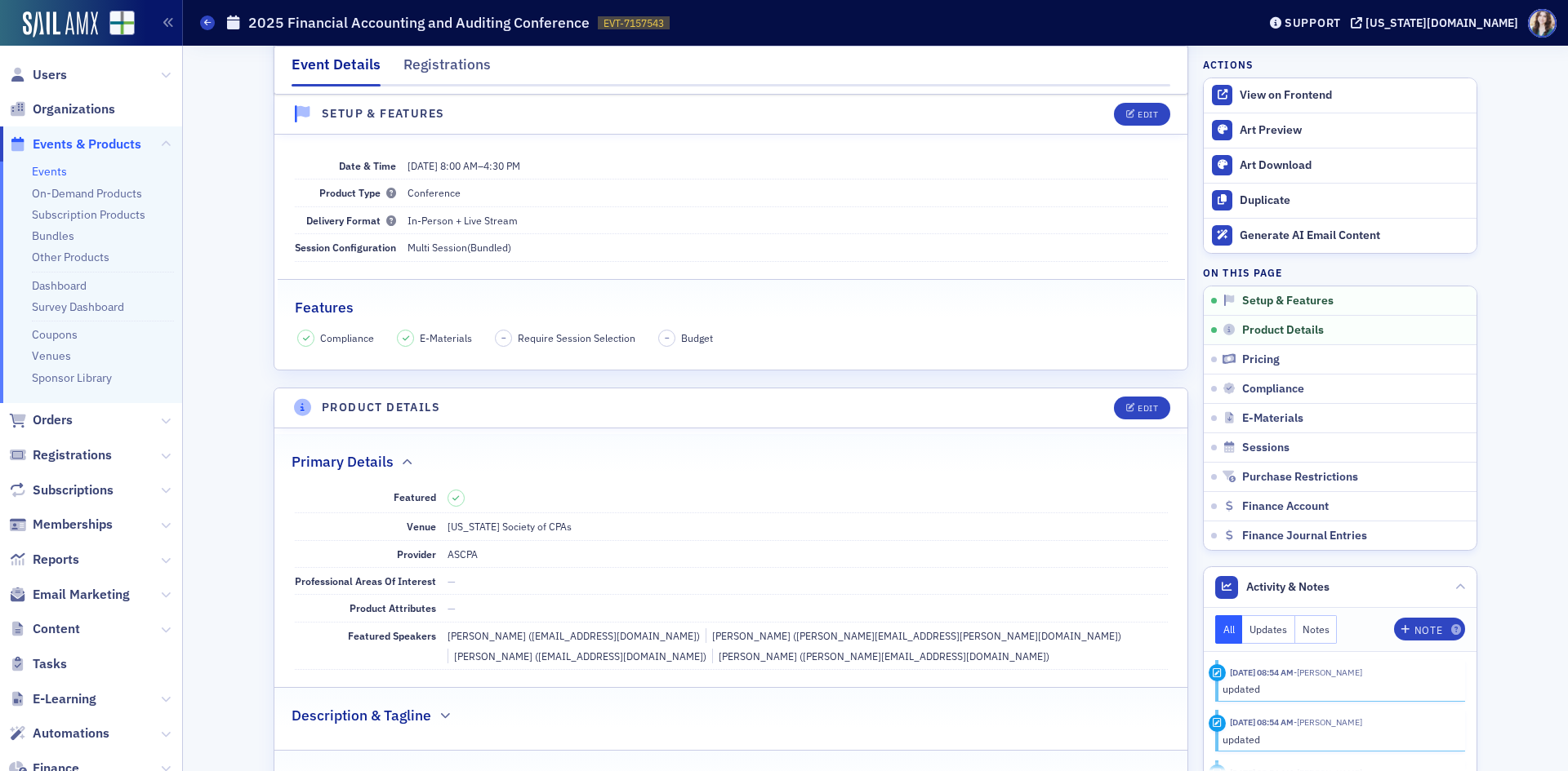
scroll to position [0, 0]
